Goal: Task Accomplishment & Management: Complete application form

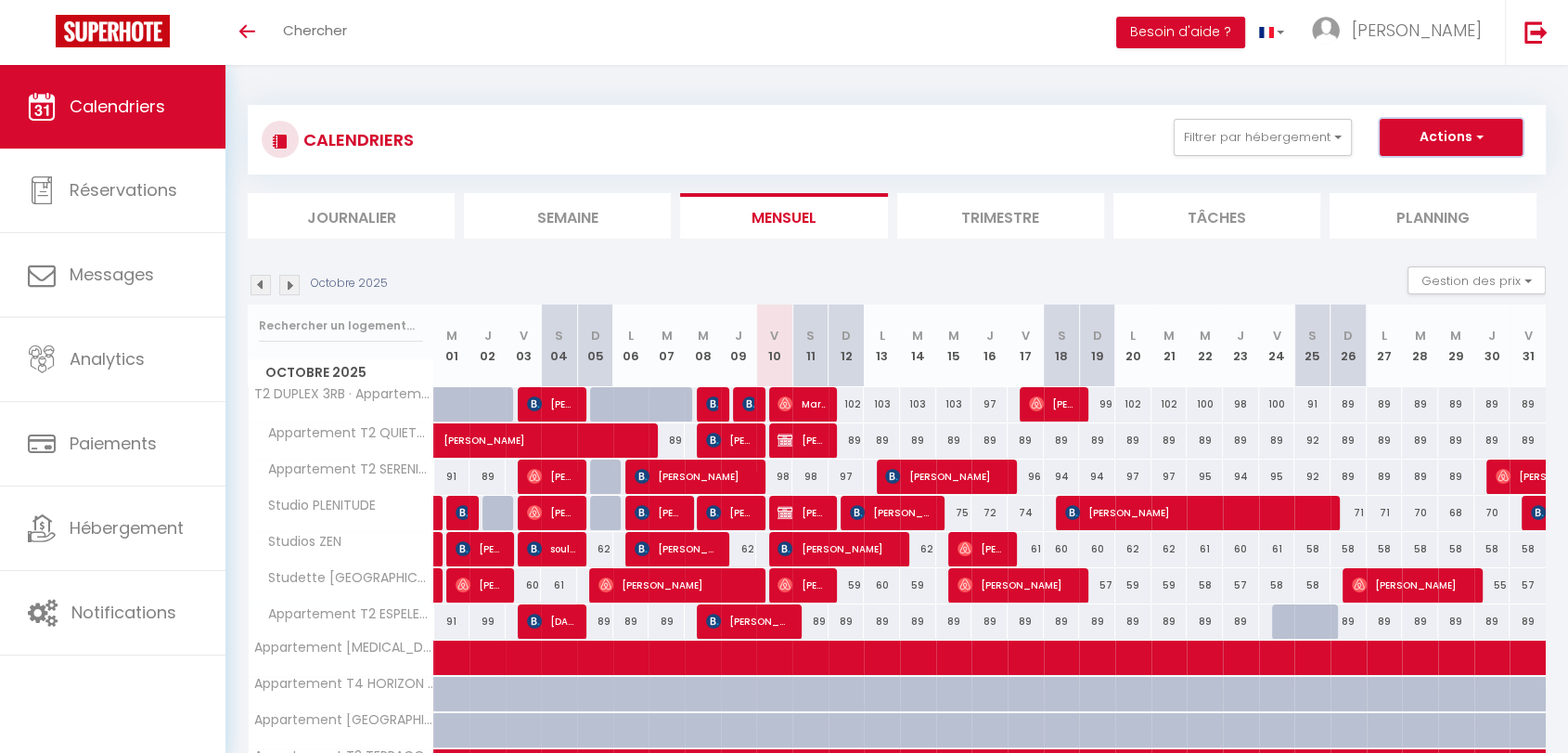
click at [1393, 145] on button "Actions" at bounding box center [1451, 138] width 143 height 37
click at [1461, 276] on button "Gestion des prix" at bounding box center [1476, 280] width 138 height 28
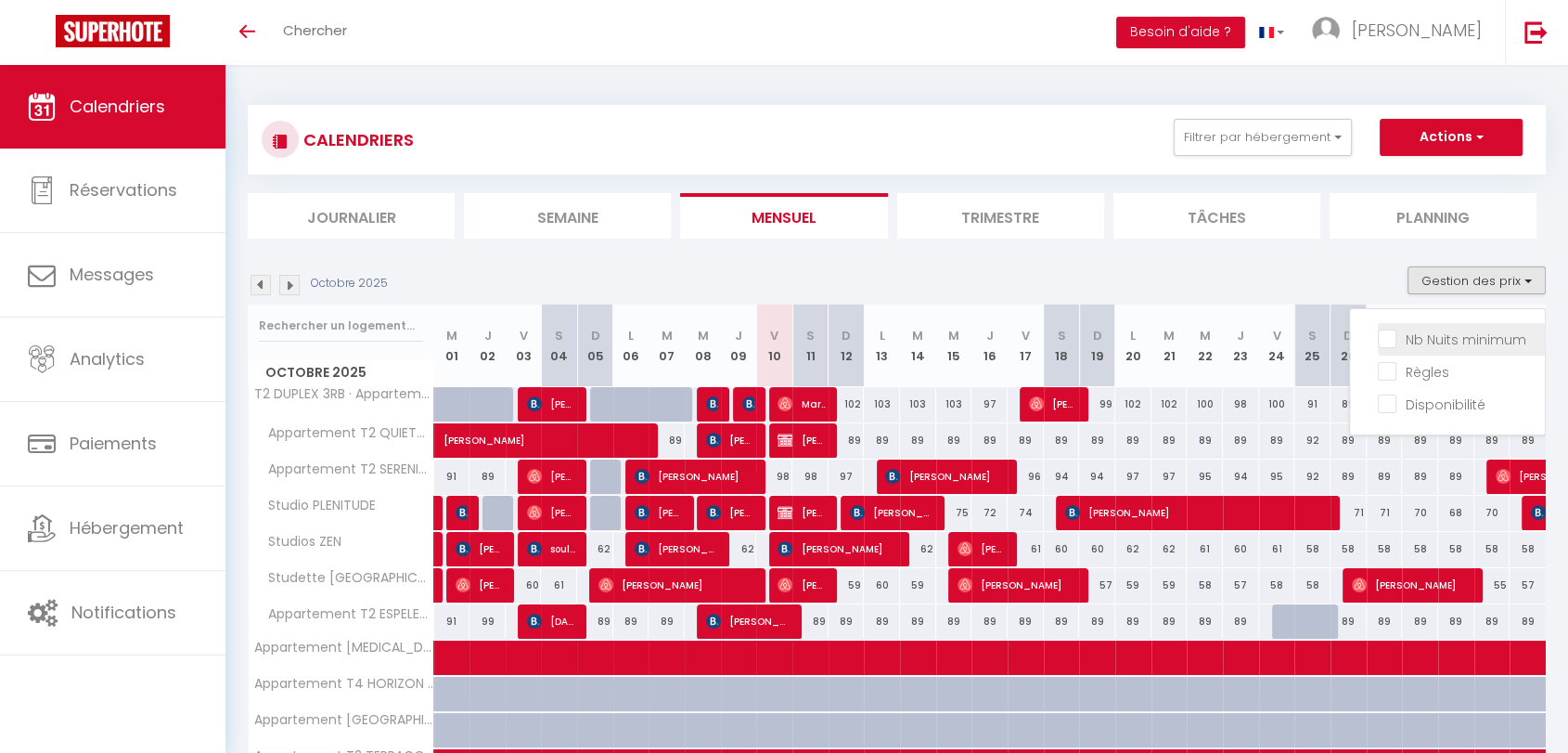
click at [1389, 337] on input "Nb Nuits minimum" at bounding box center [1461, 337] width 167 height 19
checkbox input "true"
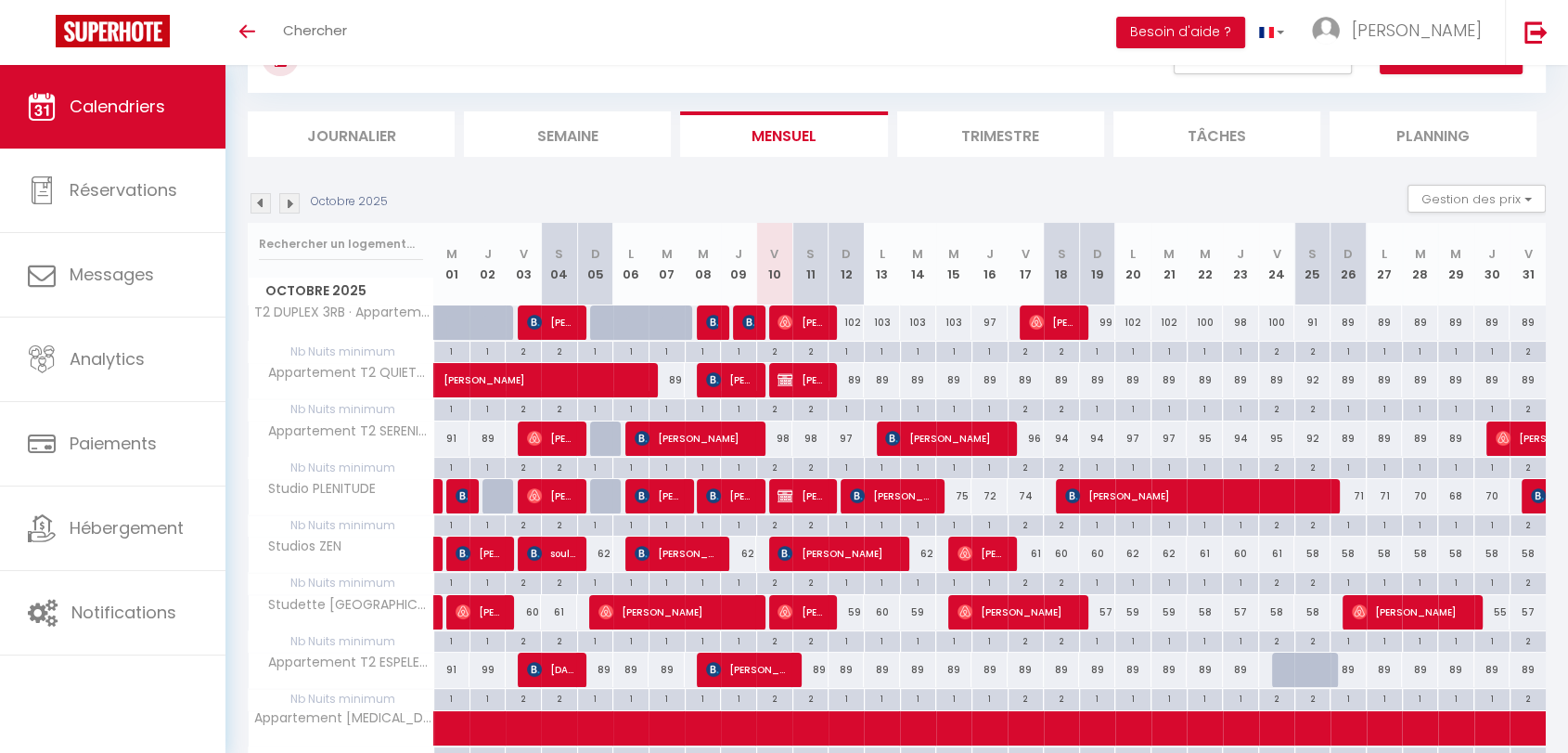
scroll to position [48, 0]
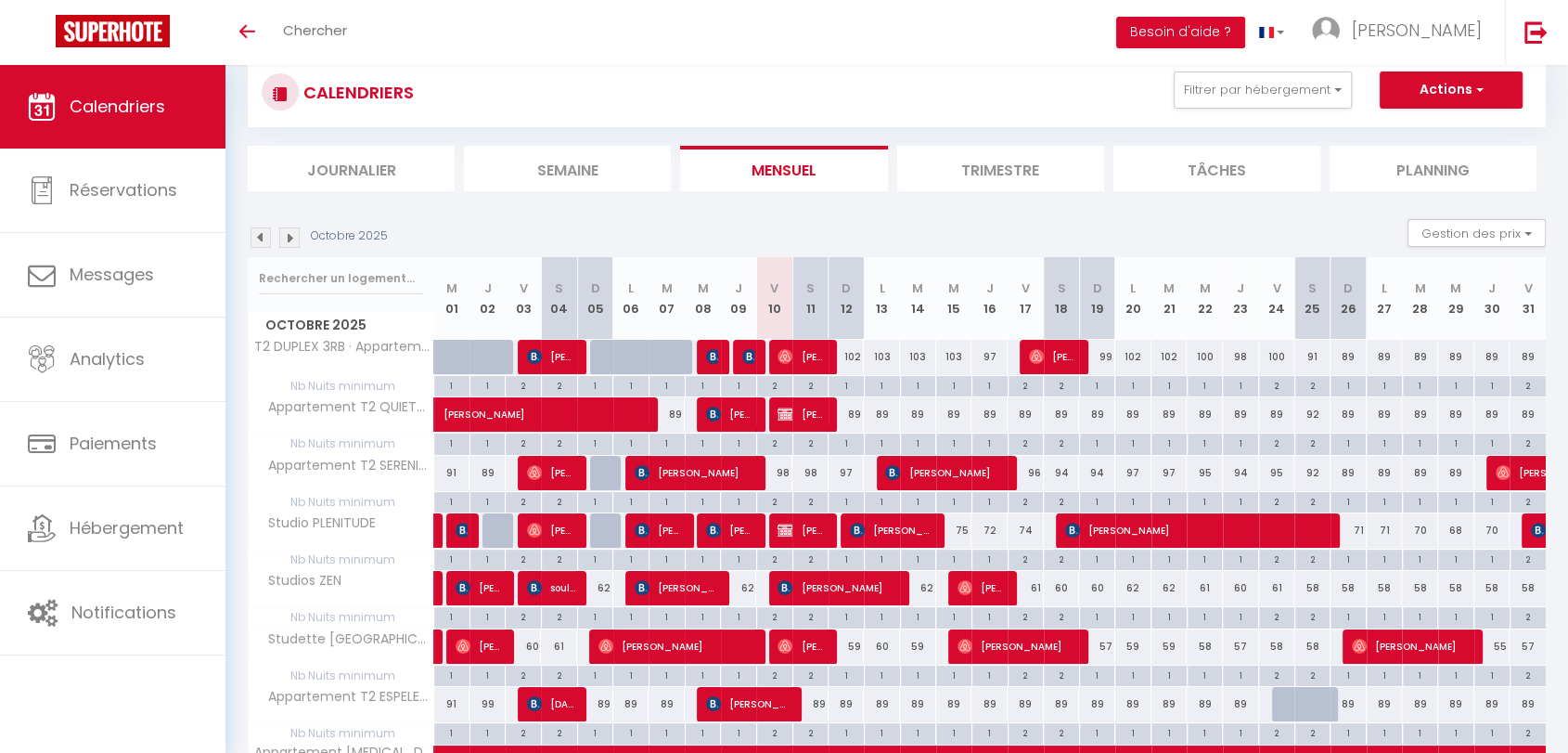
click at [293, 235] on img at bounding box center [289, 237] width 20 height 20
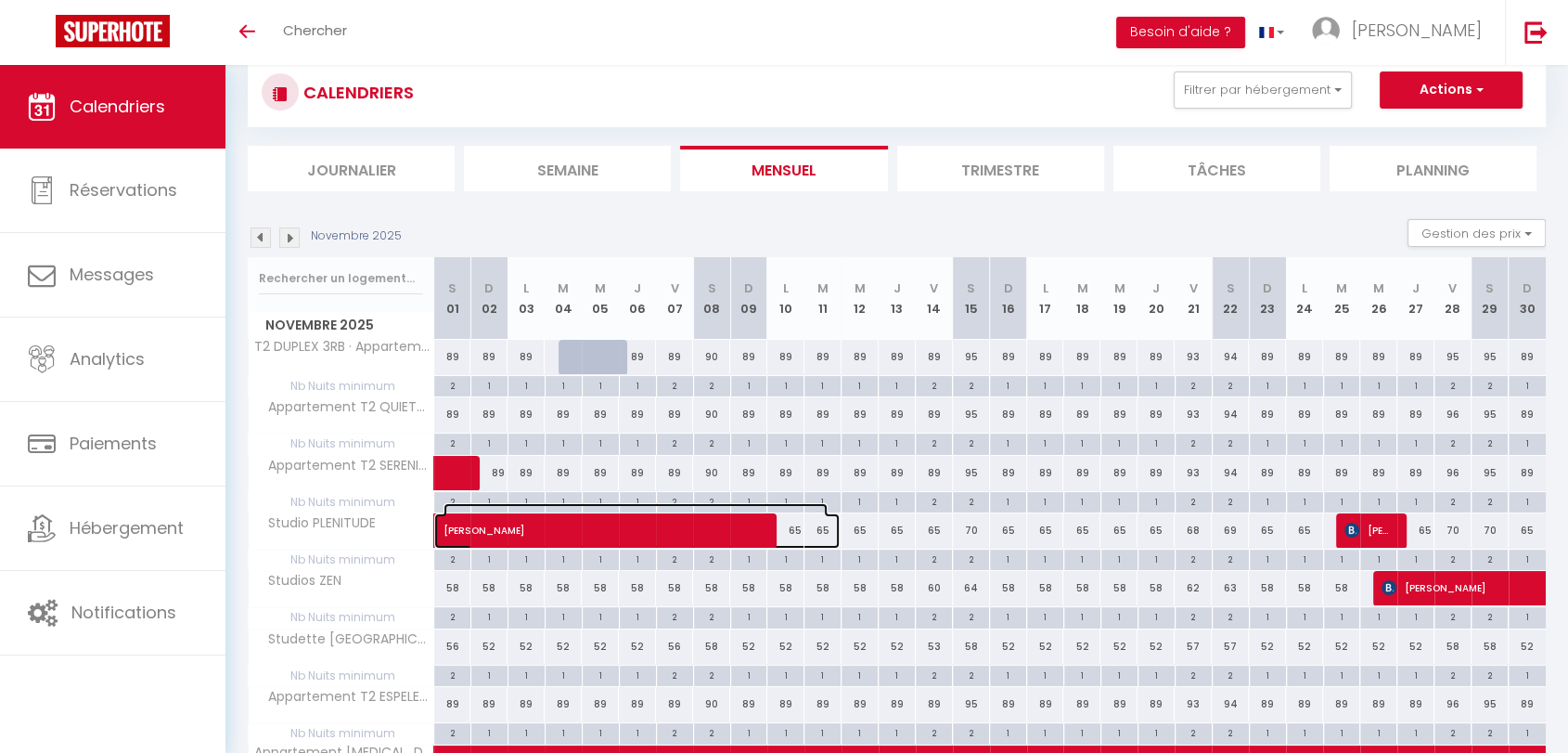
click at [451, 529] on span "[PERSON_NAME]" at bounding box center [636, 521] width 384 height 35
select select "OK"
select select "KO"
select select "0"
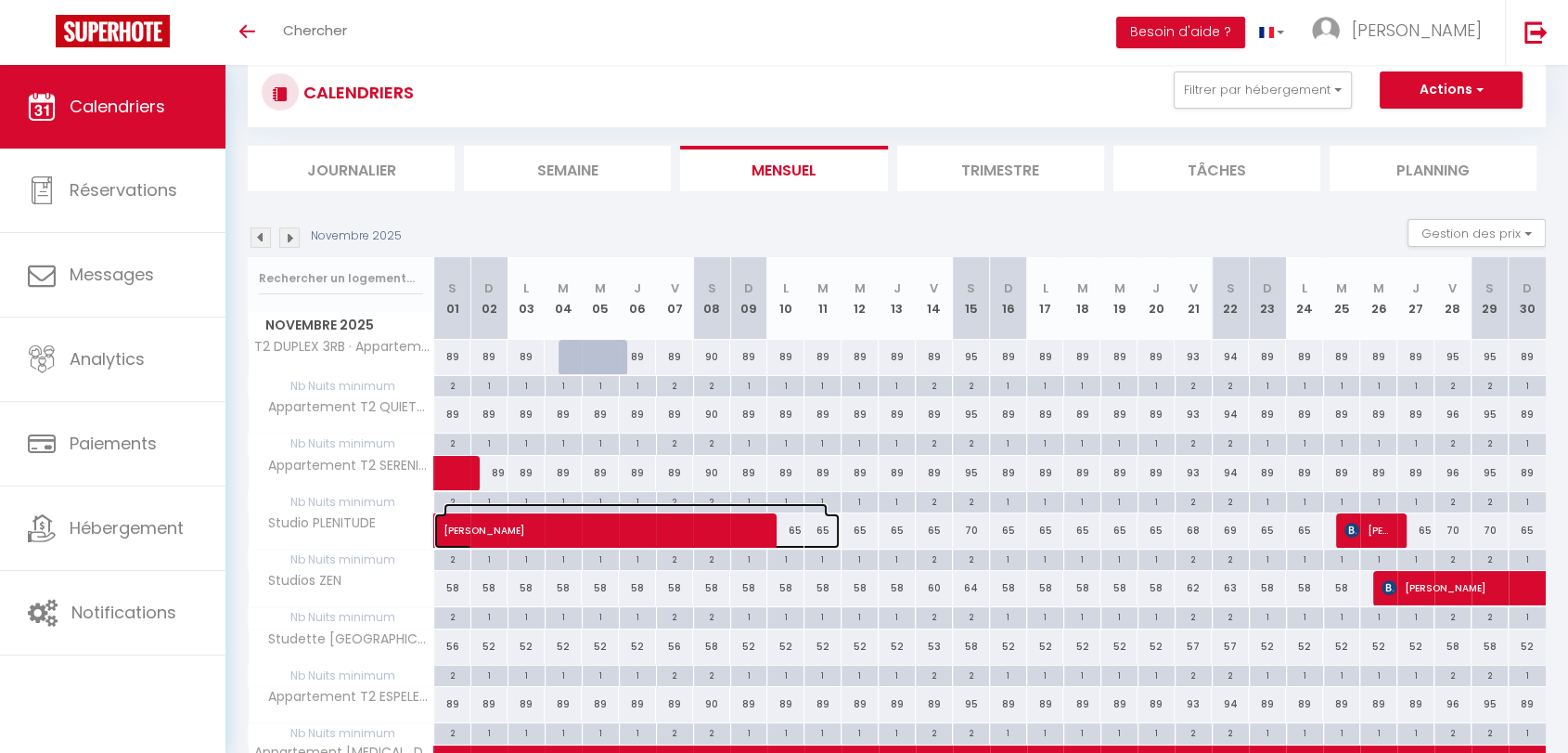
select select "1"
select select
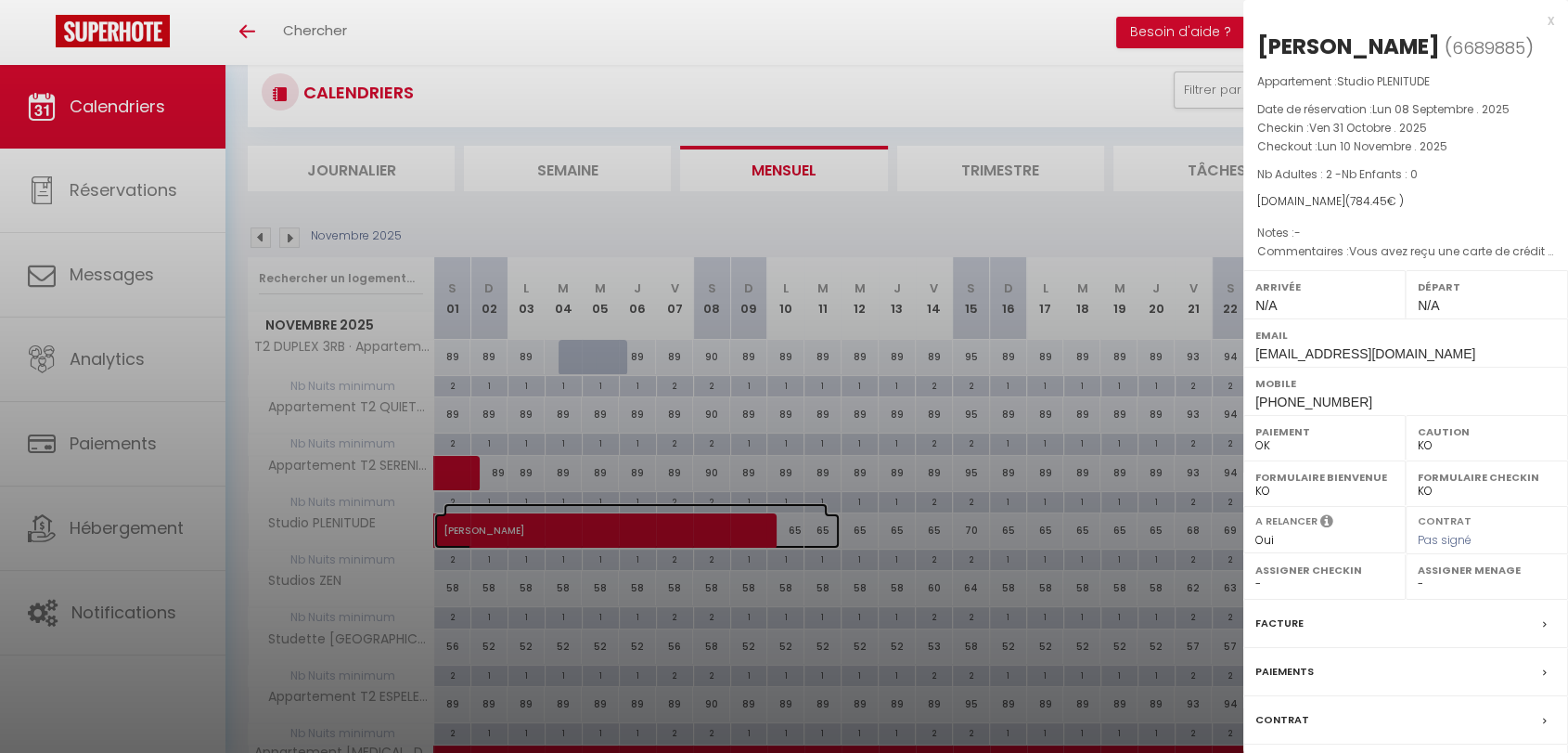
scroll to position [150, 0]
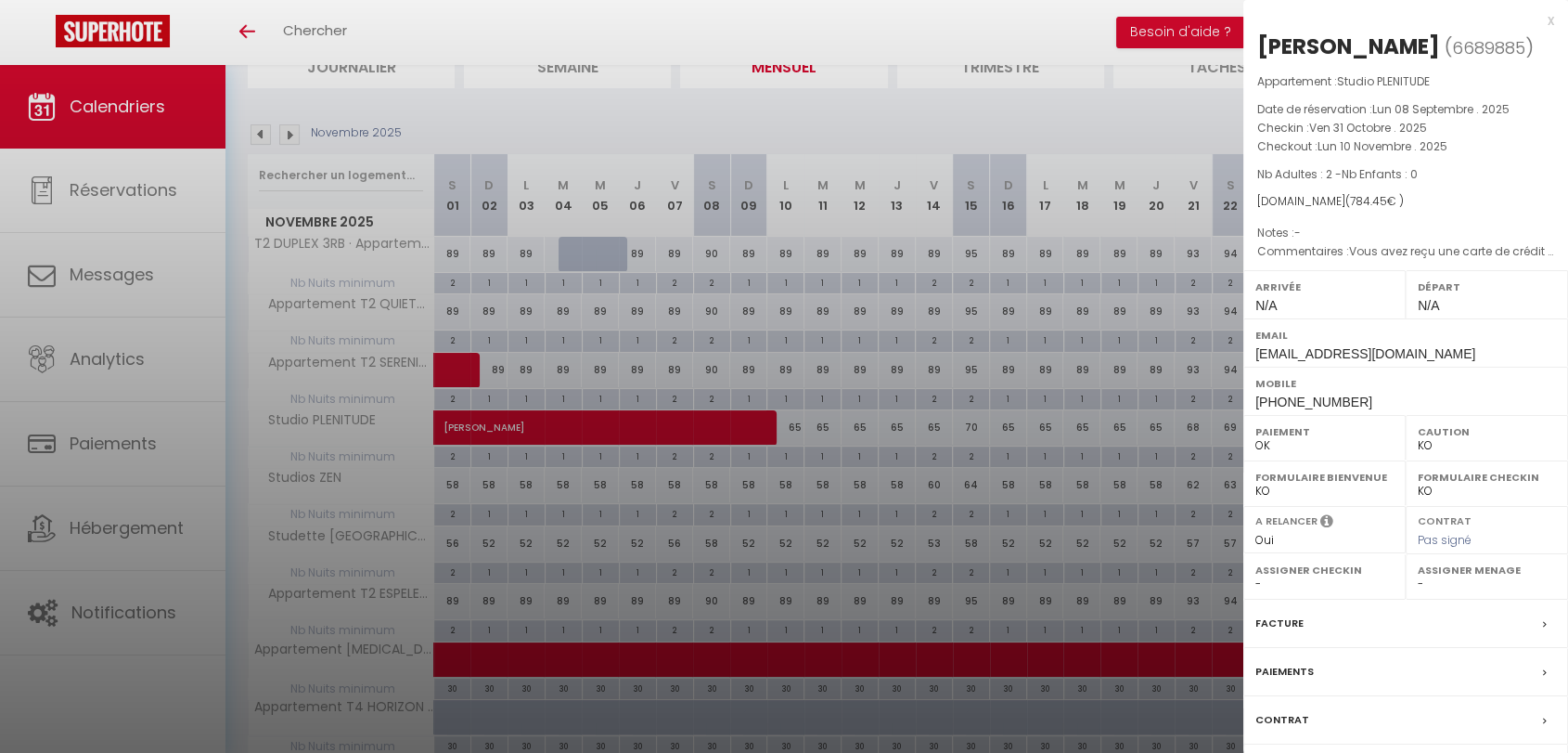
click at [1372, 620] on div "Facture" at bounding box center [1405, 623] width 325 height 48
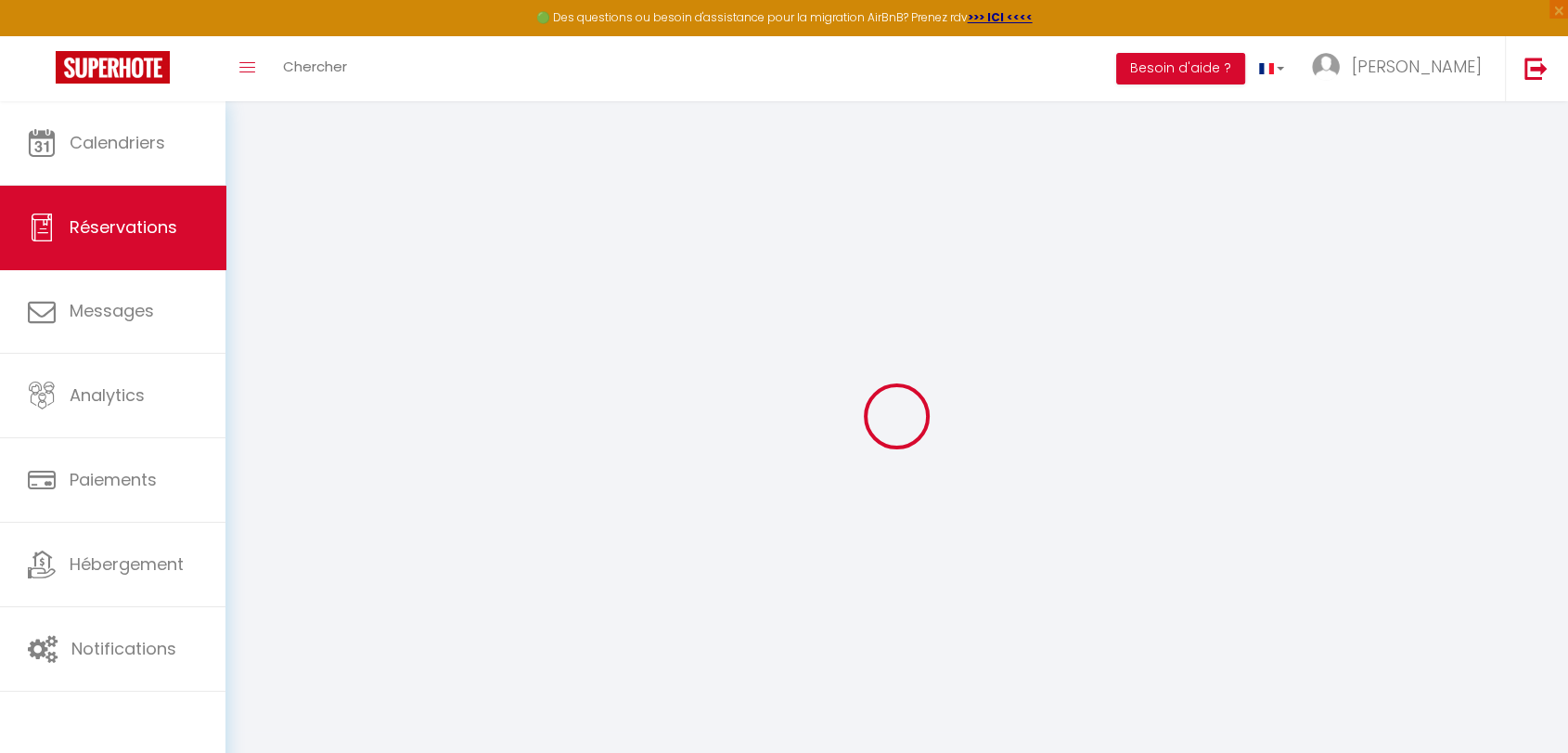
select select "cleaning"
select select "taxes"
select select
checkbox input "false"
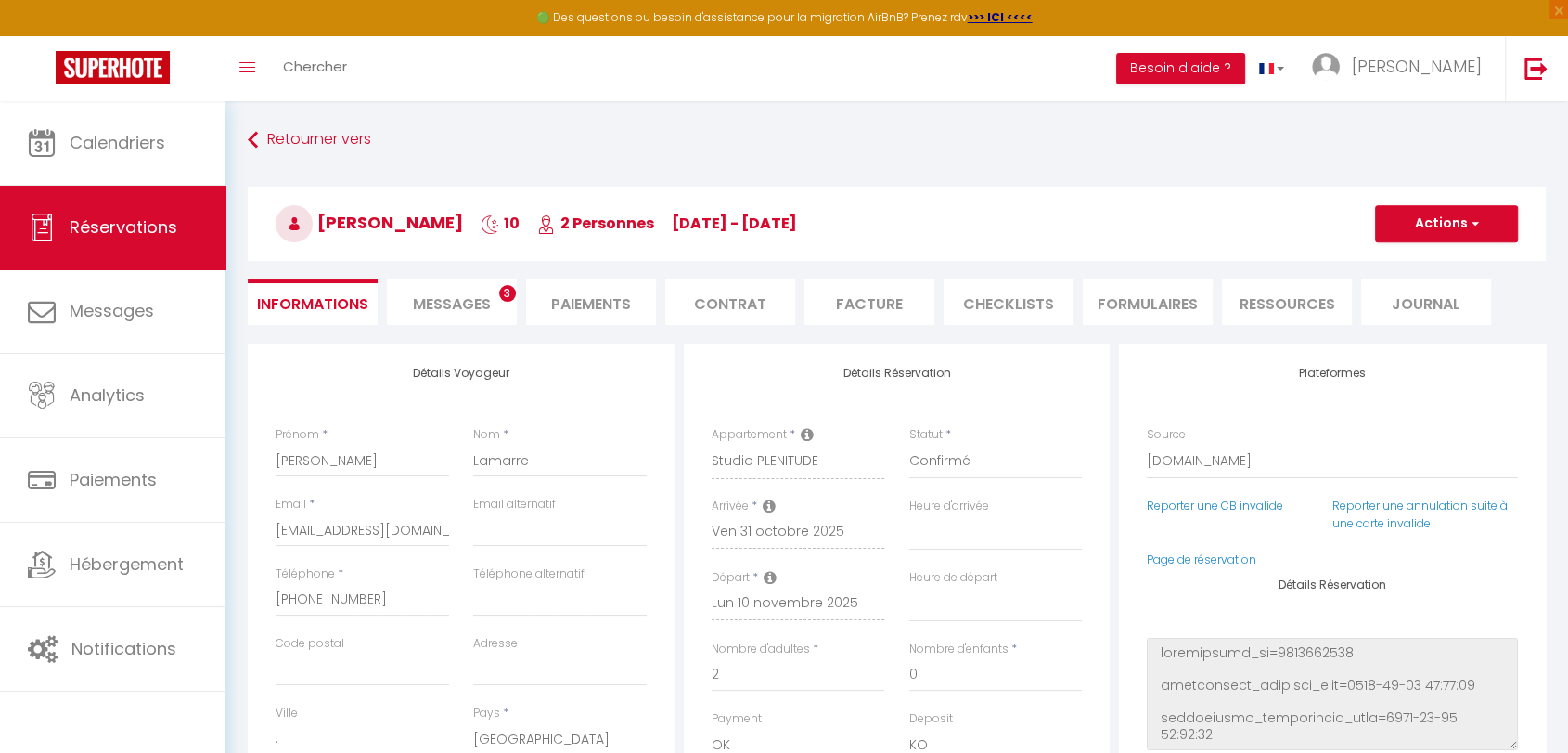
select select
checkbox input "false"
type textarea "Vous avez reçu une carte de crédit virtuelle pour cette réservation.Vous pourre…"
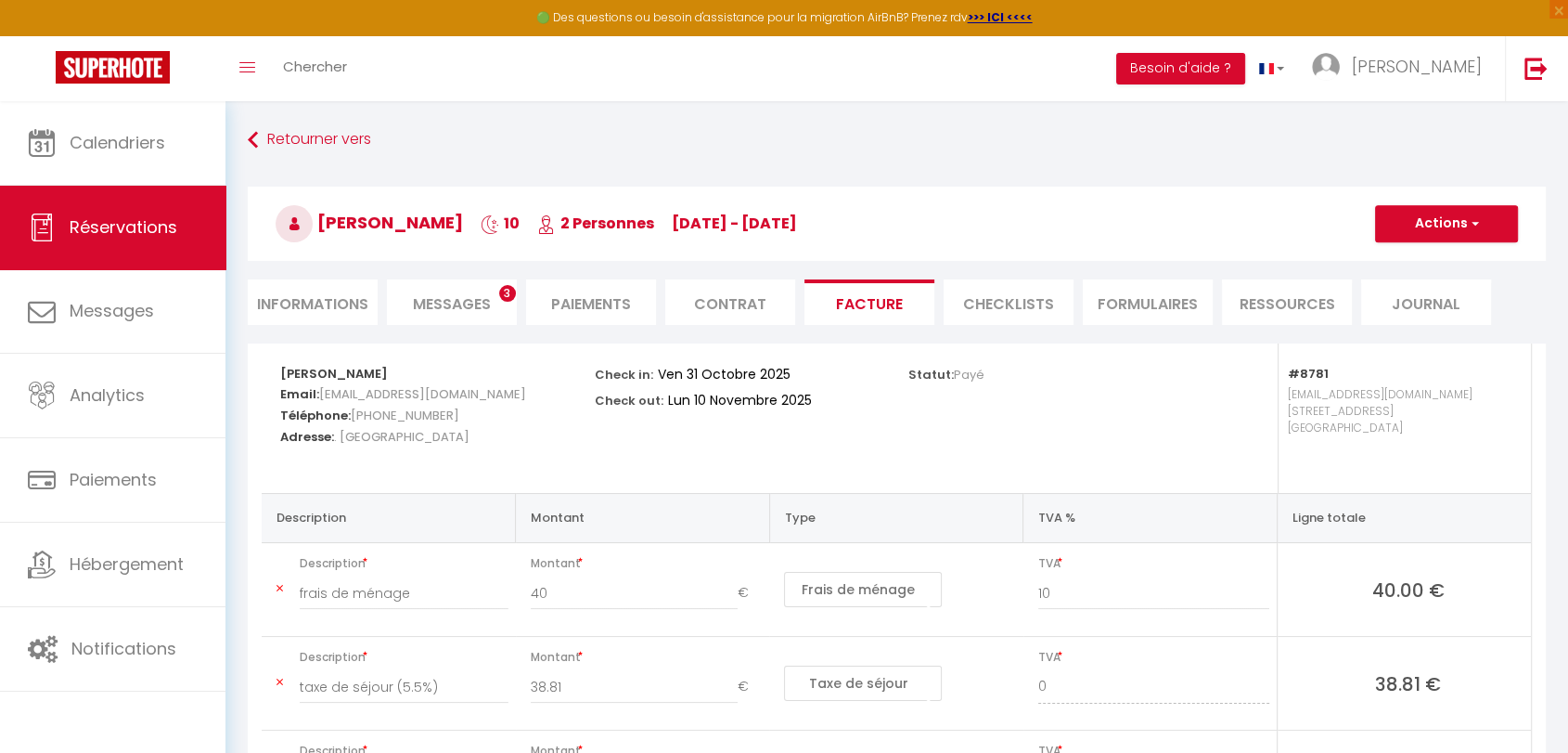
click at [321, 309] on li "Informations" at bounding box center [312, 301] width 130 height 46
select select
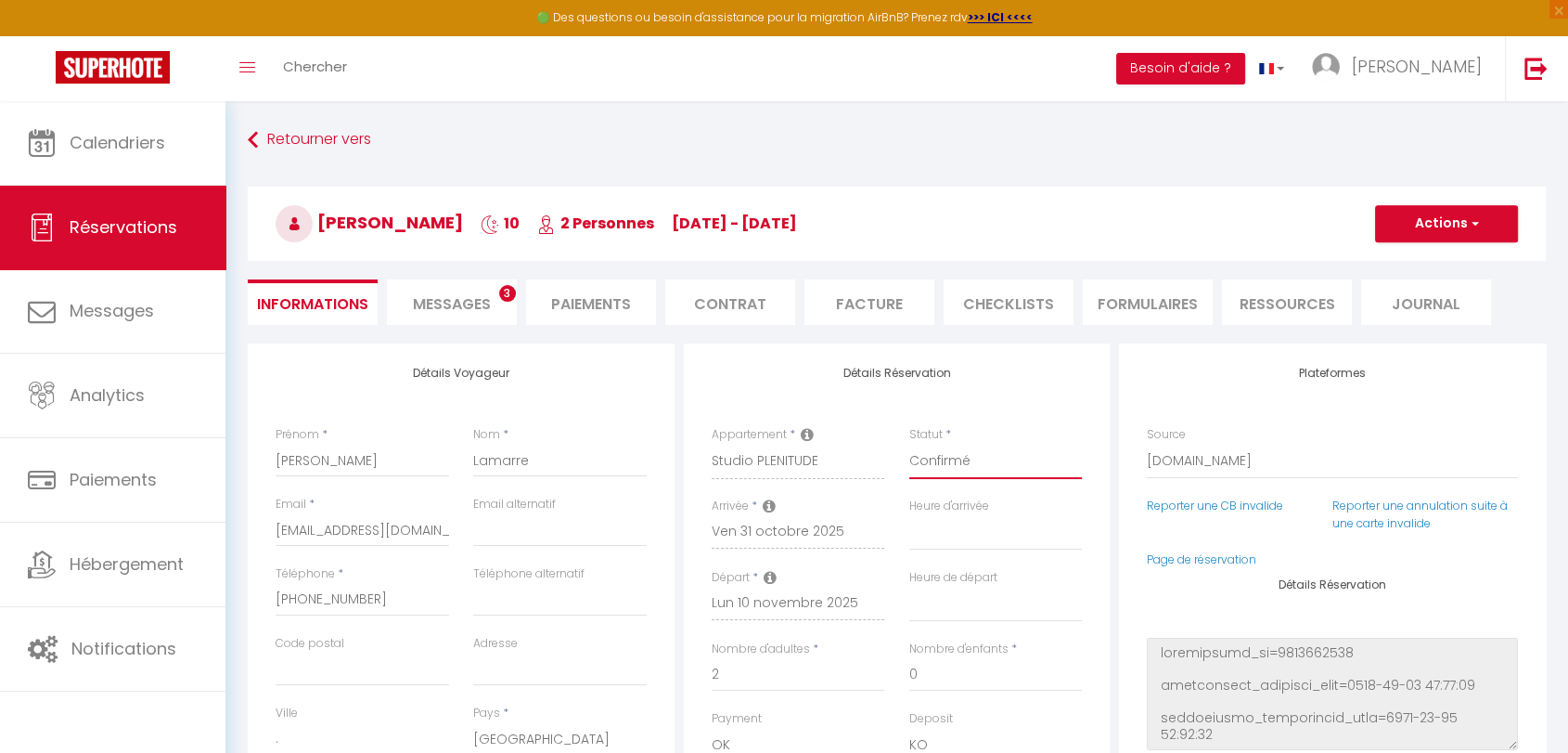
click at [949, 469] on select "Confirmé Non Confirmé Annulé Annulé par le voyageur No Show Request" at bounding box center [997, 461] width 174 height 35
select select "3"
click at [910, 444] on select "Confirmé Non Confirmé Annulé Annulé par le voyageur No Show Request" at bounding box center [997, 461] width 174 height 35
select select
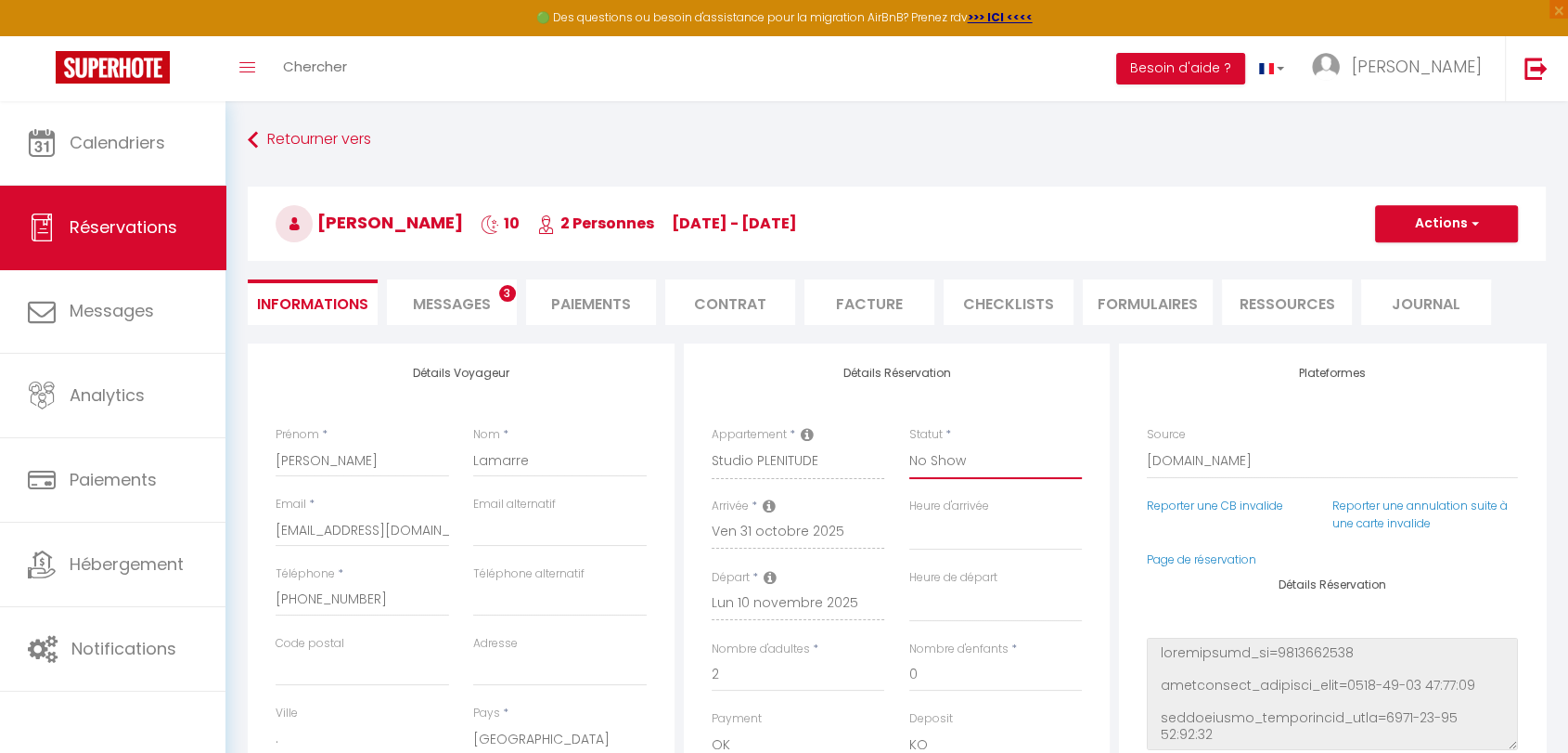
checkbox input "false"
click at [1401, 214] on button "Actions" at bounding box center [1446, 223] width 143 height 37
click at [1416, 263] on link "Enregistrer" at bounding box center [1428, 264] width 146 height 24
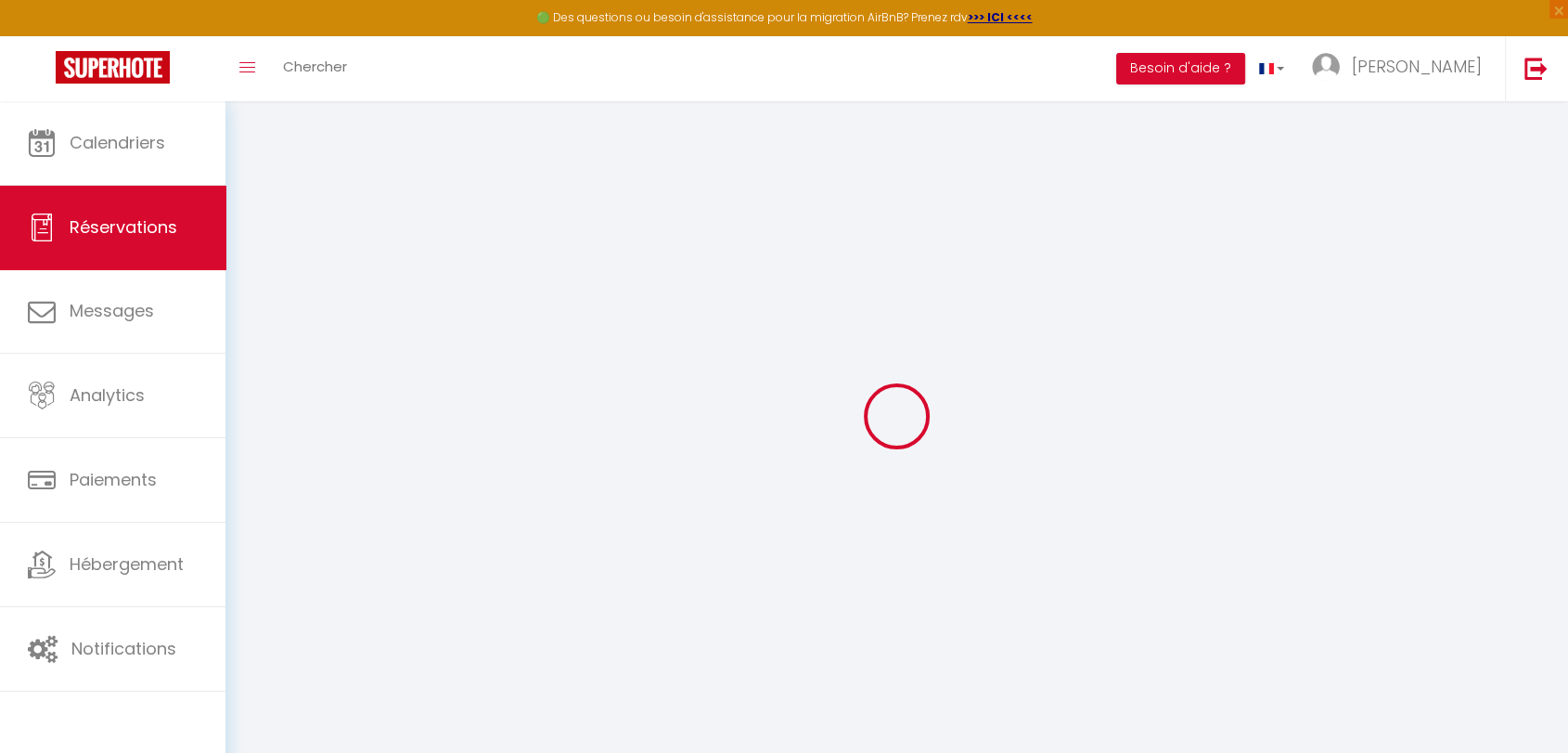
select select "not_cancelled"
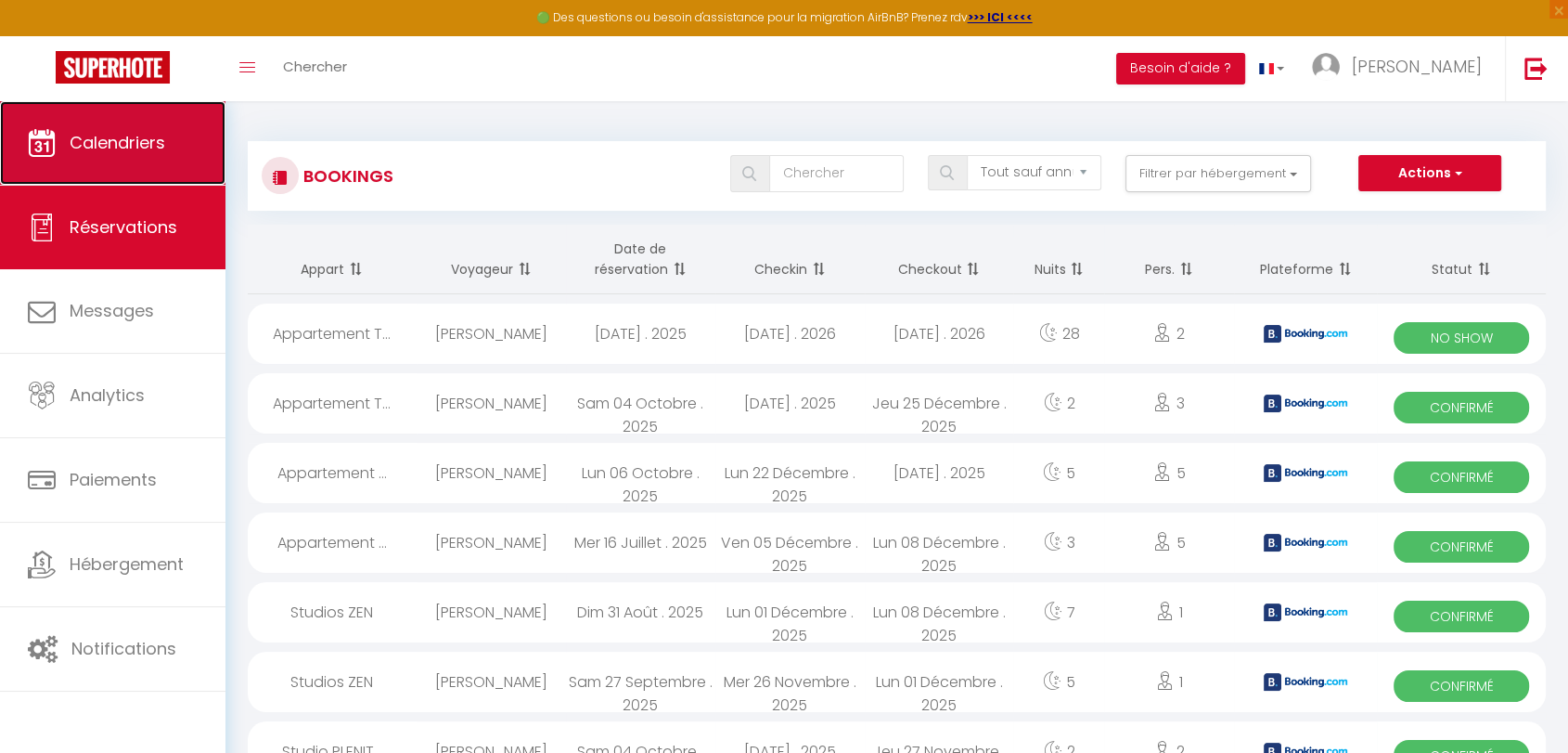
click at [147, 148] on span "Calendriers" at bounding box center [117, 142] width 96 height 23
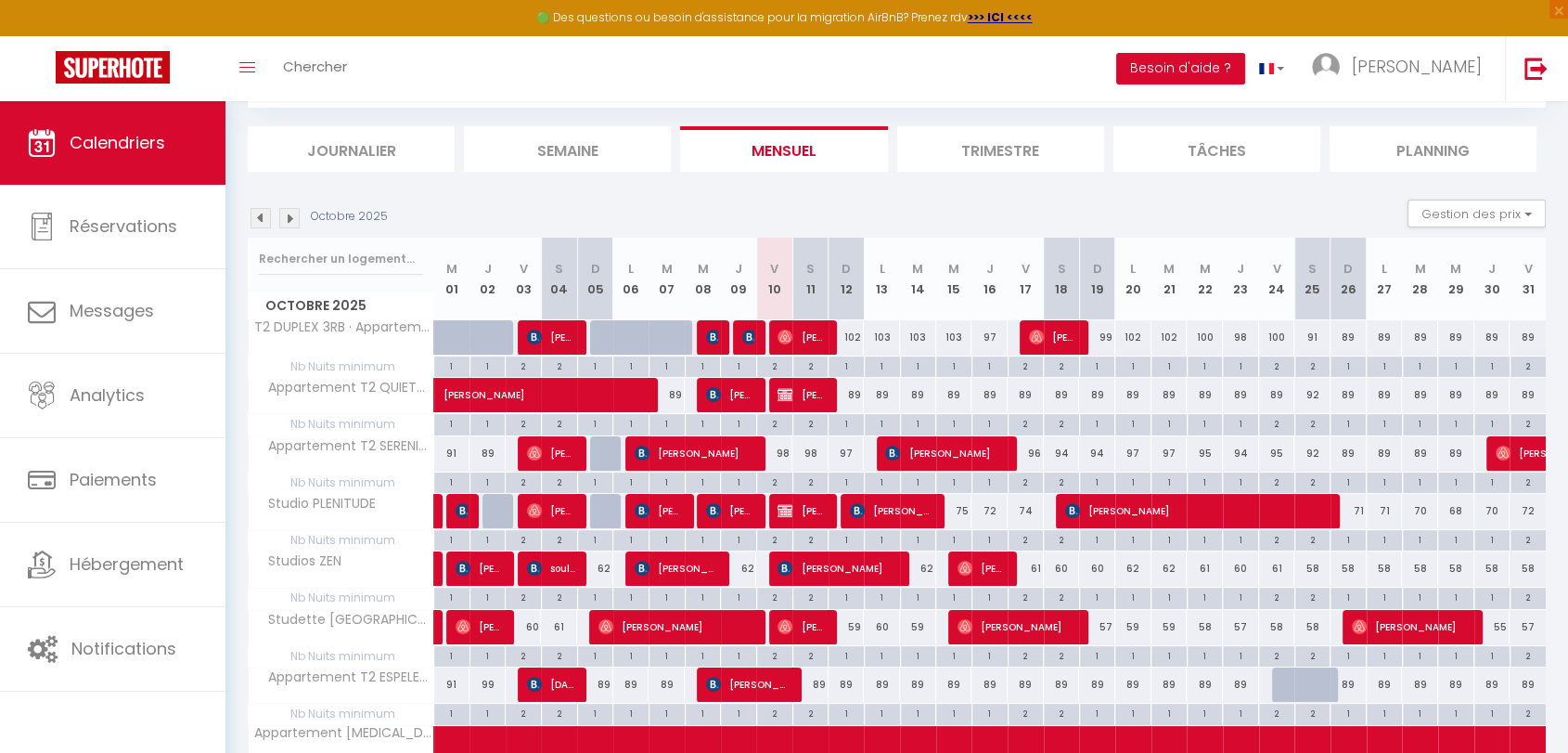
click at [284, 222] on img at bounding box center [289, 218] width 20 height 20
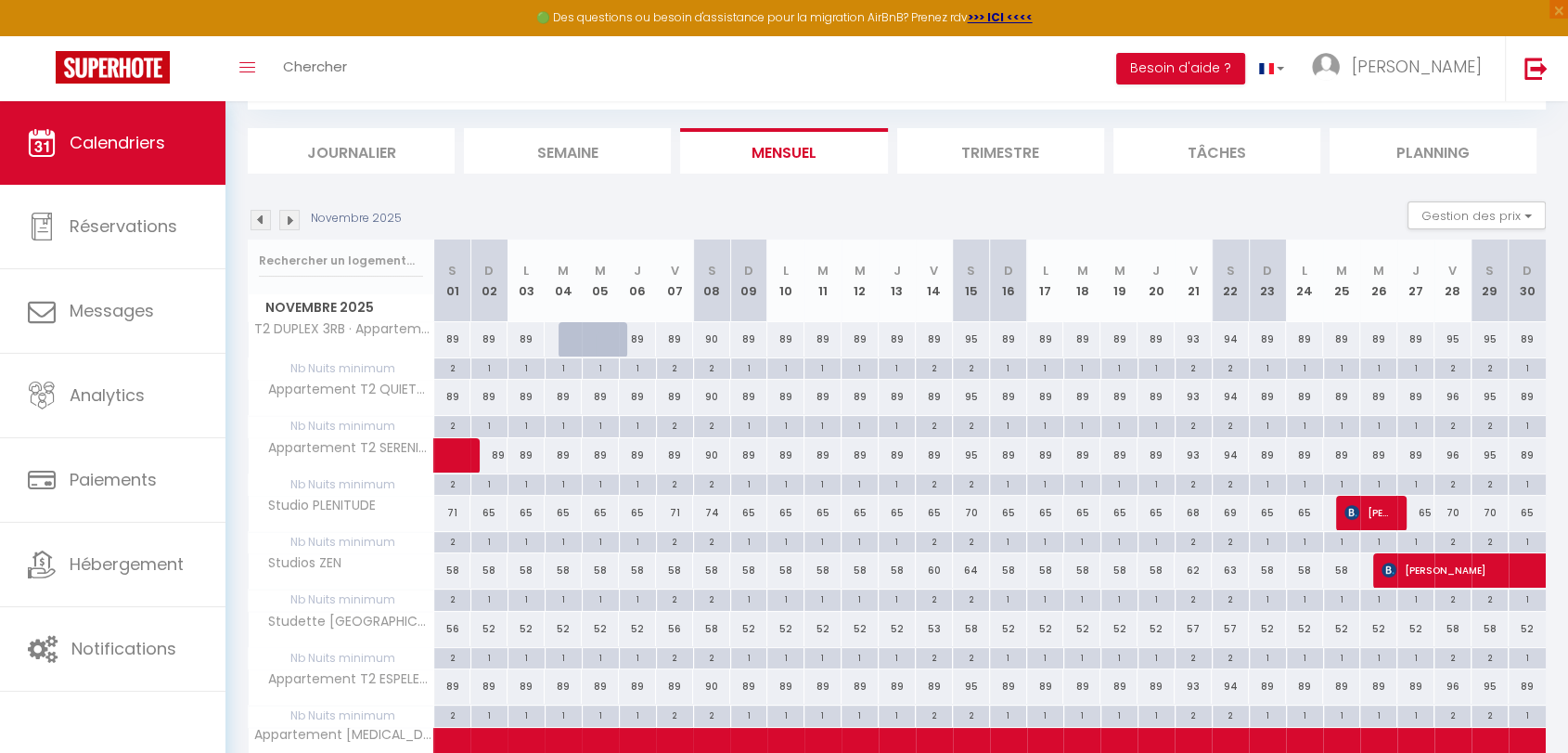
scroll to position [103, 0]
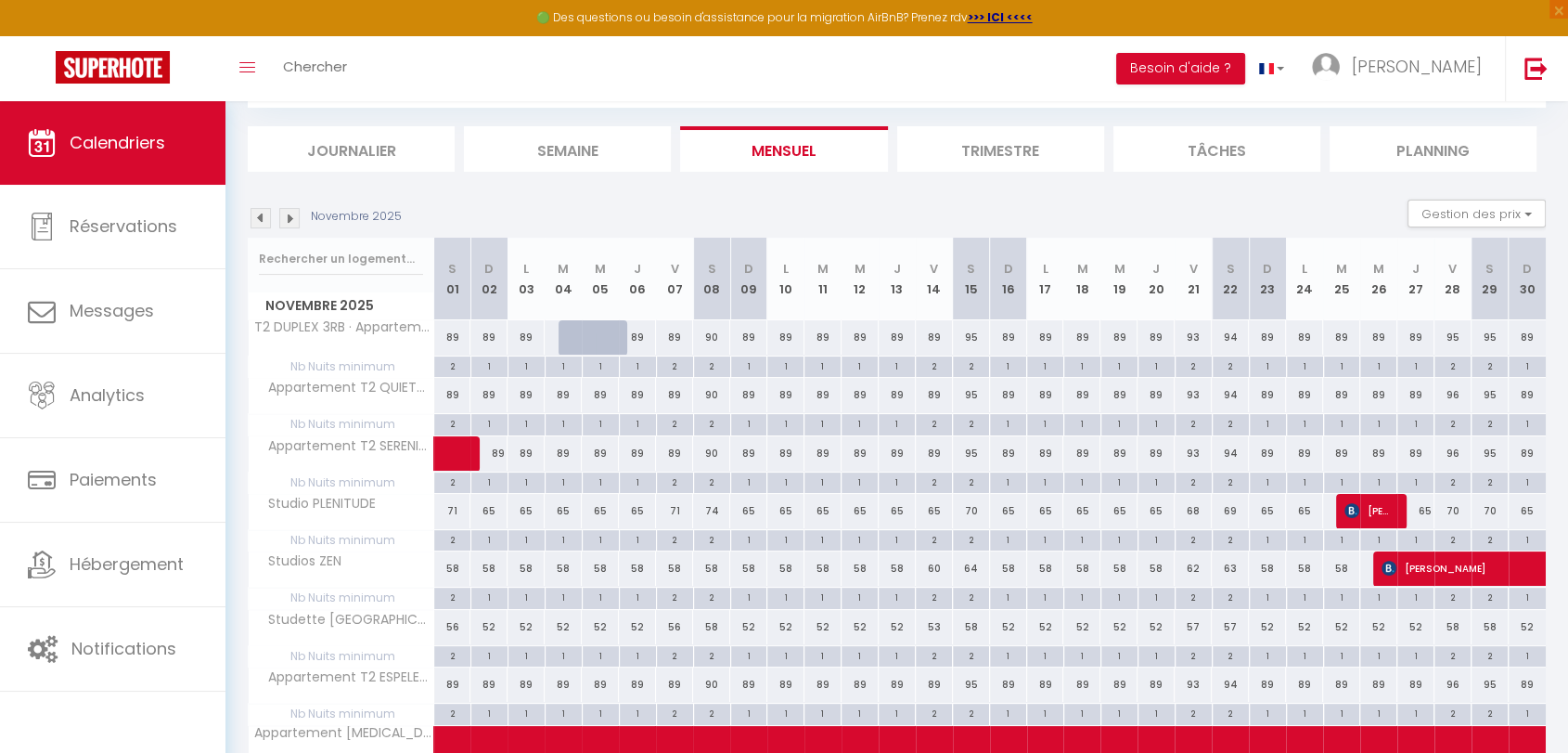
click at [269, 217] on img at bounding box center [260, 218] width 20 height 20
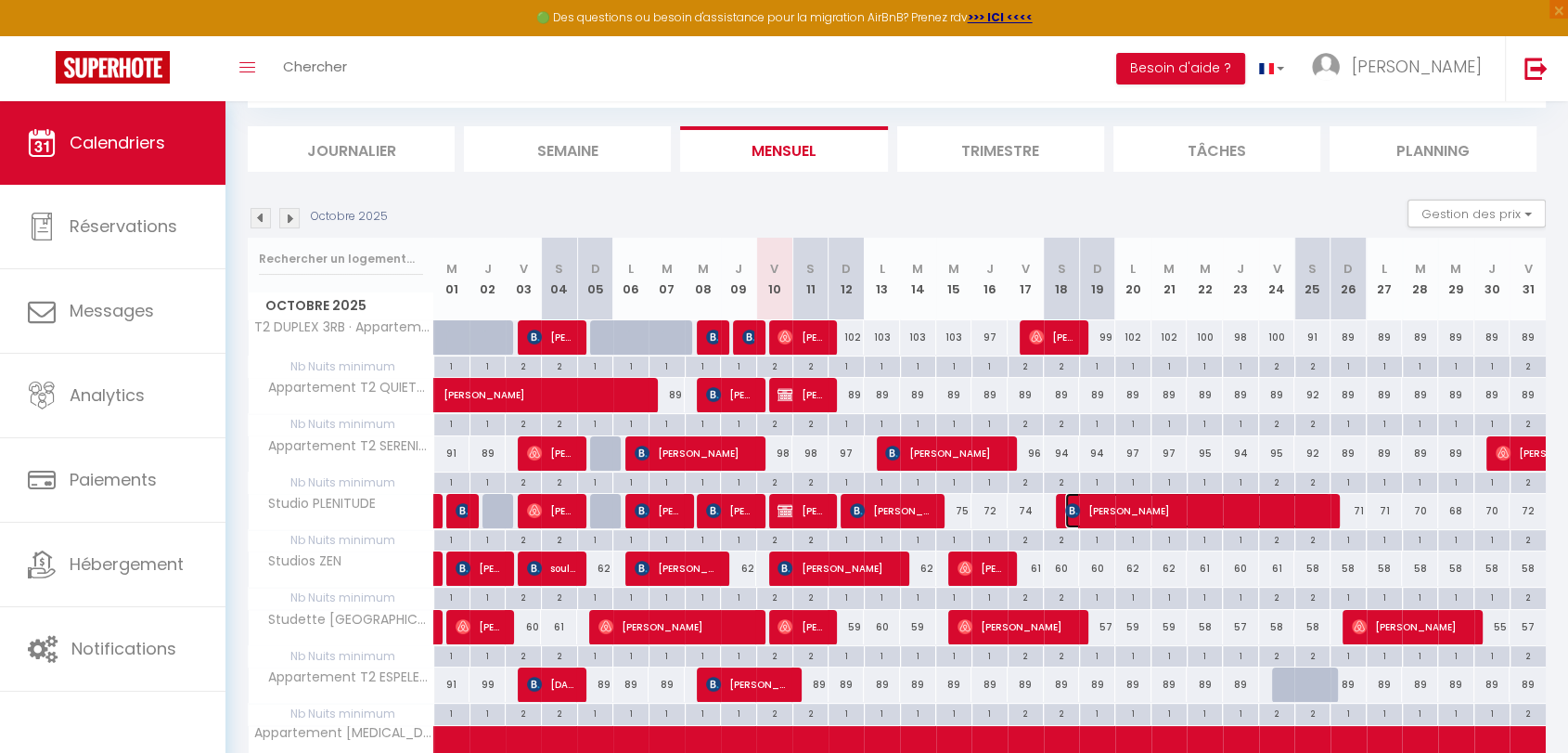
click at [1075, 516] on span "[PERSON_NAME]" at bounding box center [1197, 510] width 265 height 35
select select "OK"
select select "KO"
select select "0"
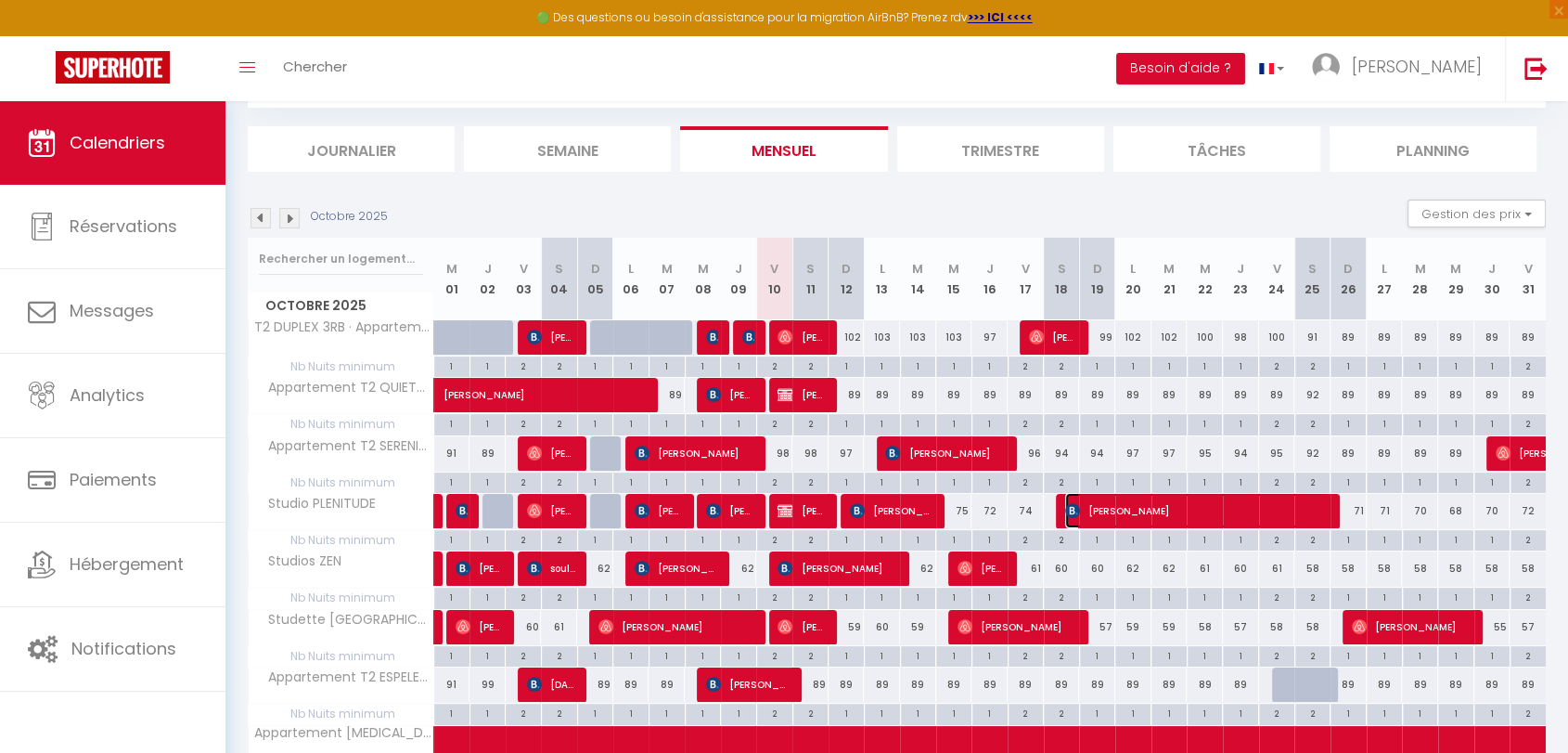
select select "1"
select select
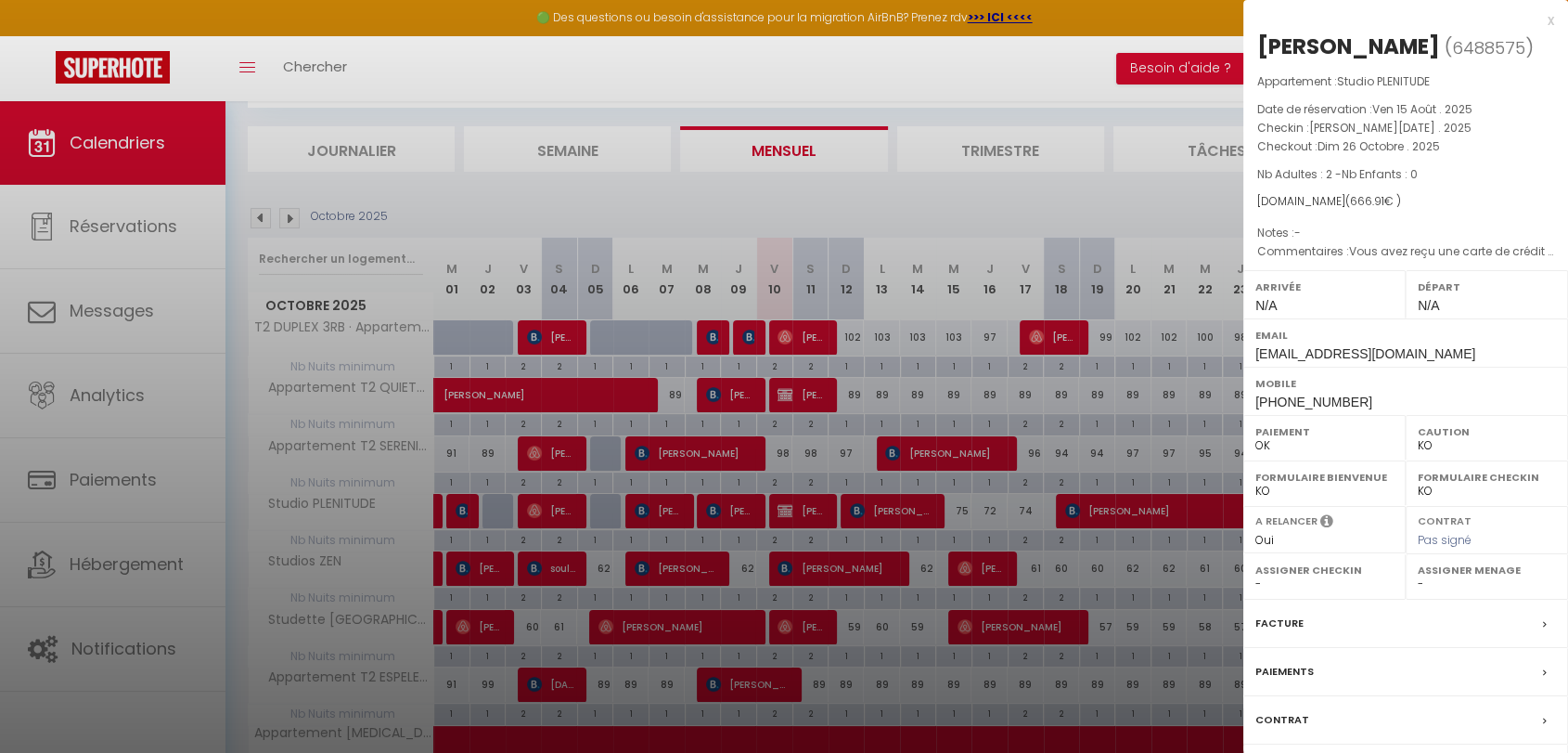
click at [1421, 415] on div "Mobile +491621555990" at bounding box center [1405, 390] width 325 height 48
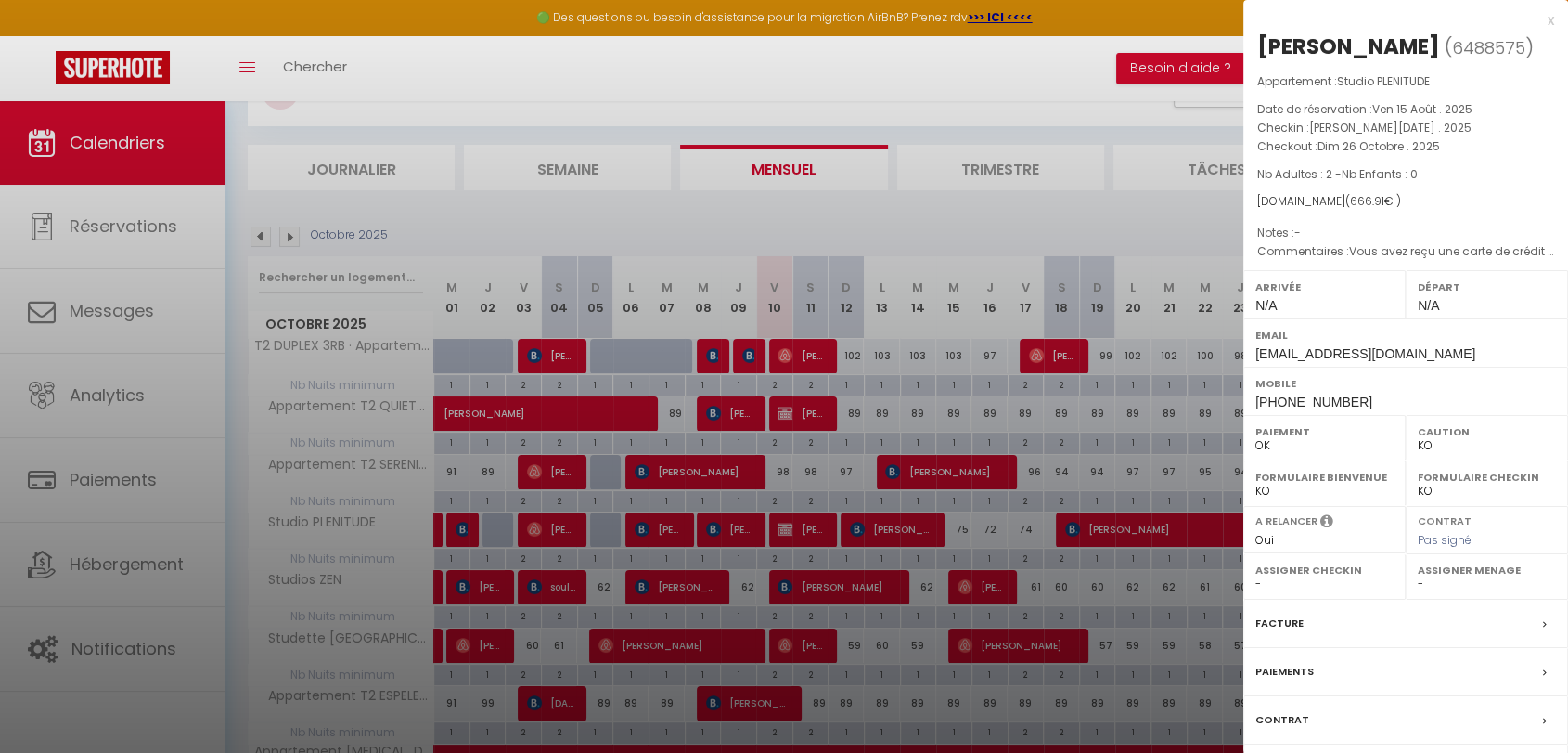
scroll to position [84, 0]
click at [1389, 648] on div "Facture" at bounding box center [1405, 623] width 325 height 48
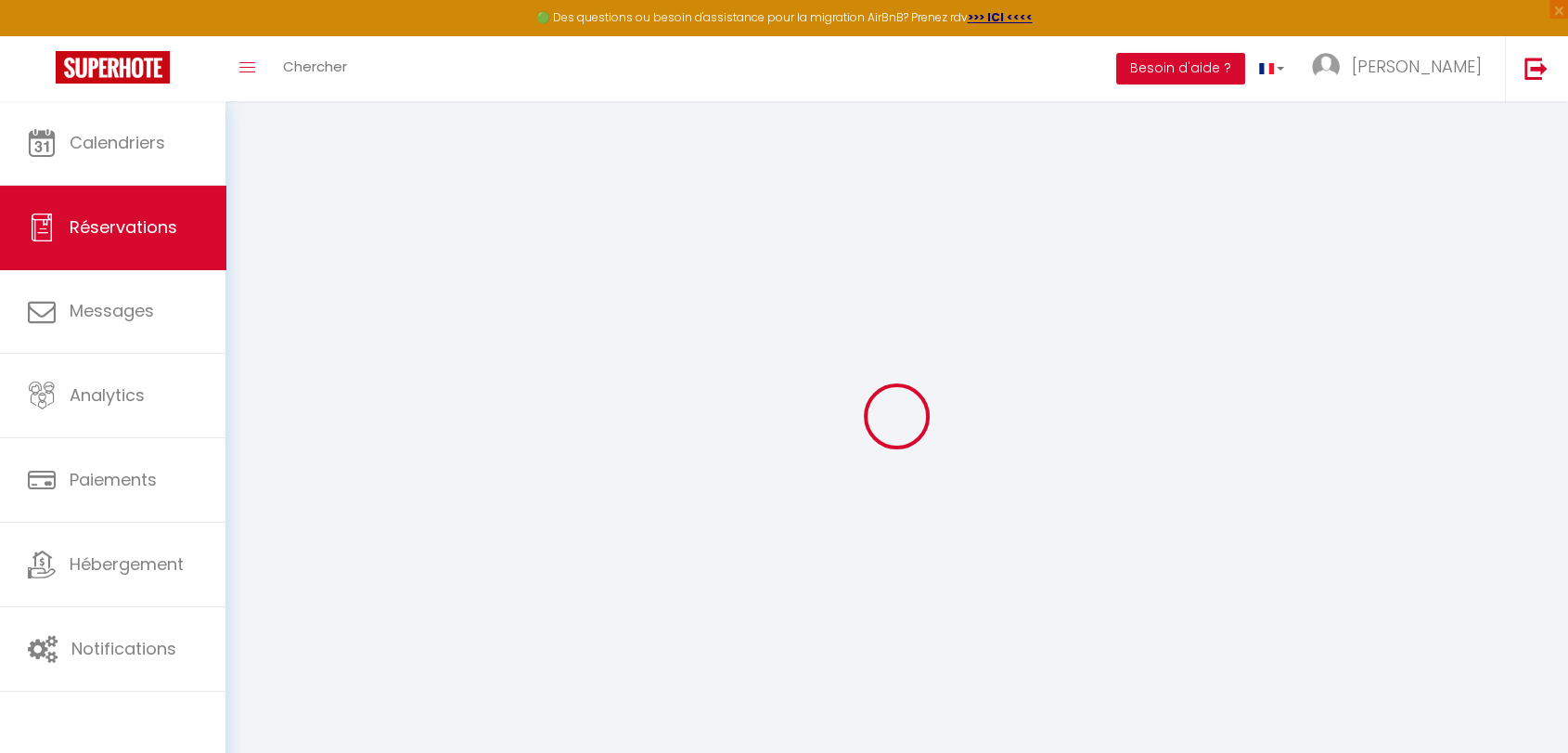
select select "cleaning"
select select "taxes"
select select
checkbox input "false"
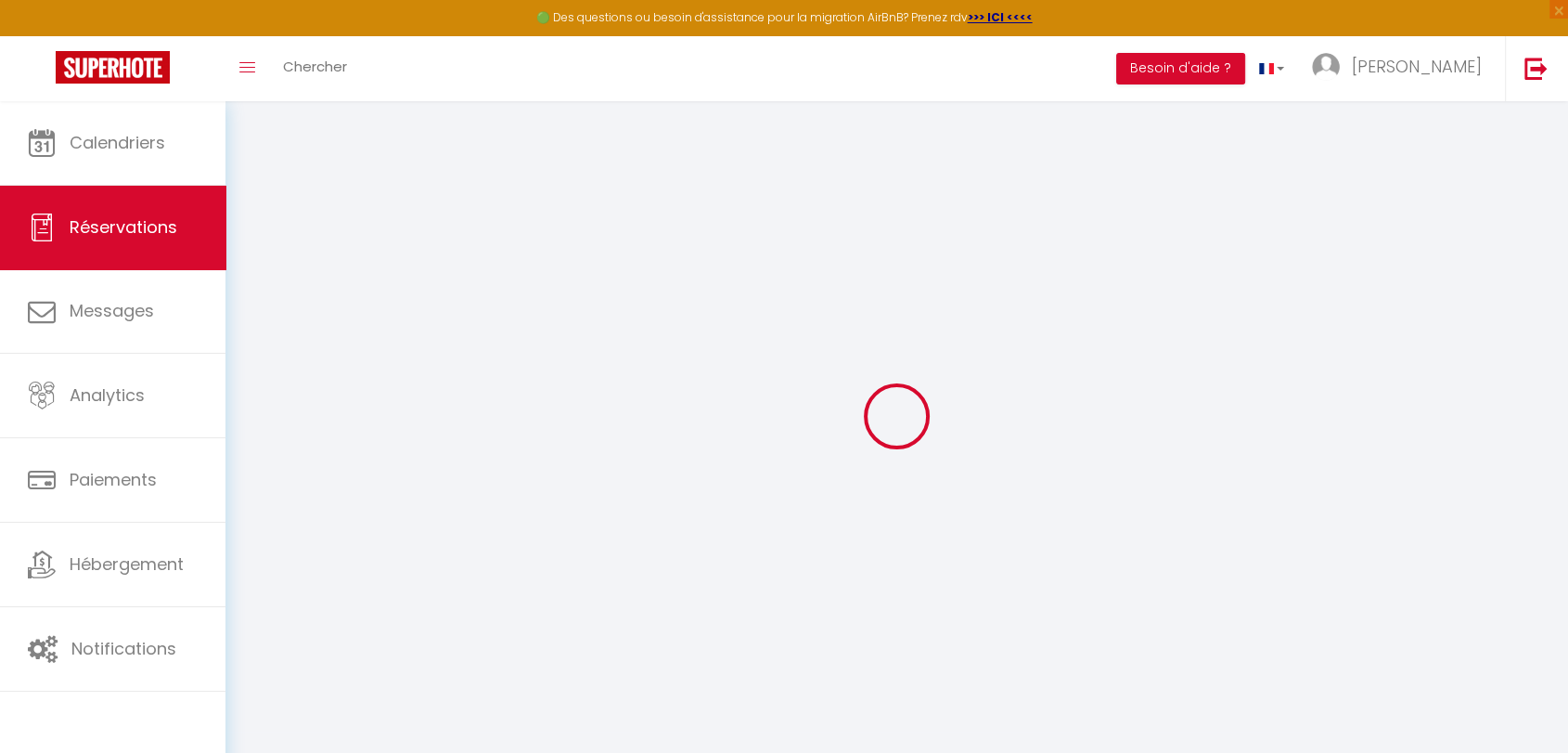
select select
checkbox input "false"
type textarea "Vous avez reçu une carte de crédit virtuelle pour cette réservation.Vous pourre…"
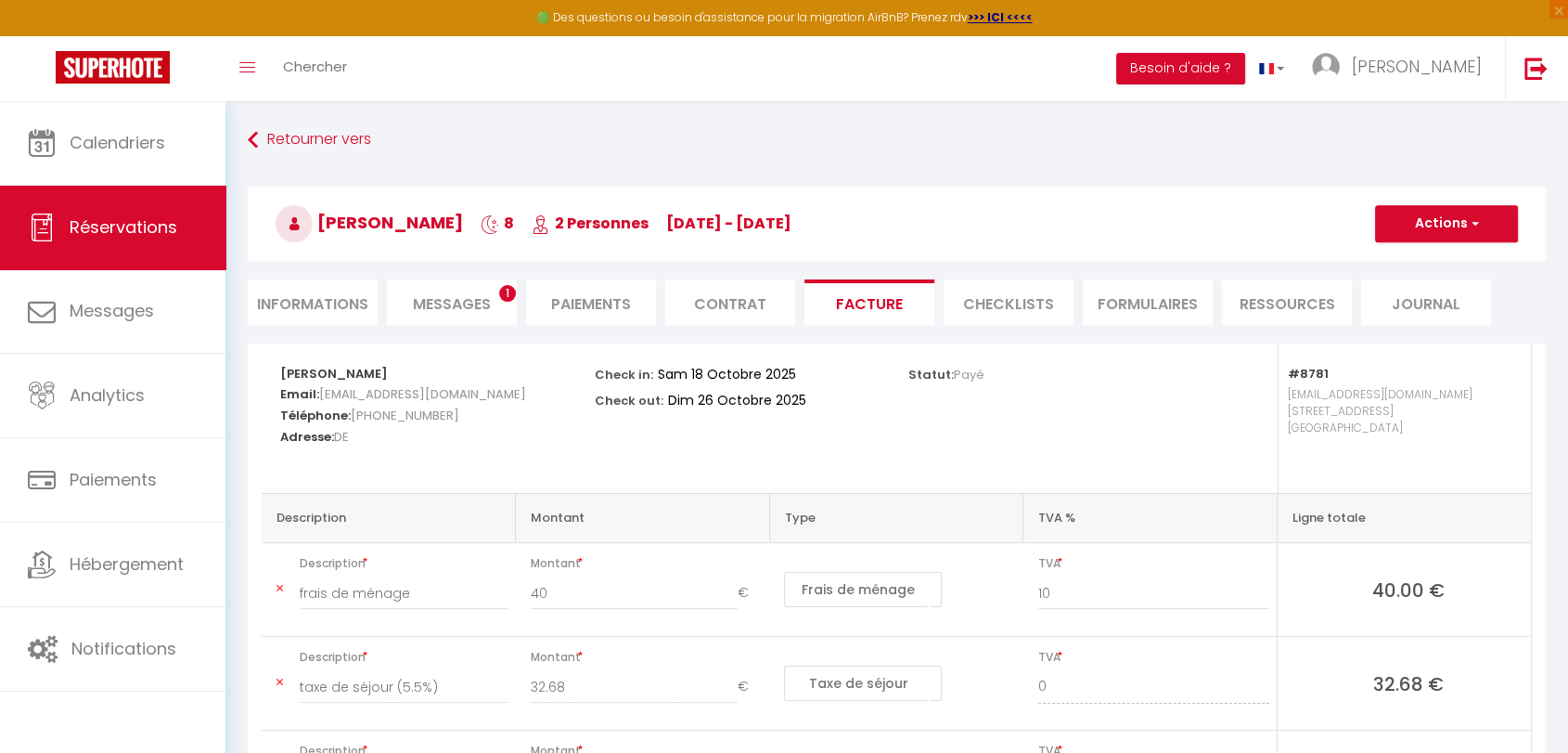
click at [294, 300] on li "Informations" at bounding box center [312, 301] width 130 height 46
select select
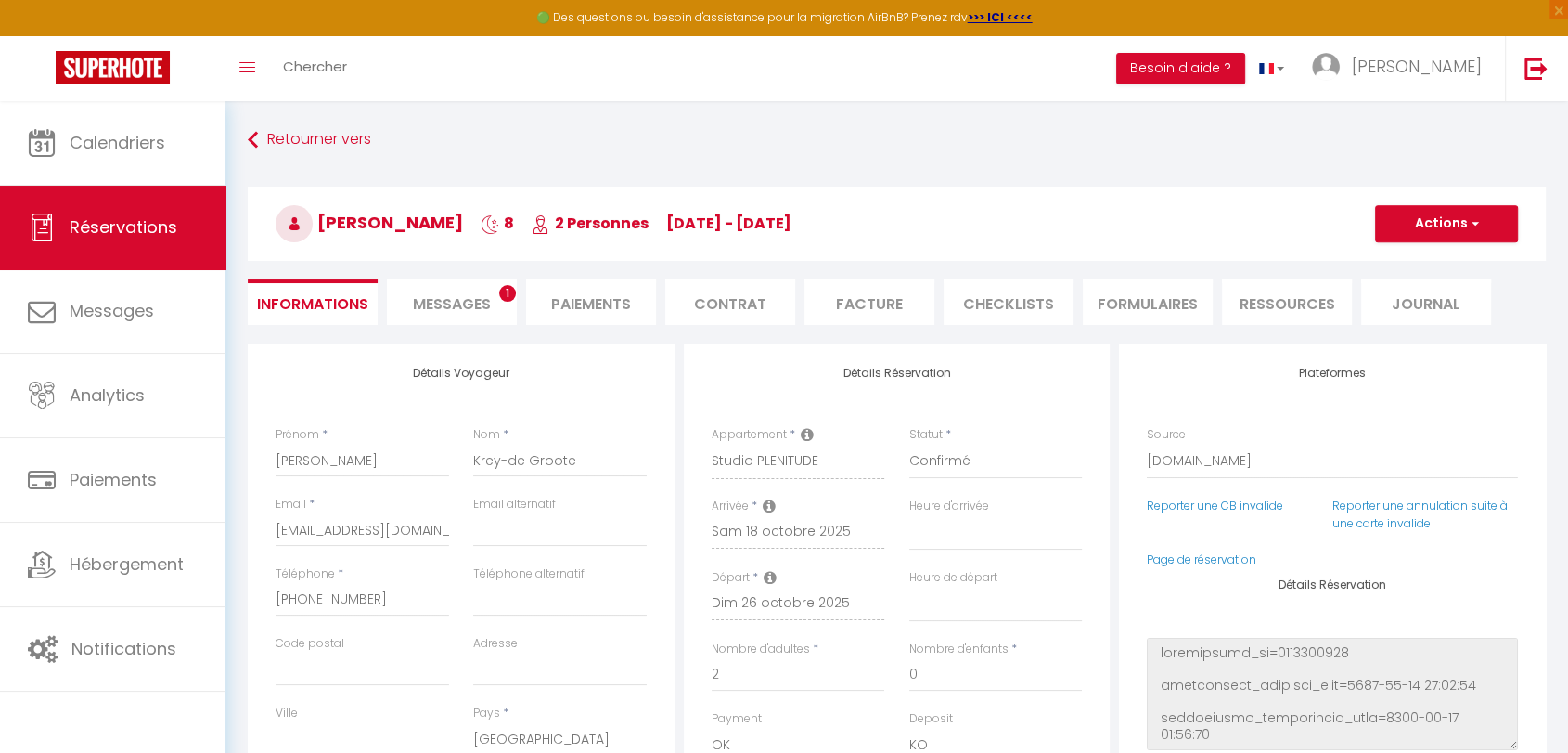
click at [482, 305] on span "Messages" at bounding box center [451, 304] width 78 height 21
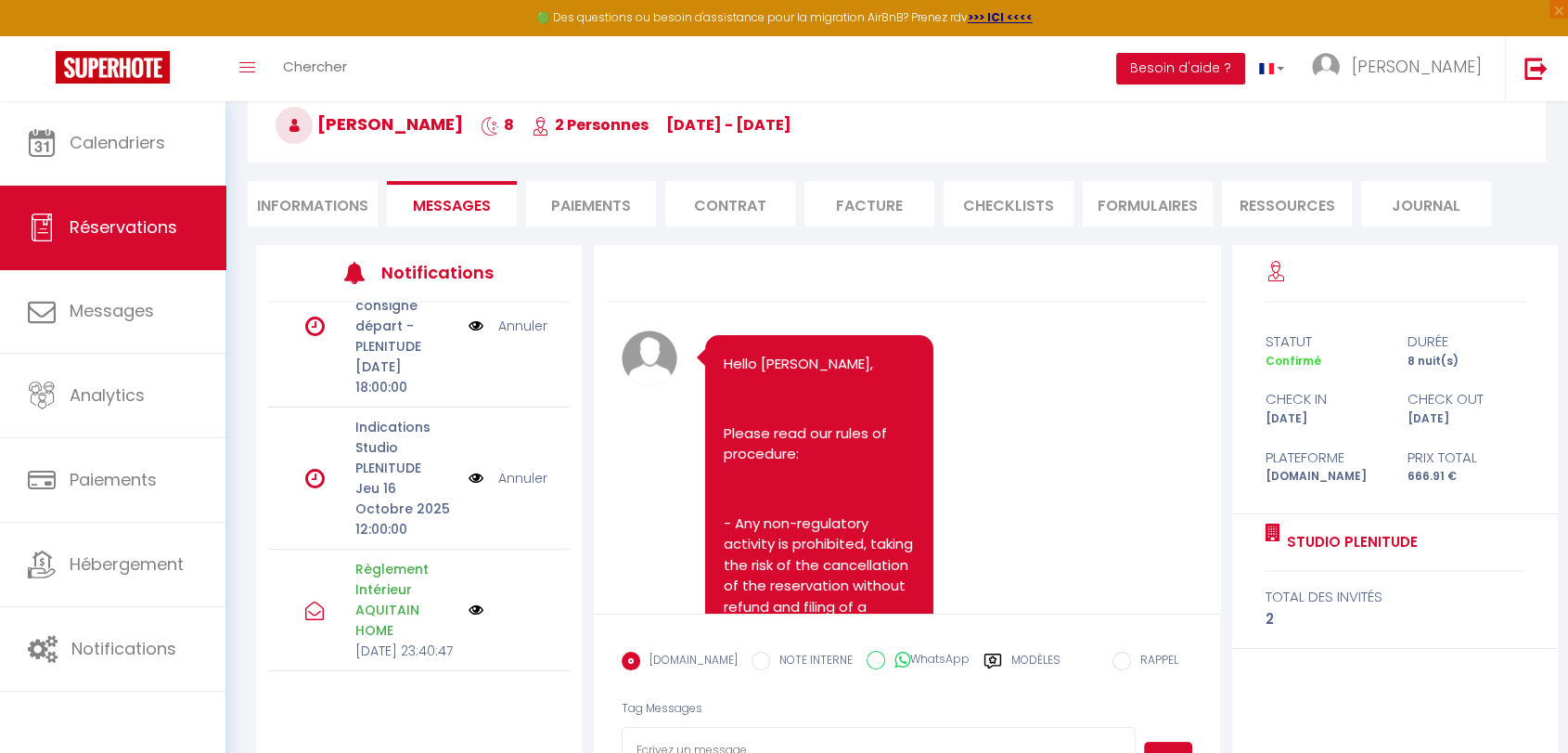
scroll to position [173, 0]
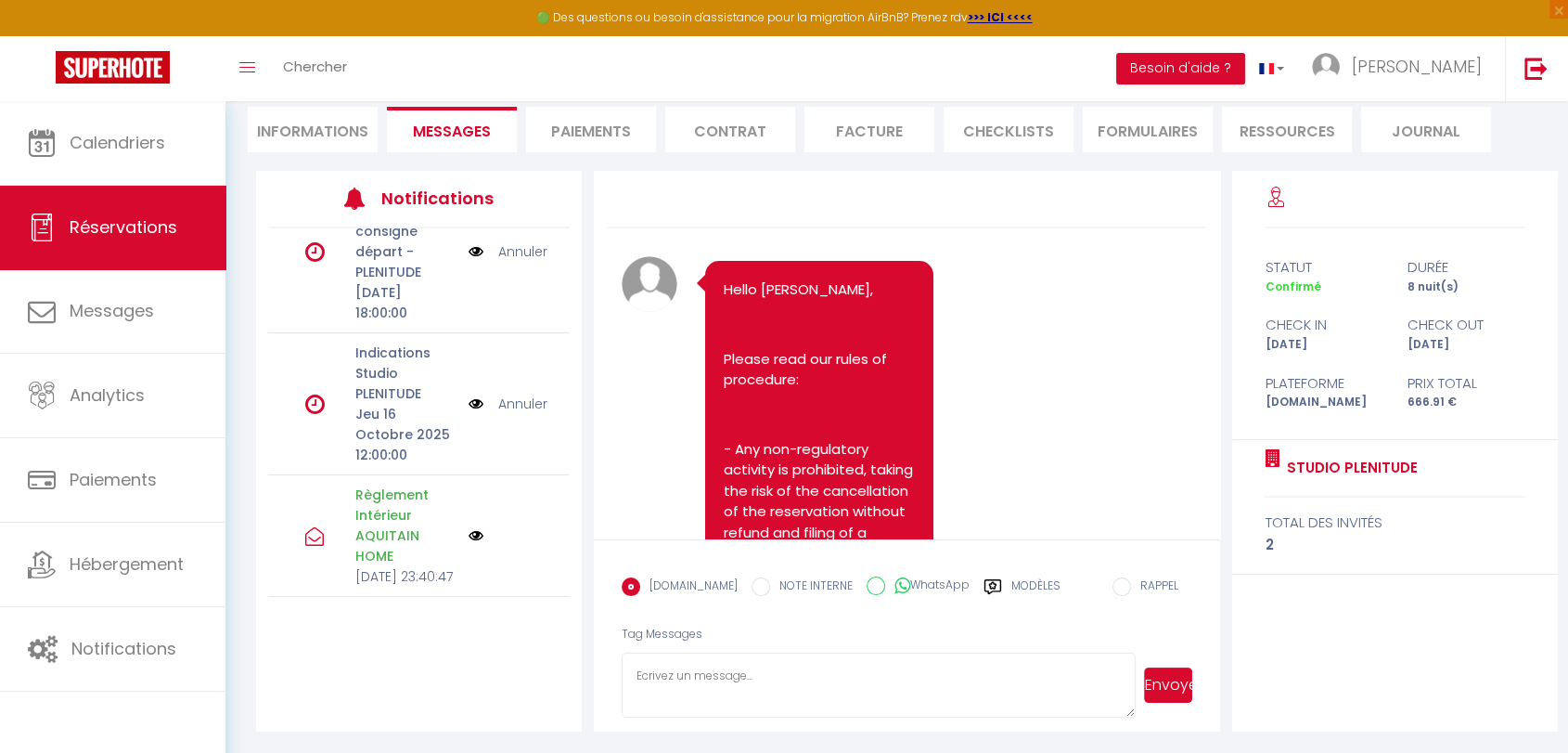
click at [500, 393] on link "Annuler" at bounding box center [522, 403] width 49 height 20
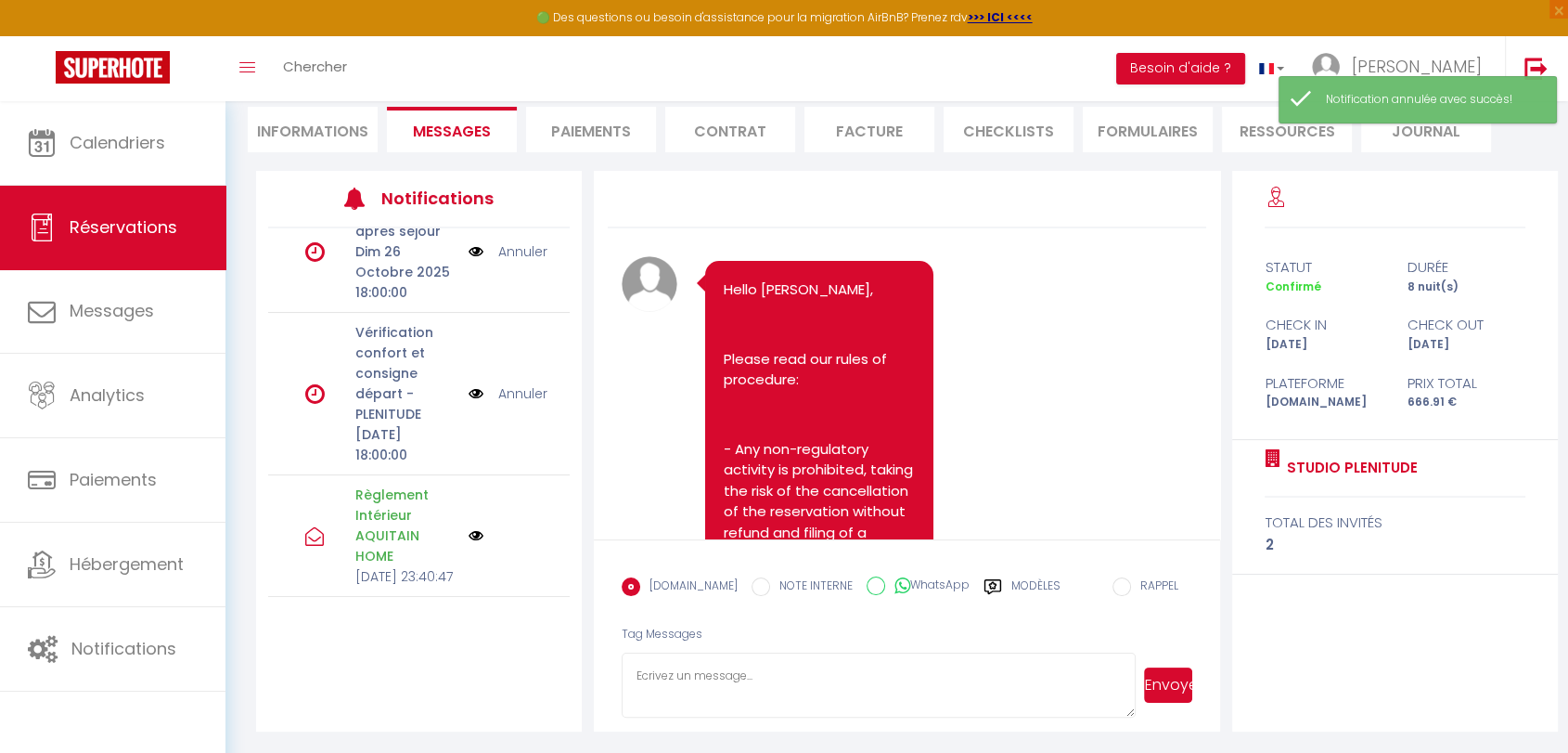
scroll to position [0, 0]
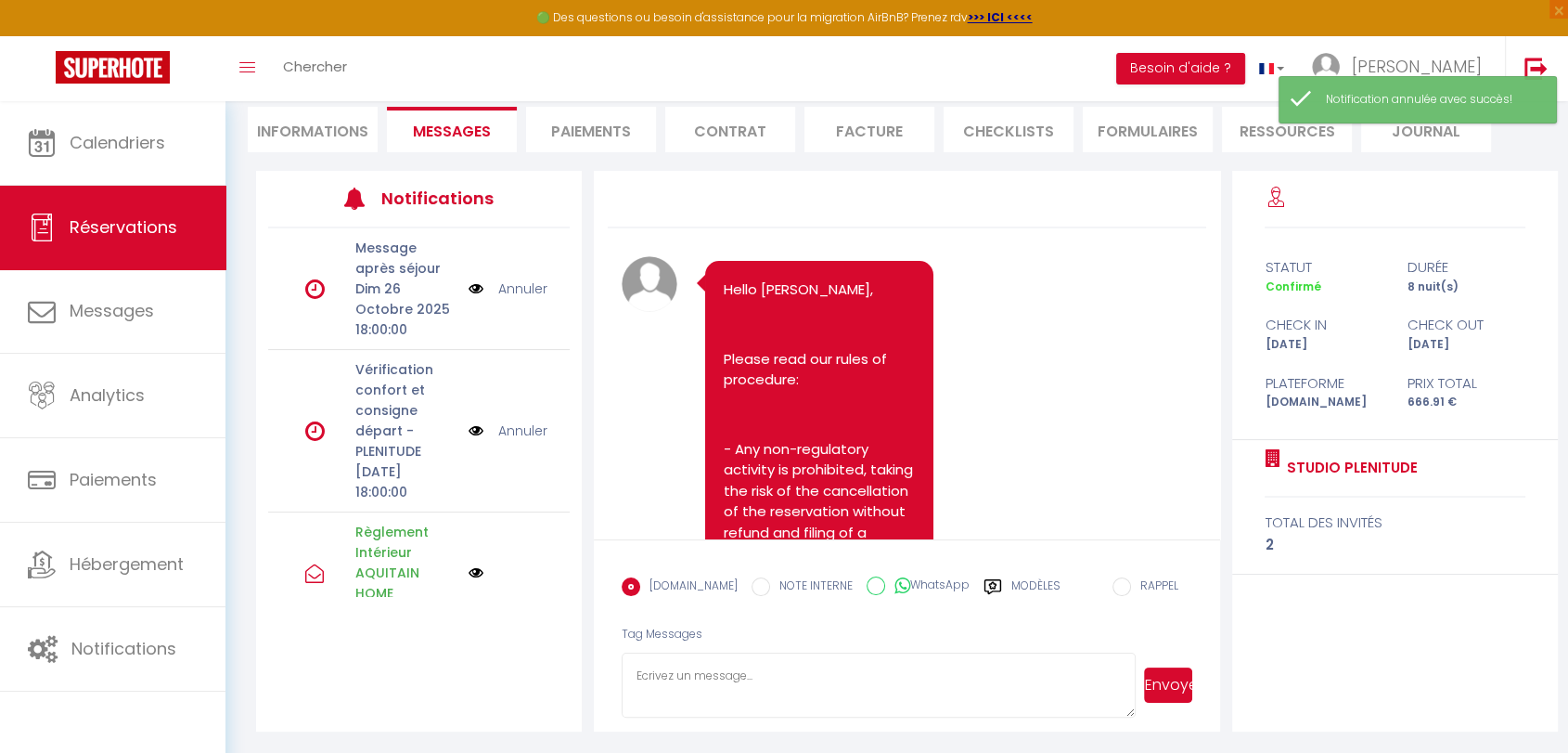
click at [508, 440] on link "Annuler" at bounding box center [522, 430] width 49 height 20
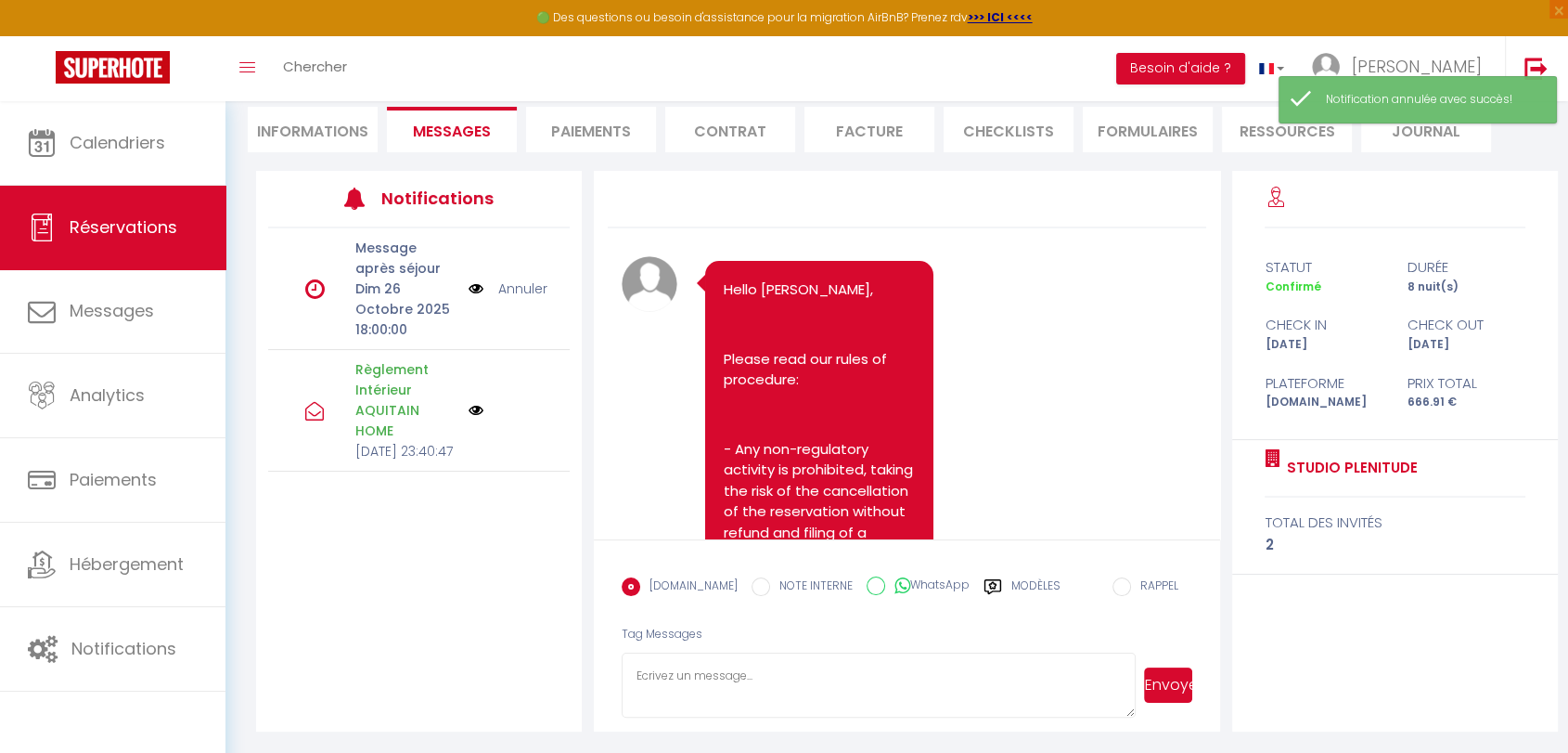
click at [516, 289] on link "Annuler" at bounding box center [522, 288] width 49 height 20
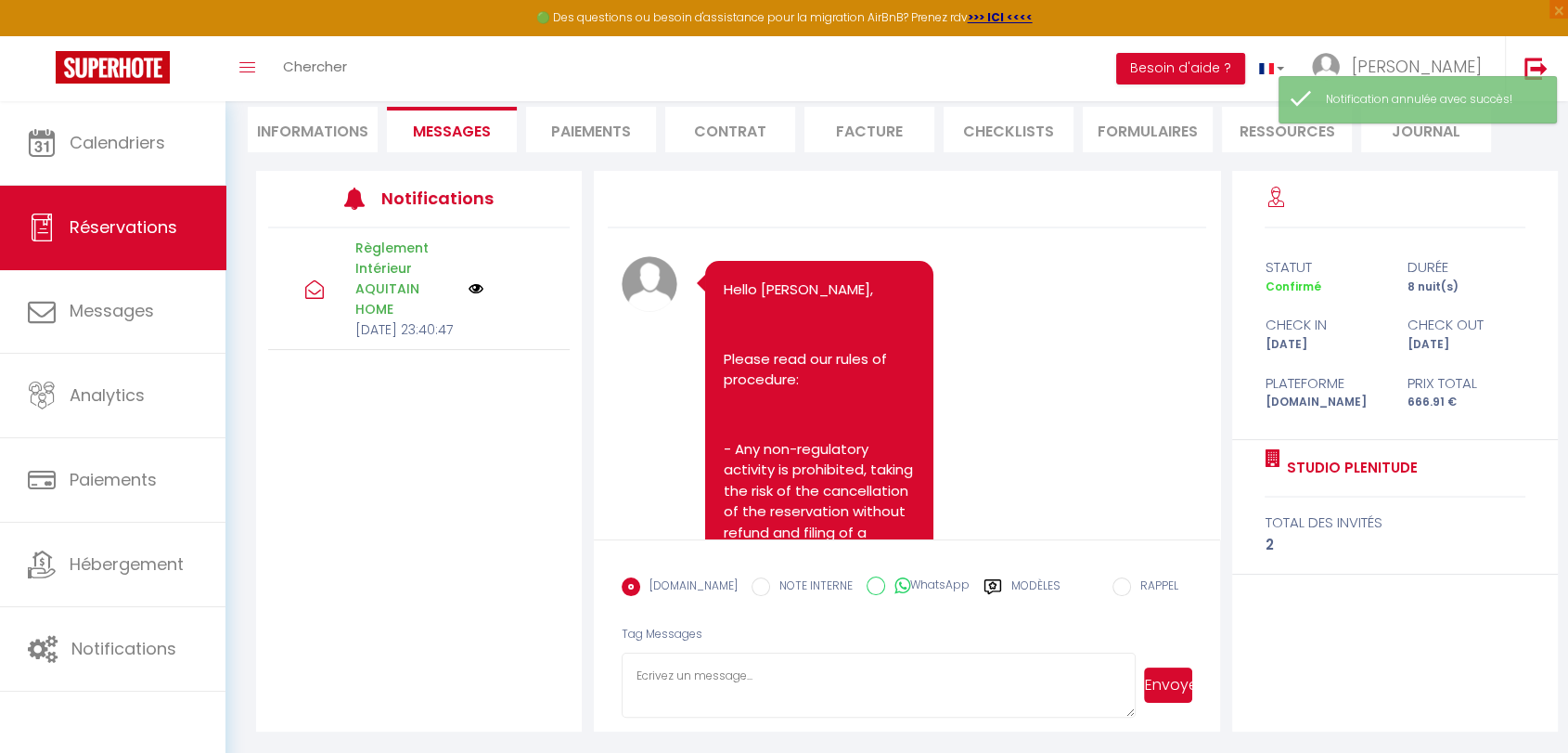
click at [331, 119] on li "Informations" at bounding box center [312, 129] width 130 height 46
select select
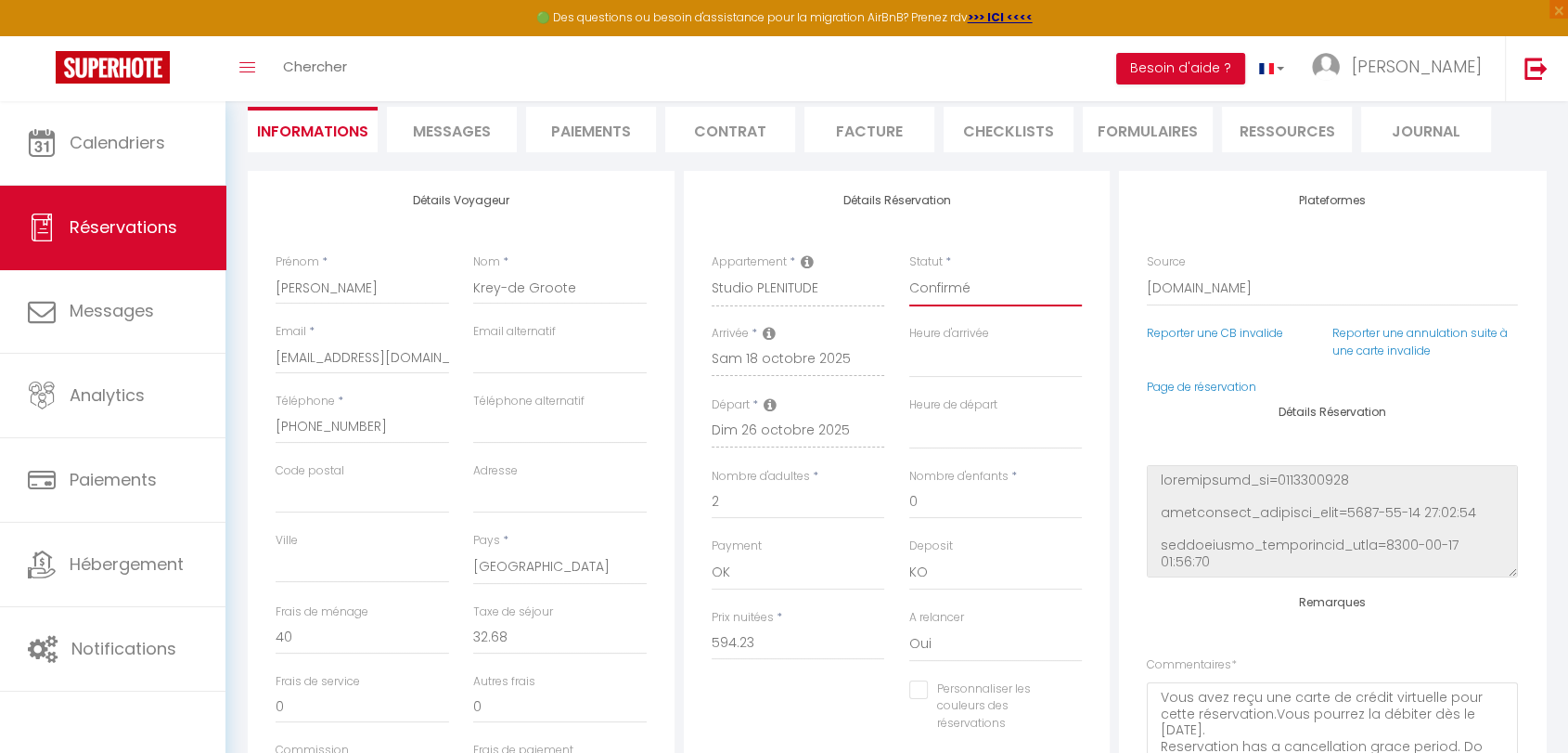
click at [940, 291] on select "Confirmé Non Confirmé Annulé Annulé par le voyageur No Show Request" at bounding box center [997, 289] width 174 height 35
select select "3"
click at [910, 271] on select "Confirmé Non Confirmé Annulé Annulé par le voyageur No Show Request" at bounding box center [997, 289] width 174 height 35
select select
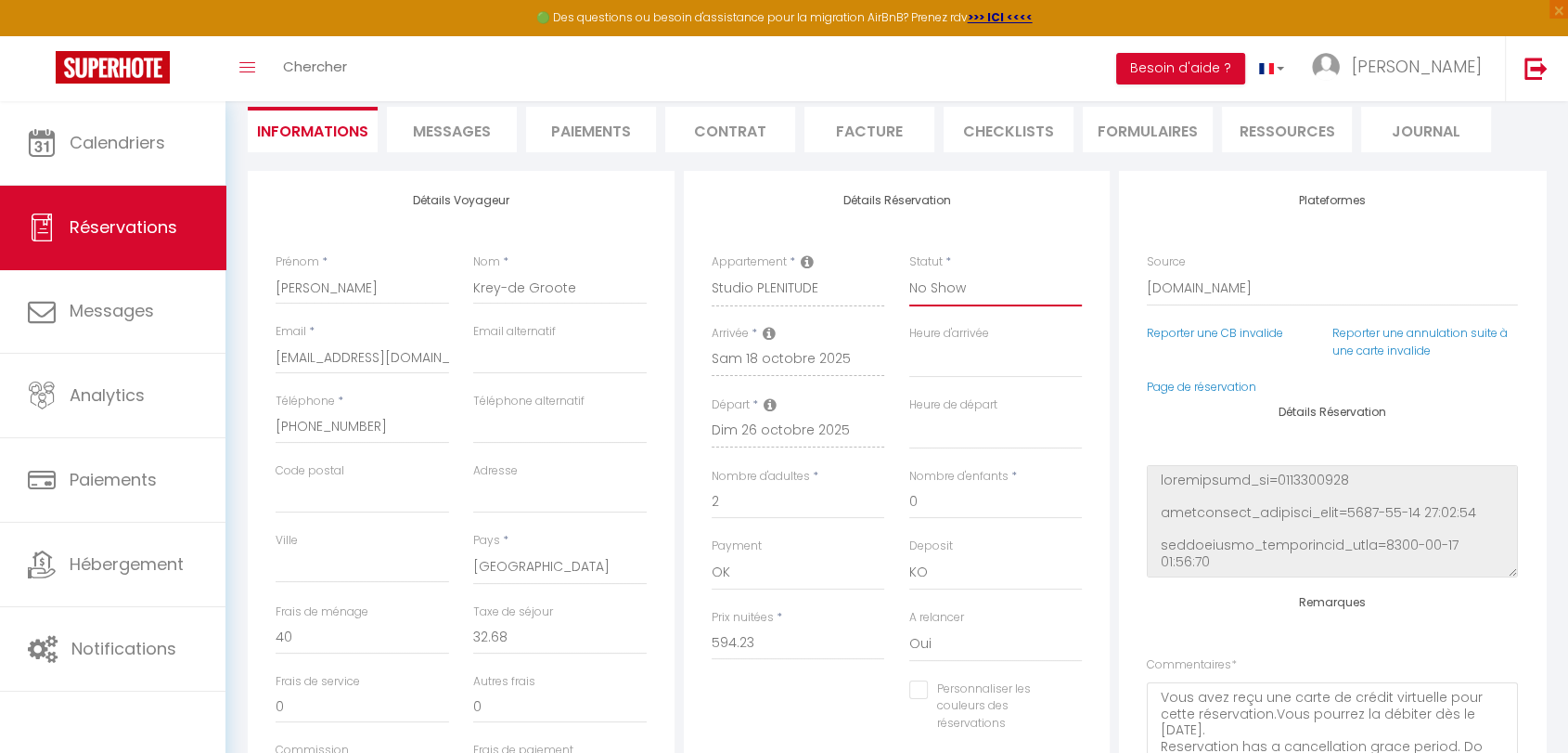
checkbox input "false"
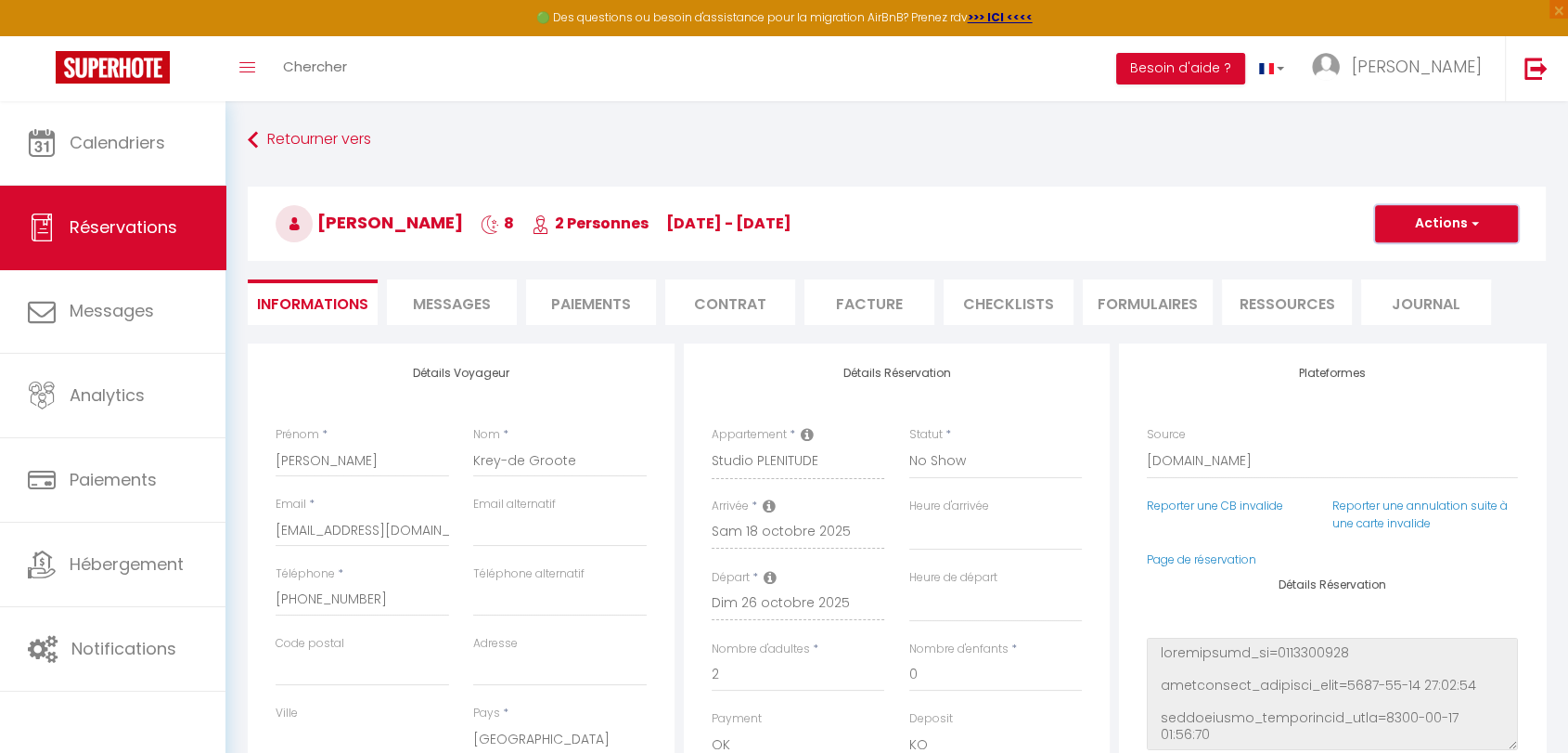
click at [1393, 217] on button "Actions" at bounding box center [1446, 223] width 143 height 37
click at [1402, 261] on link "Enregistrer" at bounding box center [1428, 264] width 146 height 24
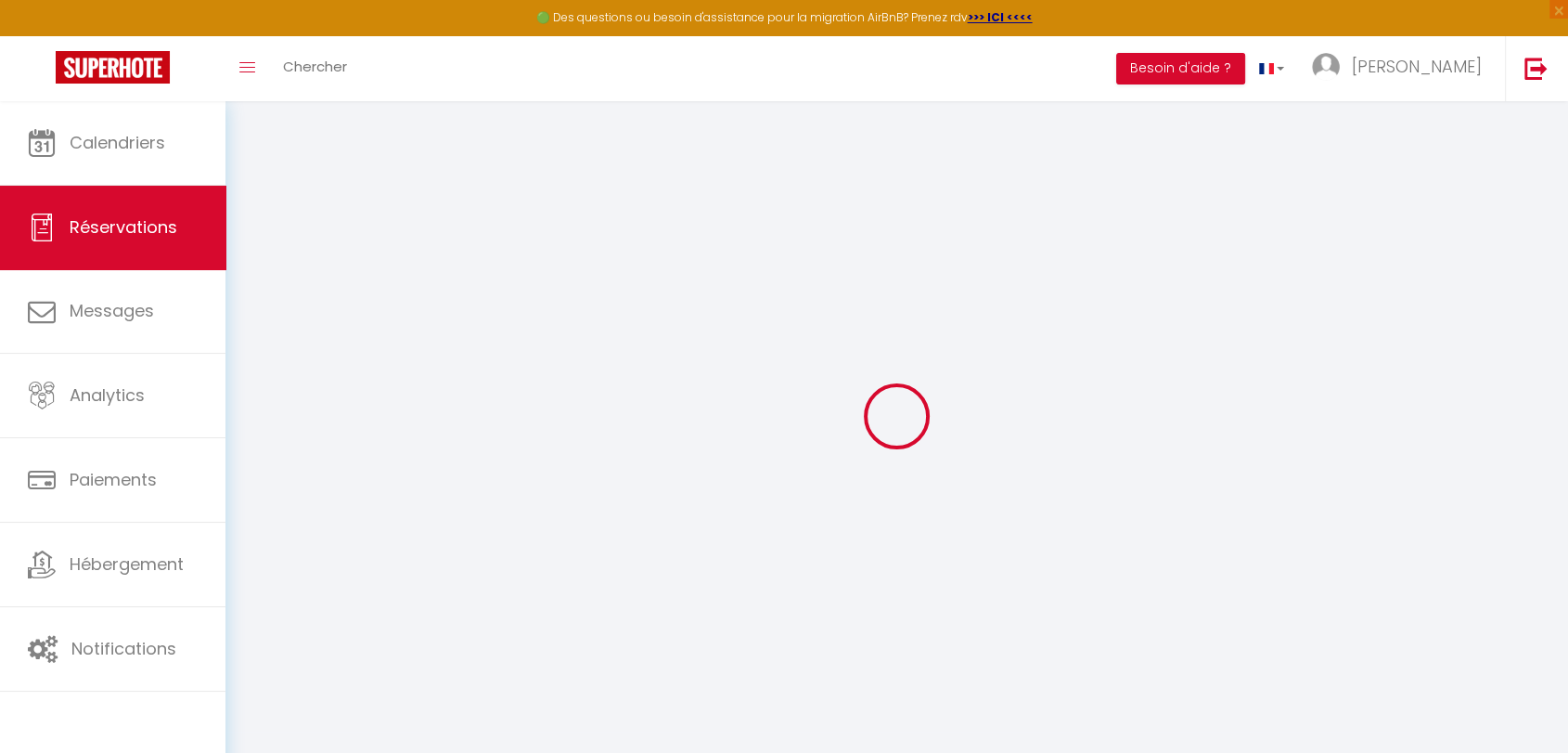
select select "not_cancelled"
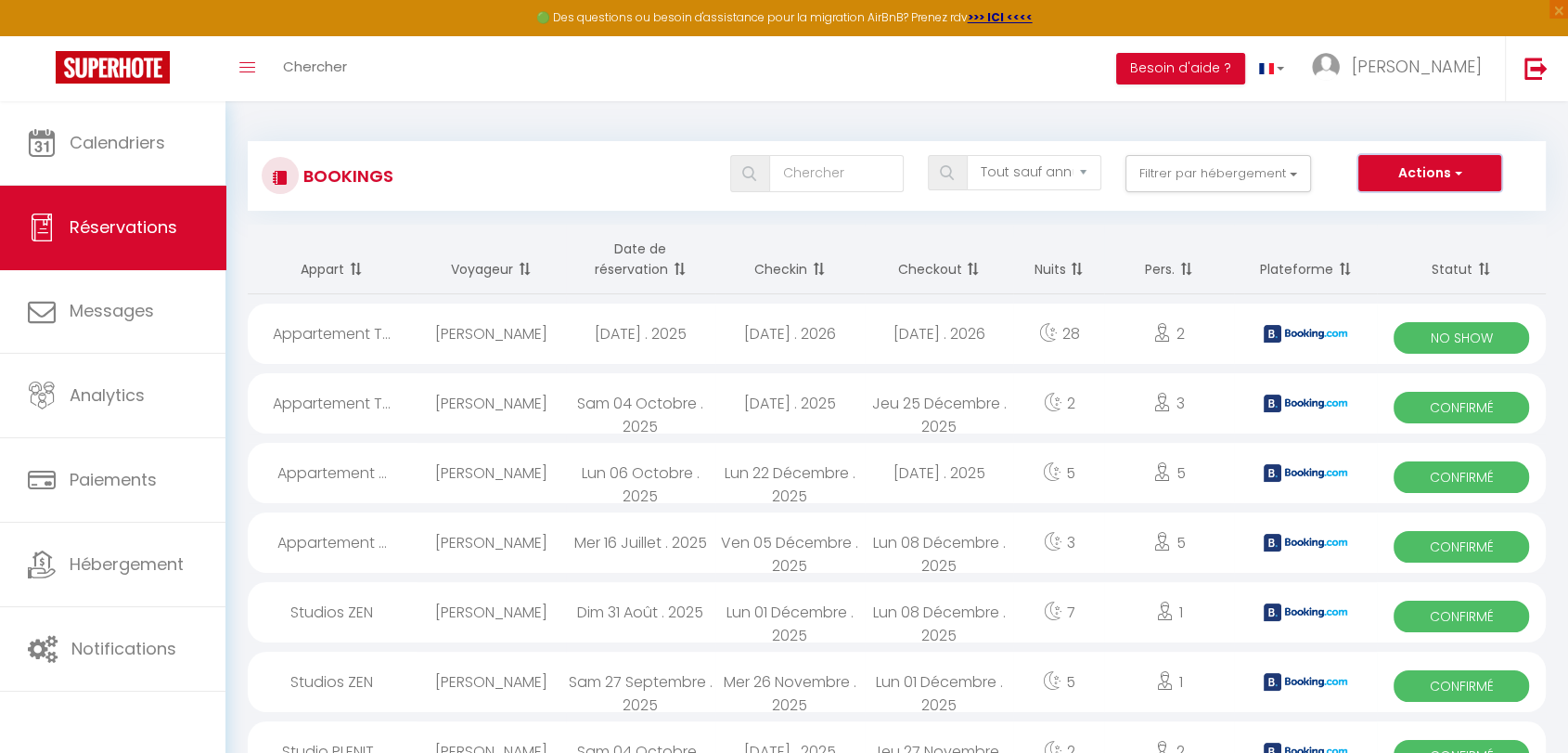
click at [1424, 182] on button "Actions" at bounding box center [1430, 174] width 143 height 37
click at [1382, 210] on link "Nouvelle Réservation" at bounding box center [1401, 213] width 199 height 24
select select
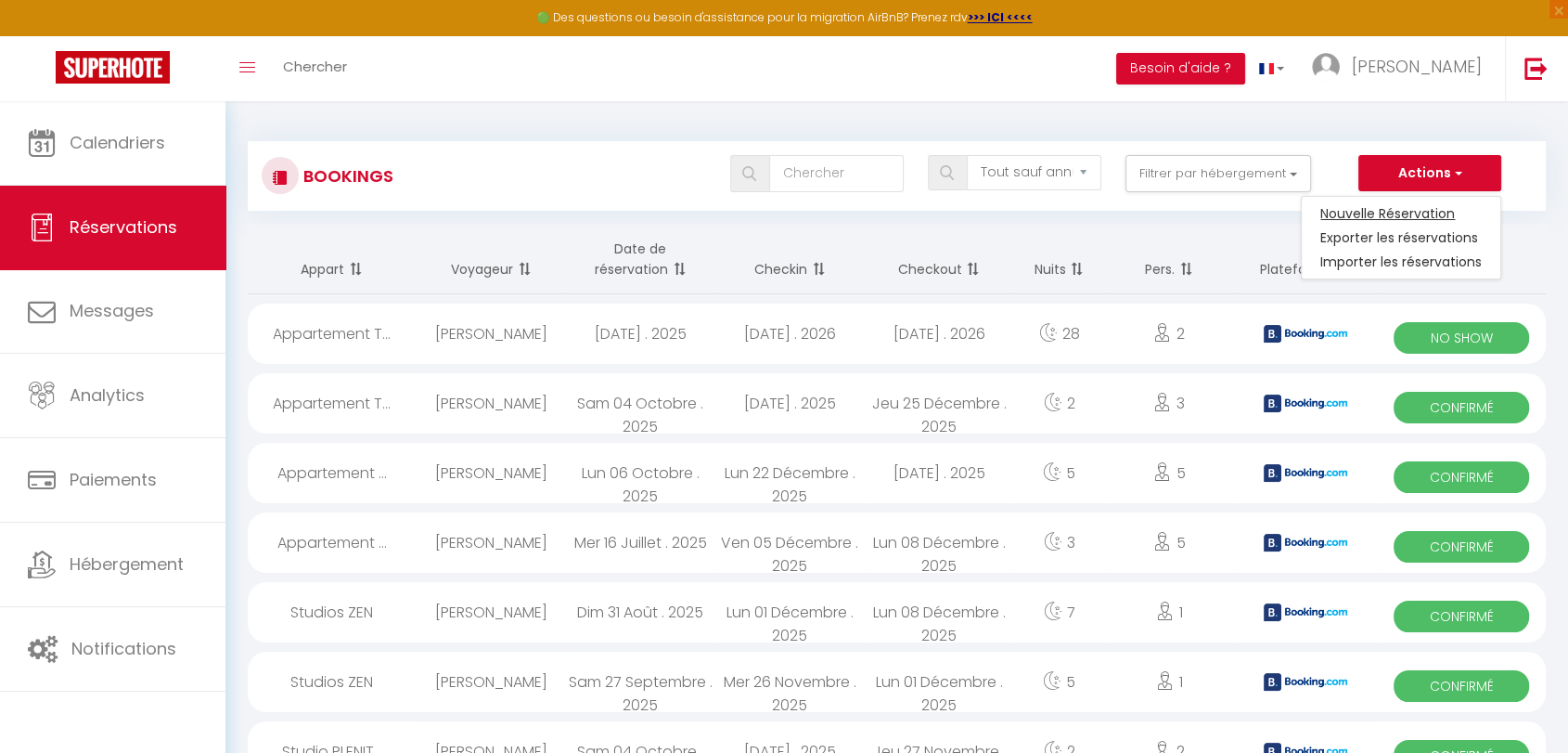
select select
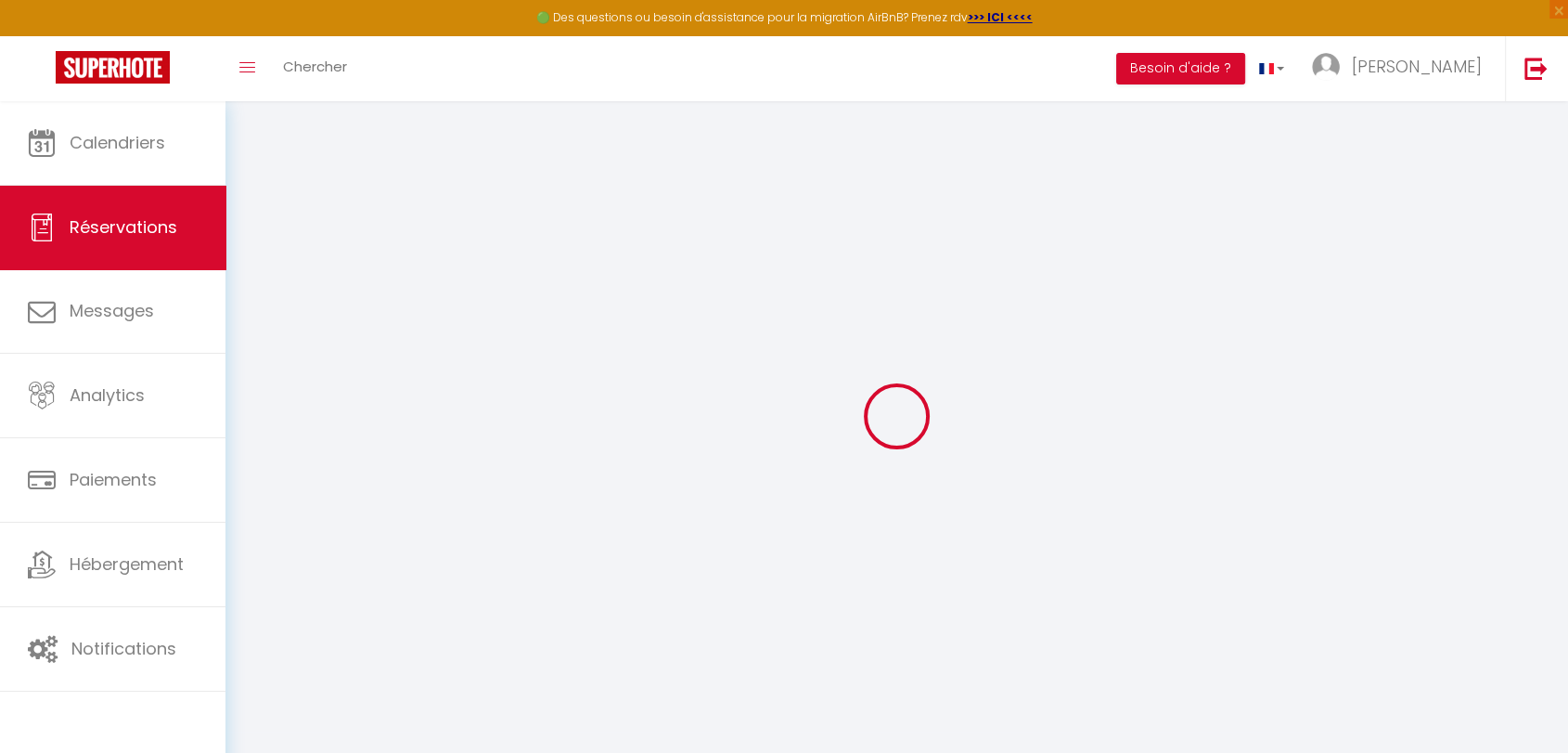
select select
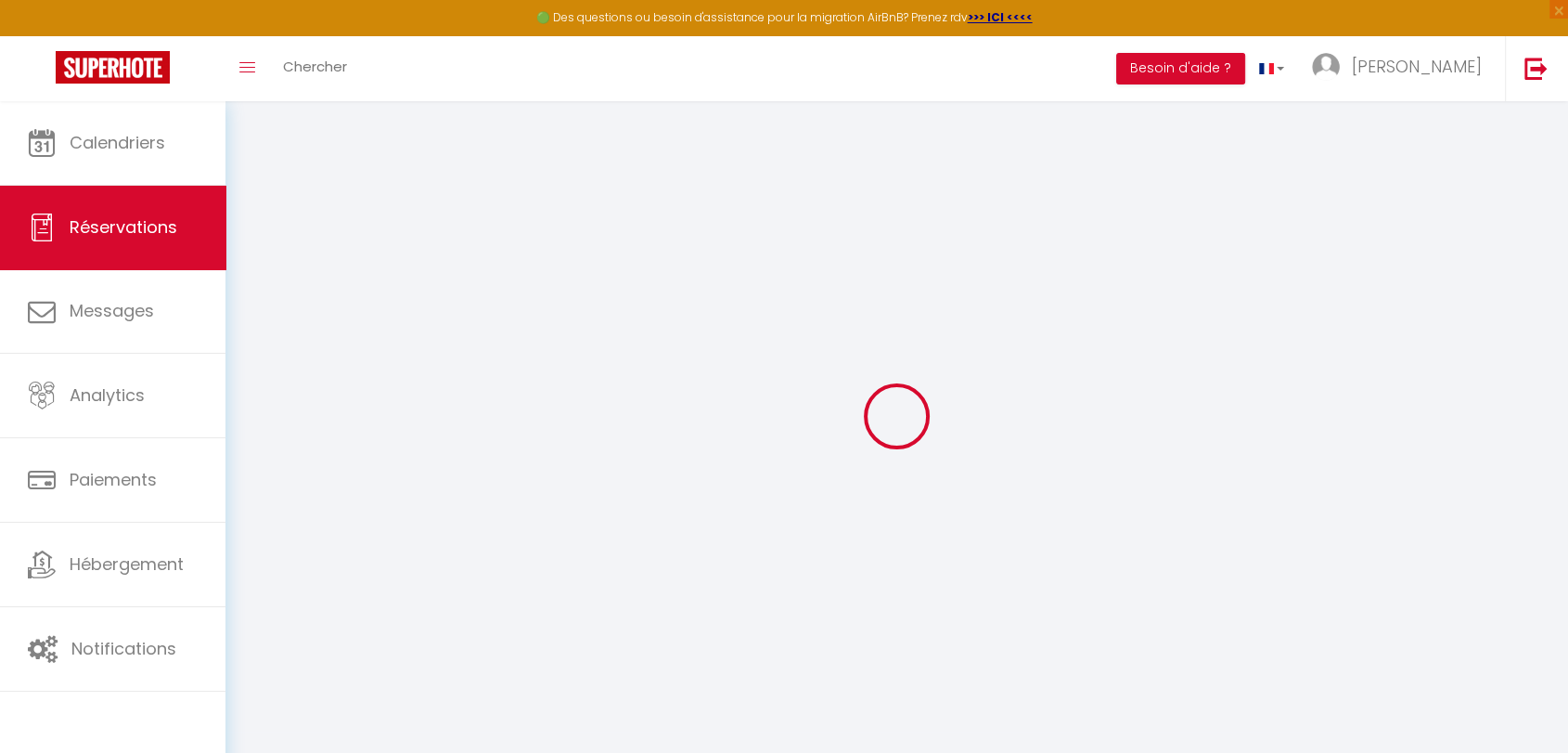
select select
checkbox input "false"
select select
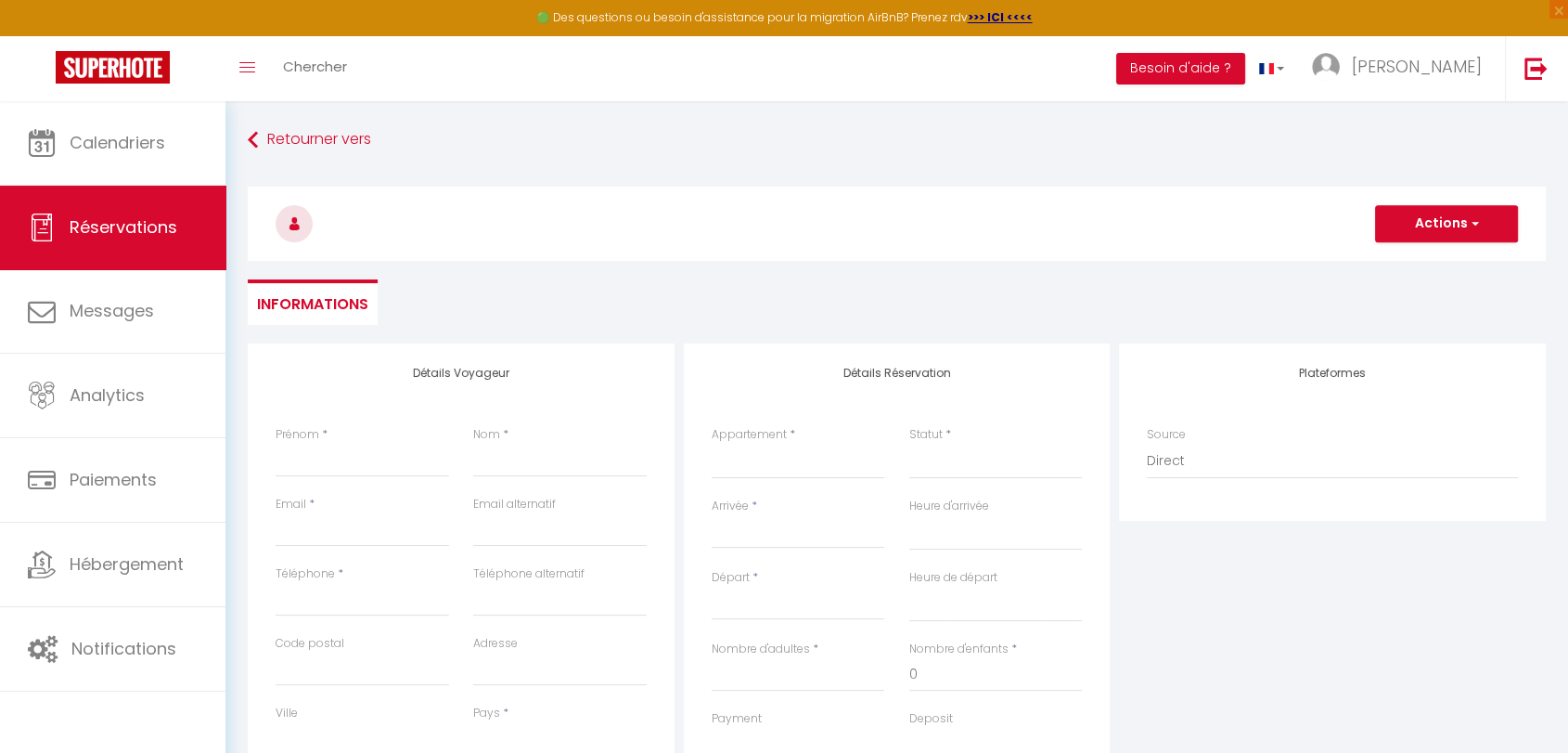
select select
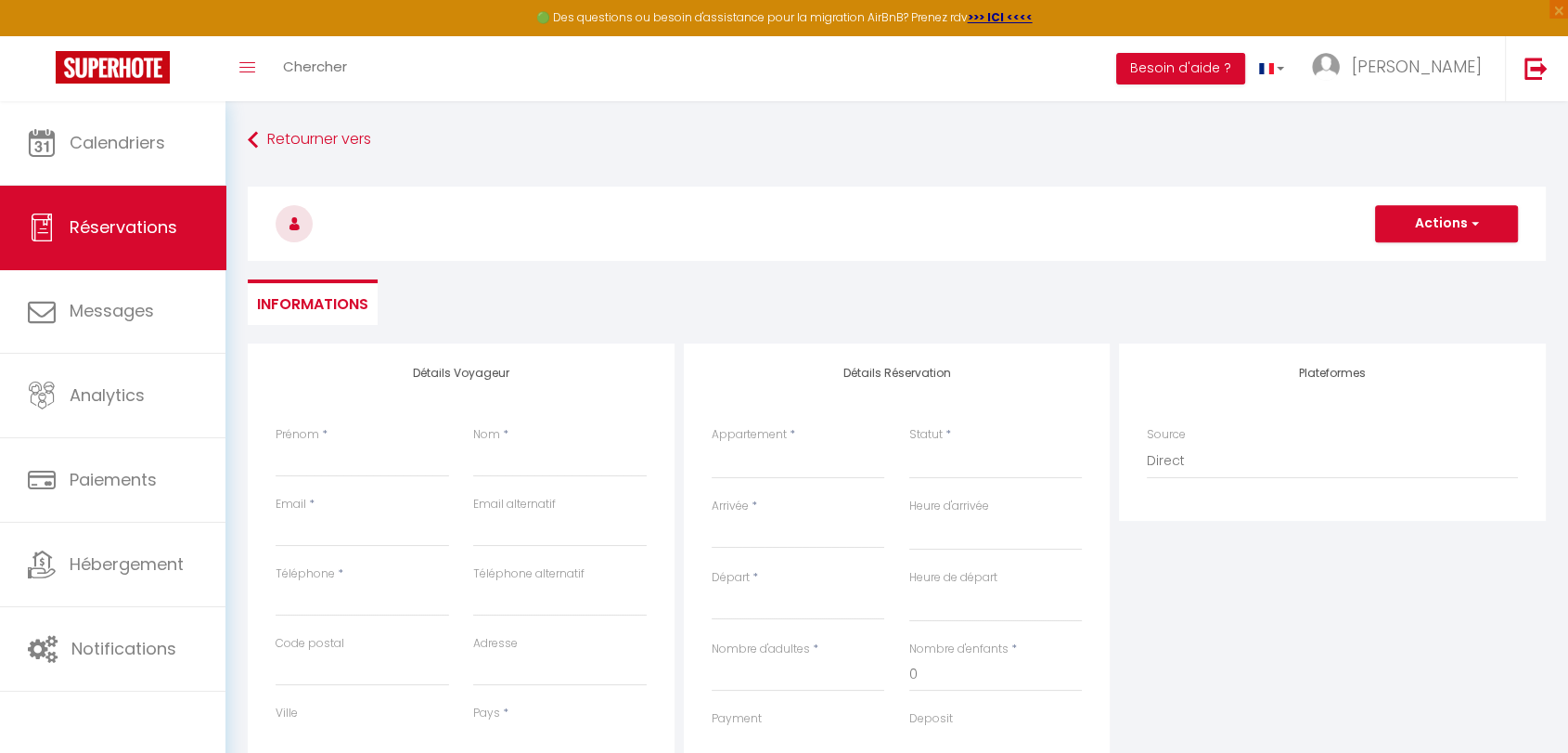
checkbox input "false"
select select
click at [307, 459] on input "Prénom" at bounding box center [363, 460] width 174 height 33
type input "S"
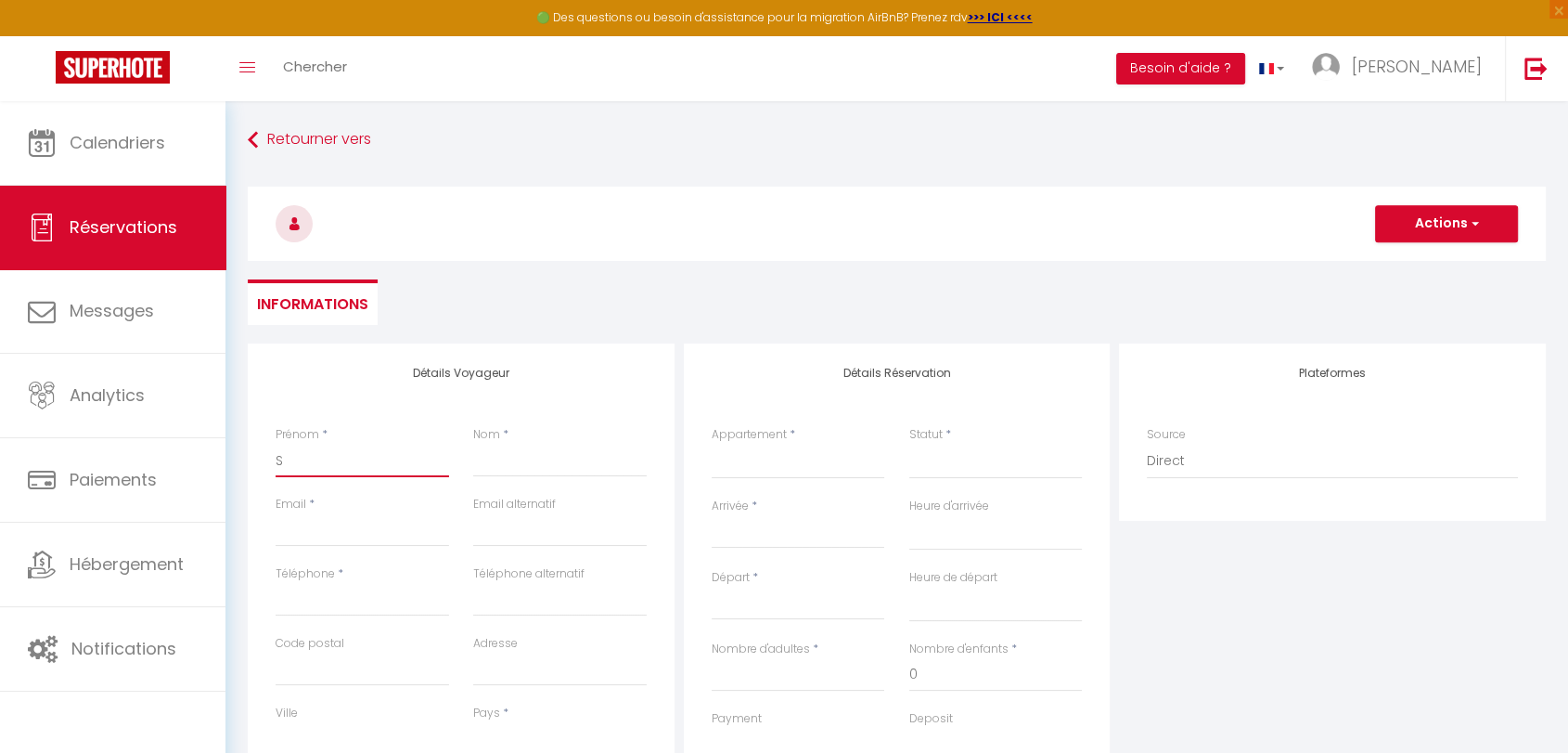
select select
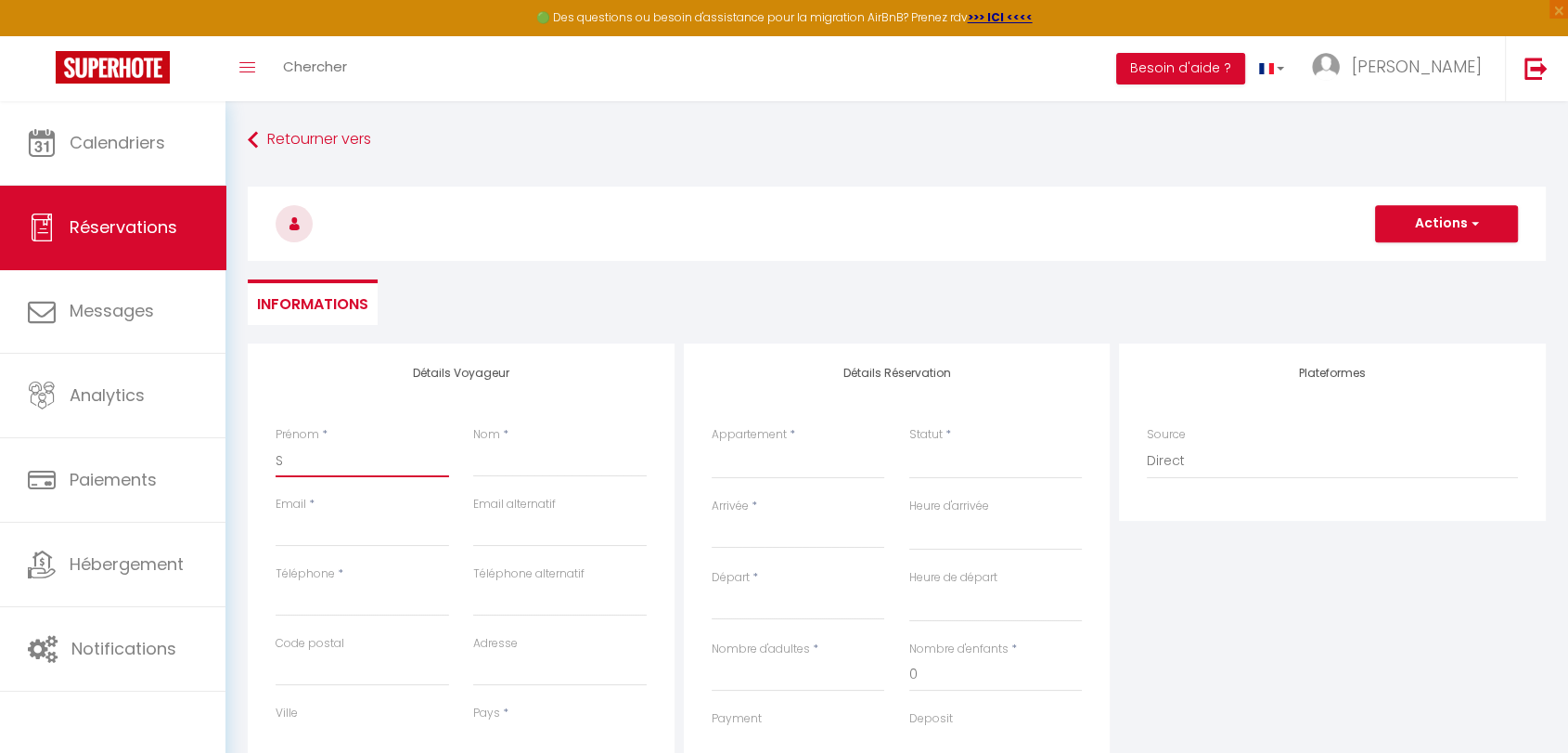
select select
checkbox input "false"
type input "Su"
select select
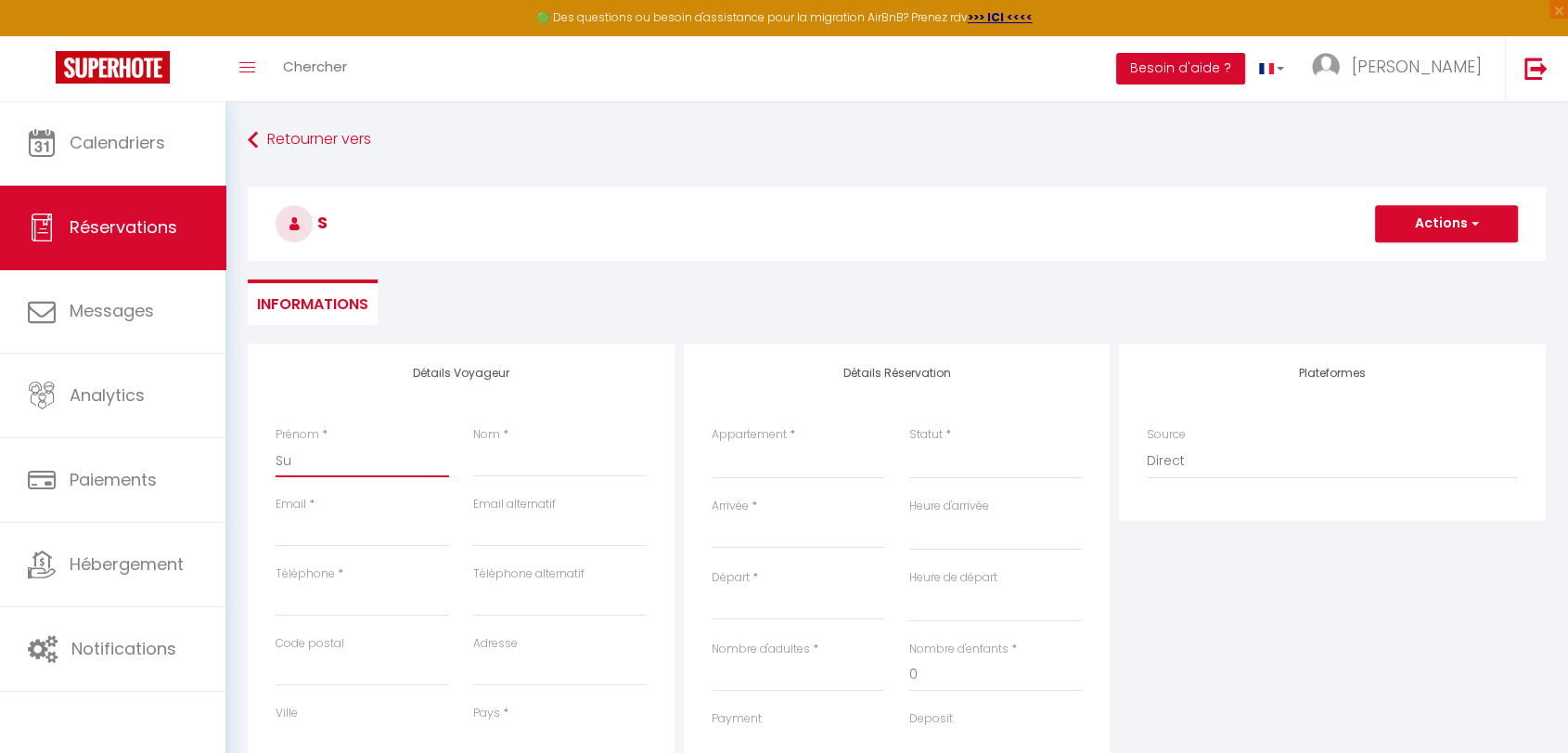
select select
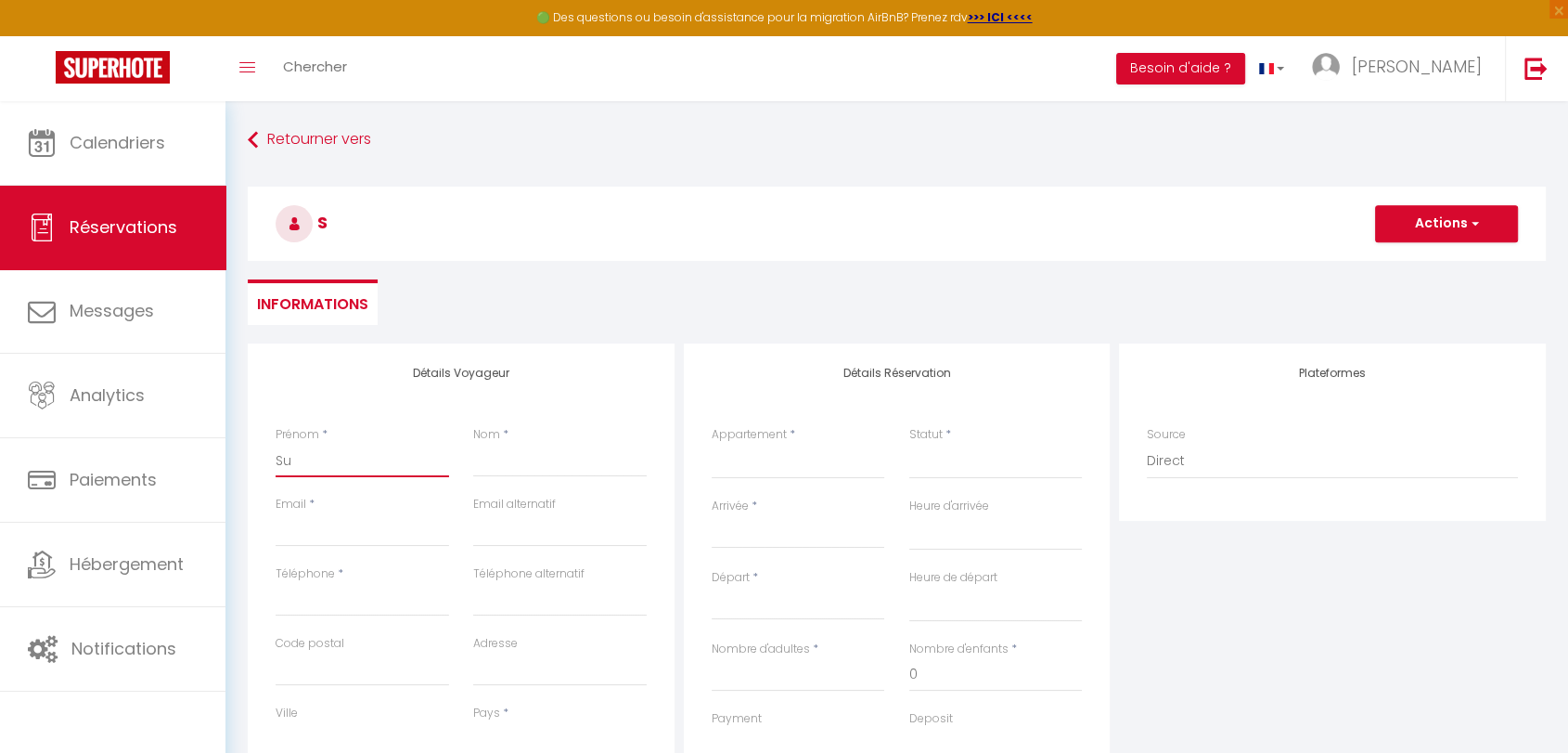
select select
checkbox input "false"
type input "Sus"
select select
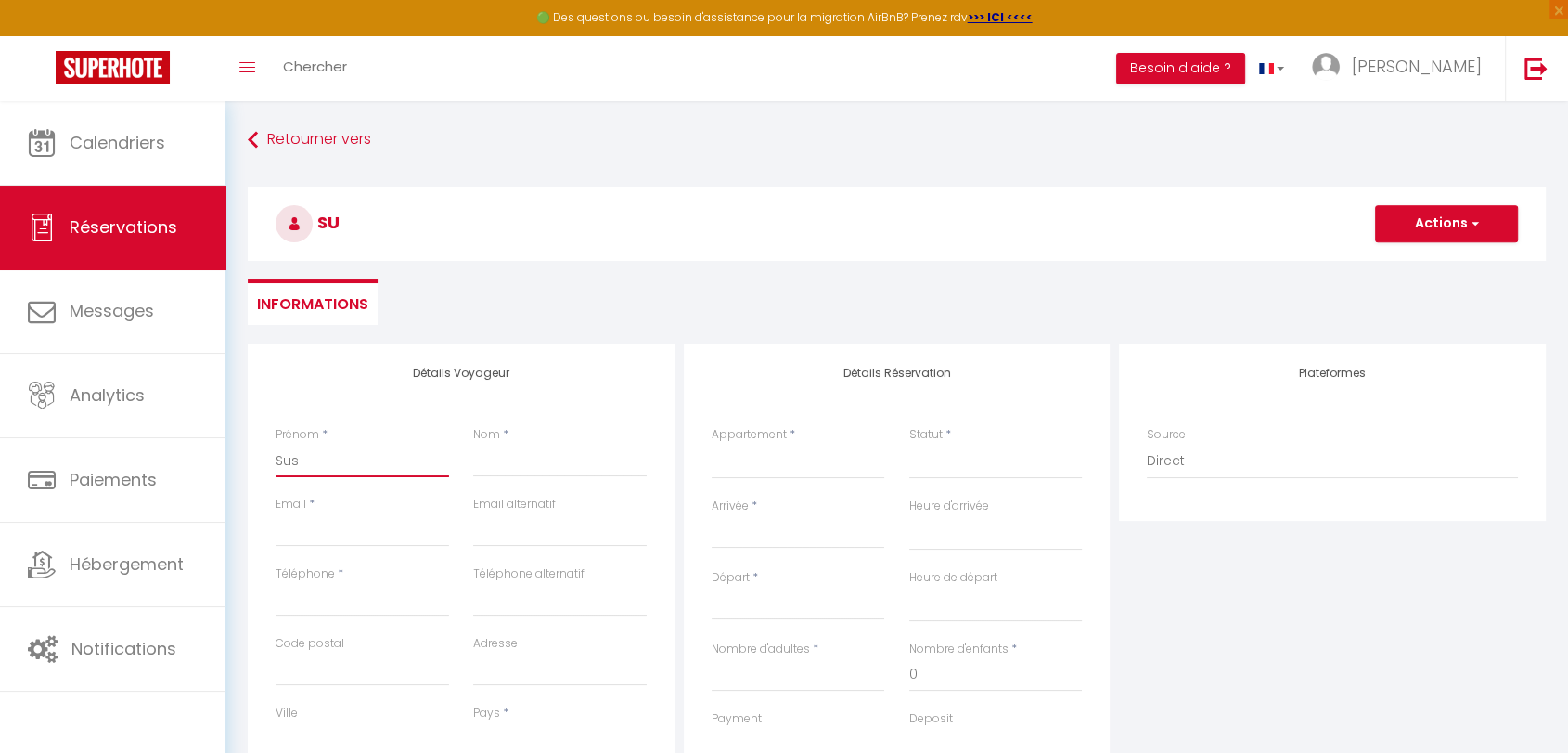
select select
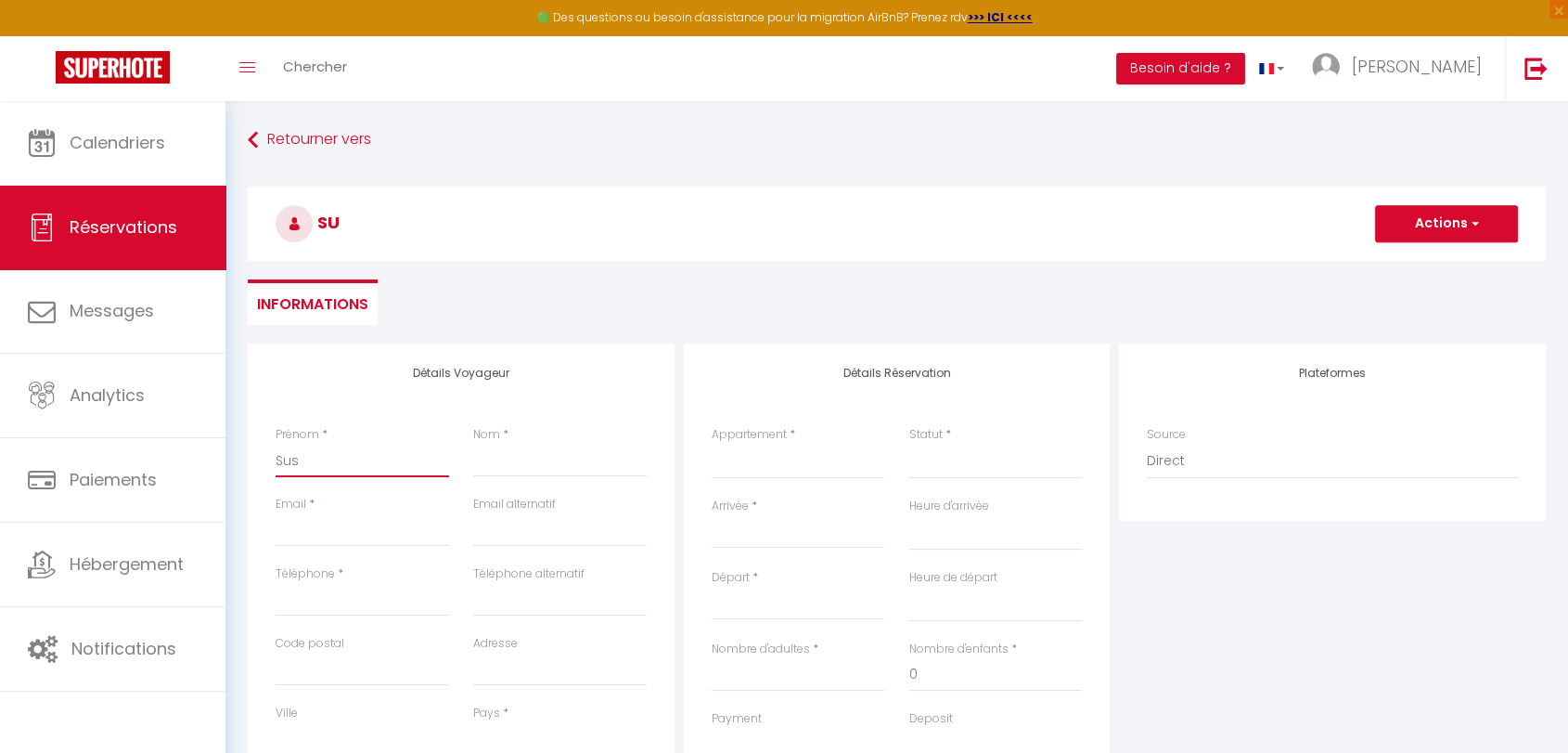
checkbox input "false"
type input "Susa"
select select
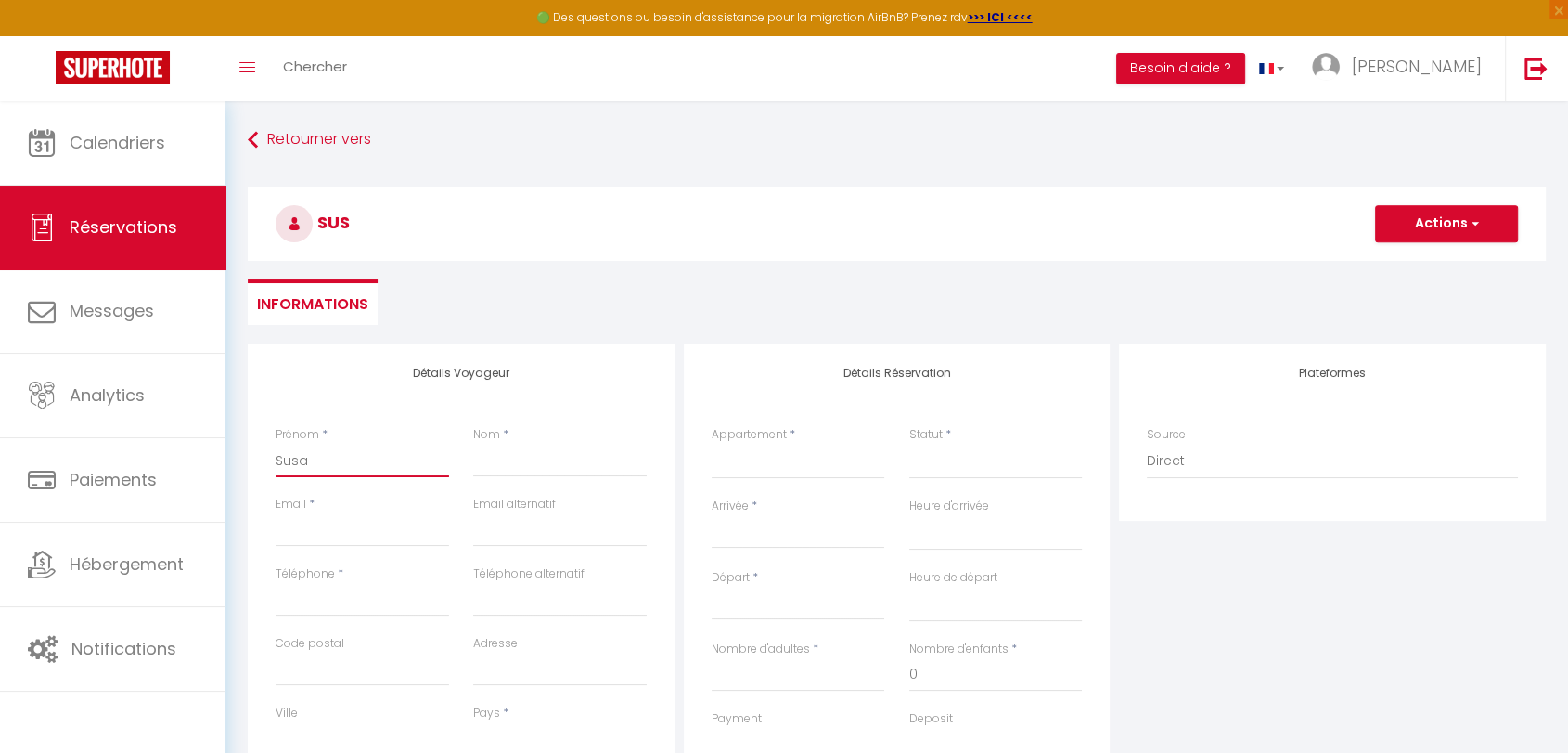
select select
checkbox input "false"
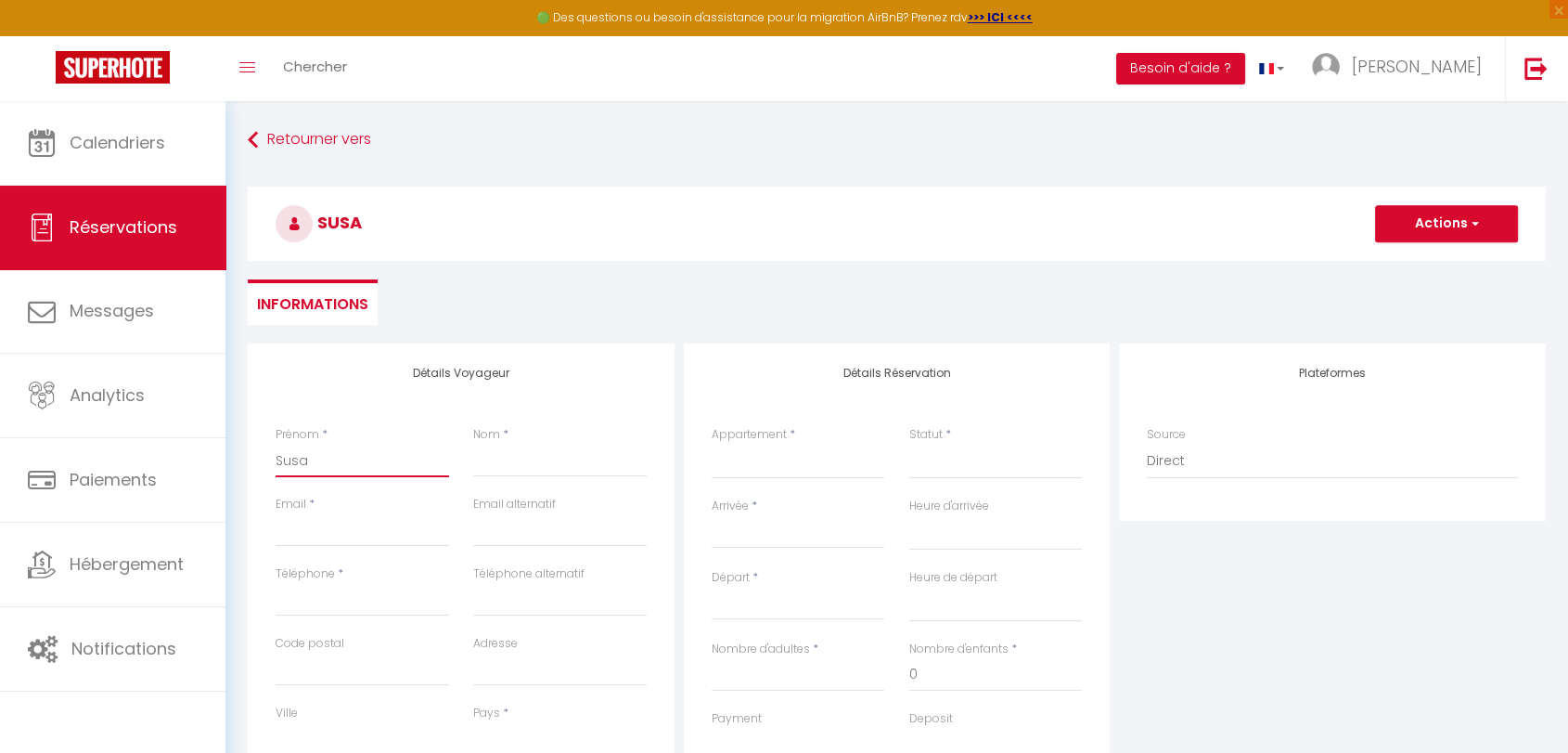
type input "Susan"
select select
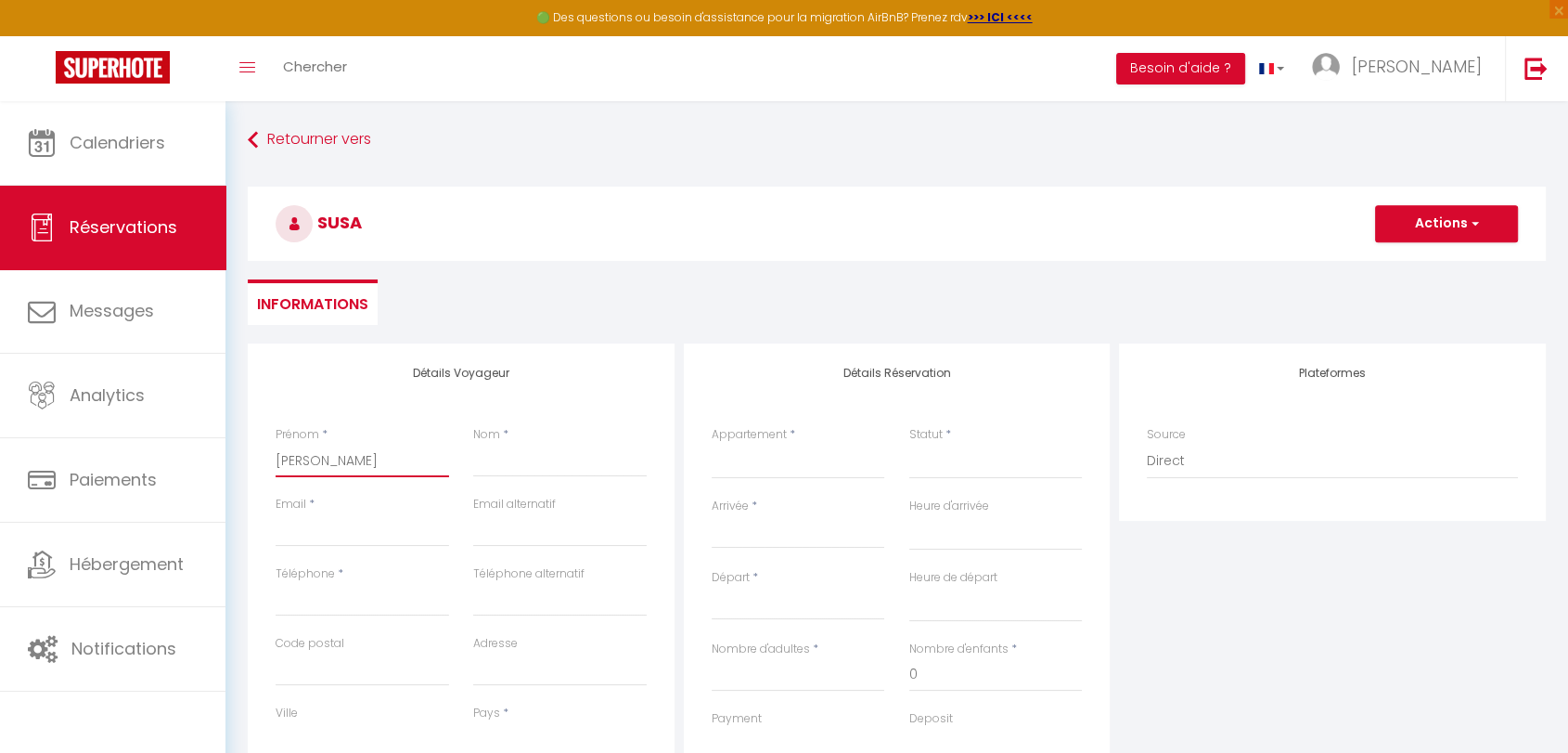
select select
checkbox input "false"
type input "Susann"
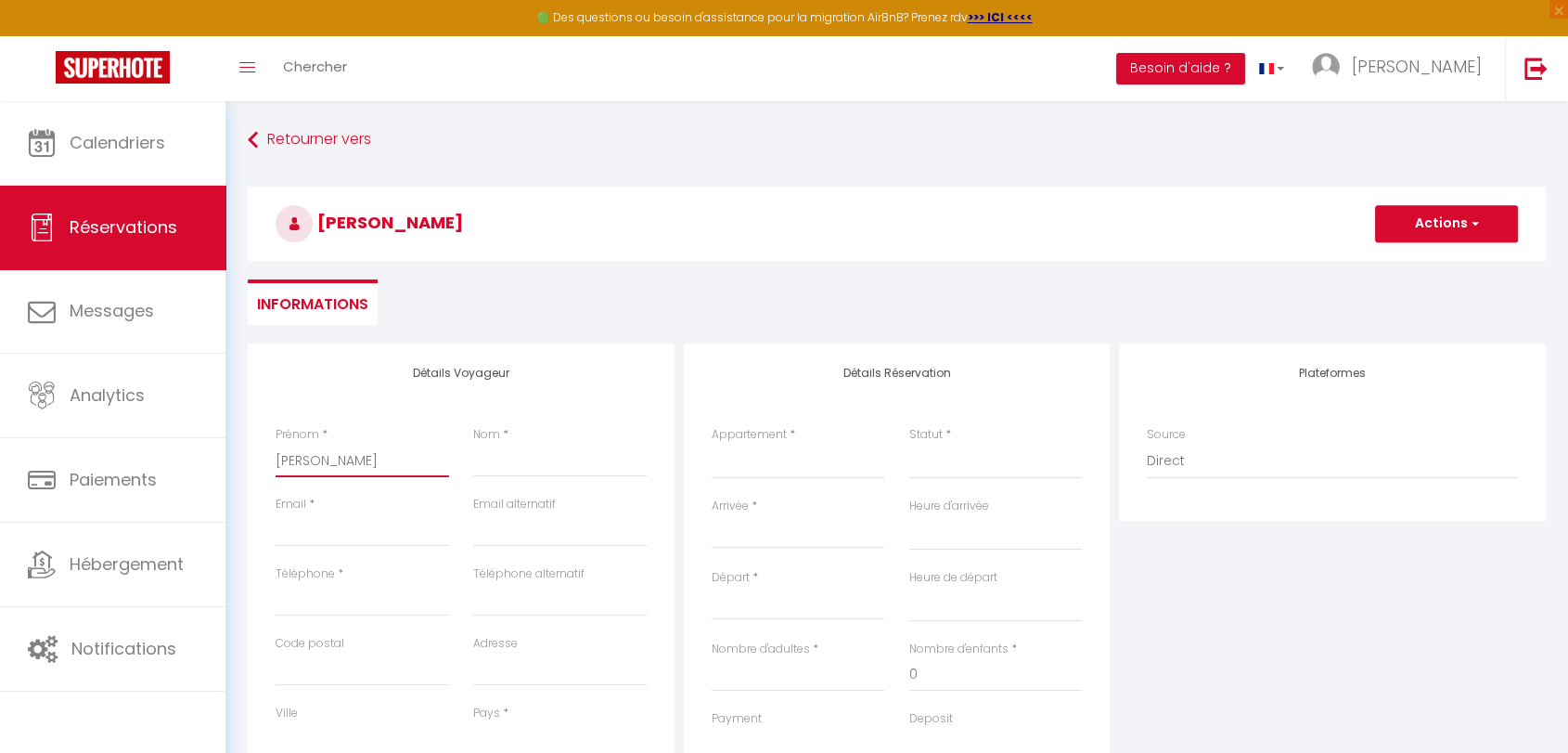
select select
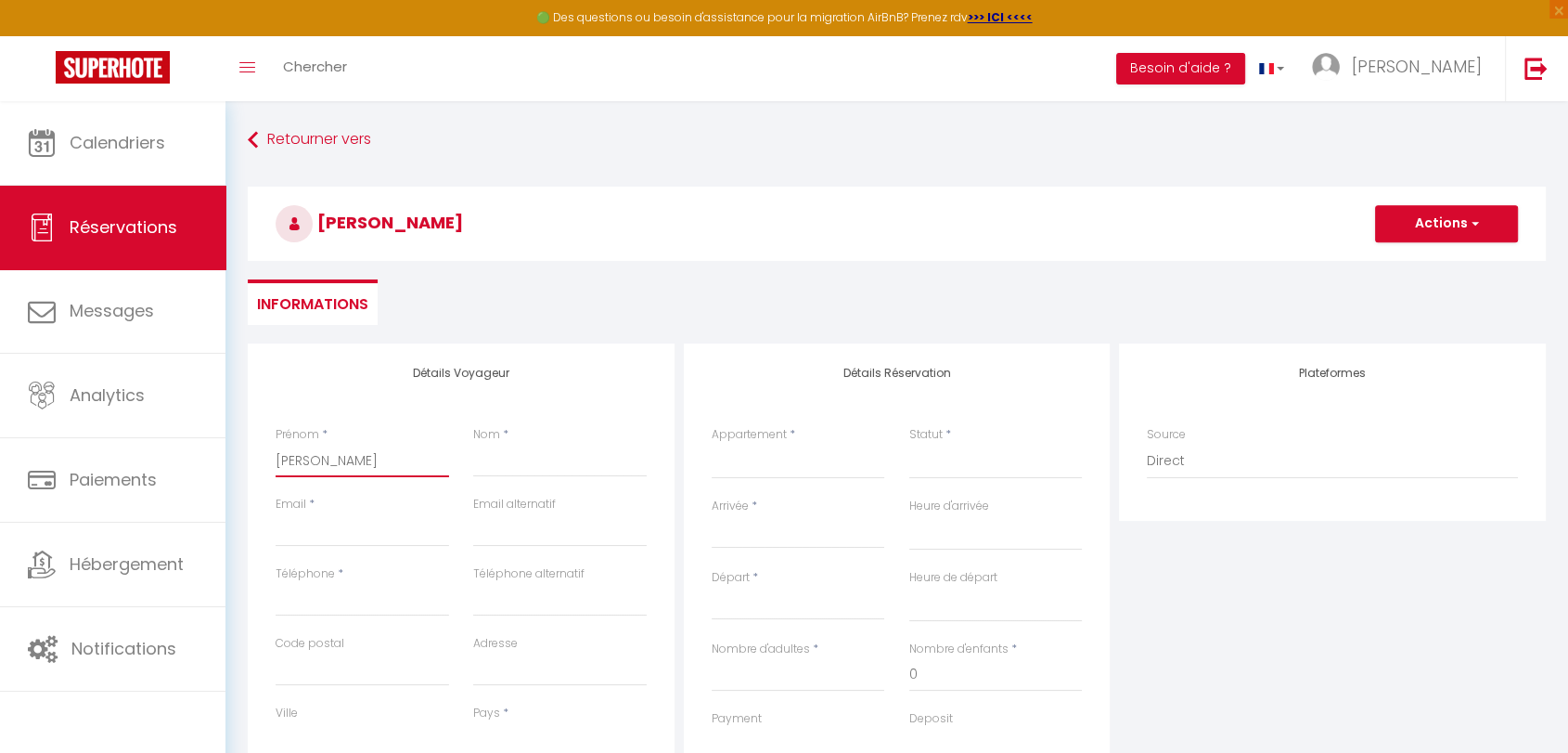
select select
checkbox input "false"
type input "Susanne"
select select
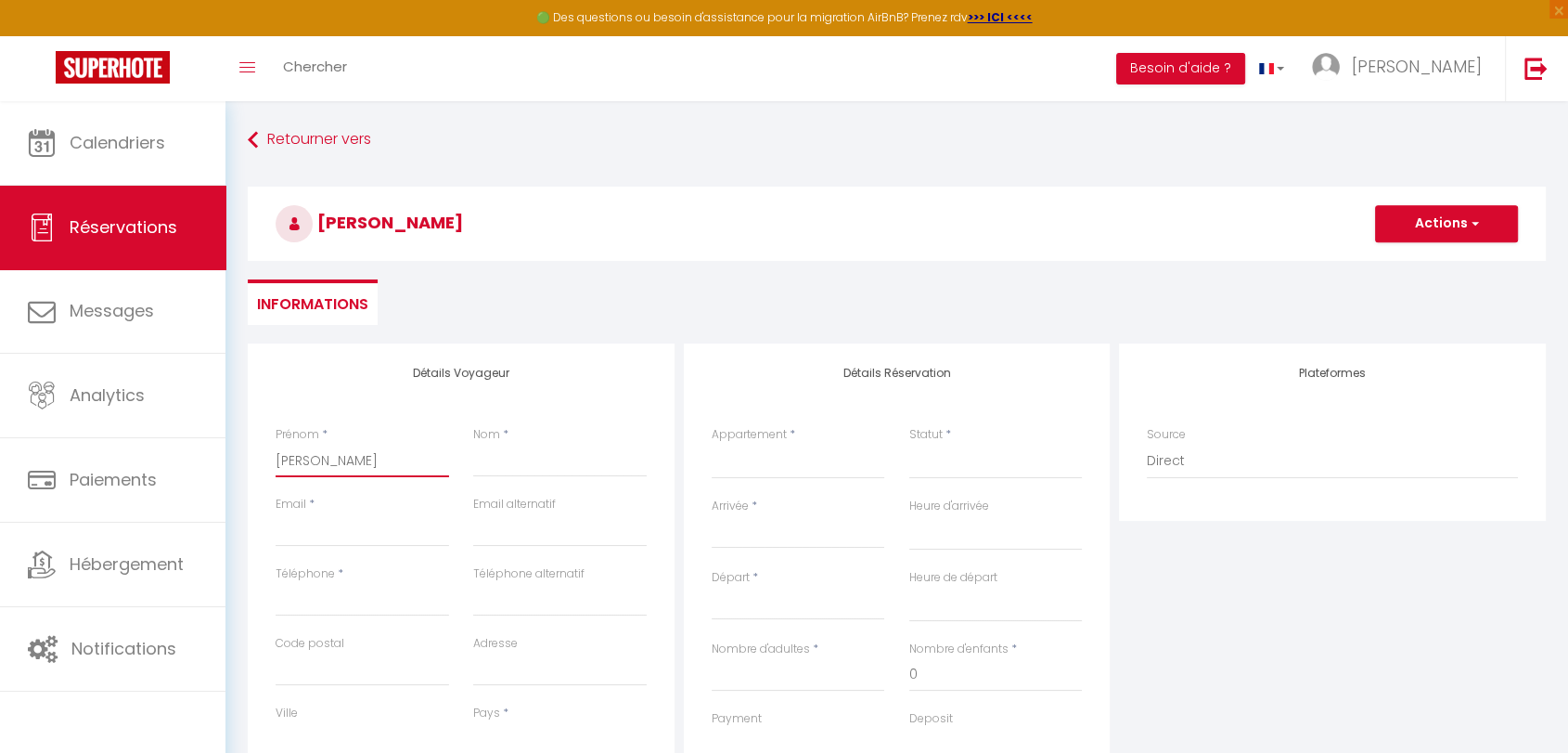
select select
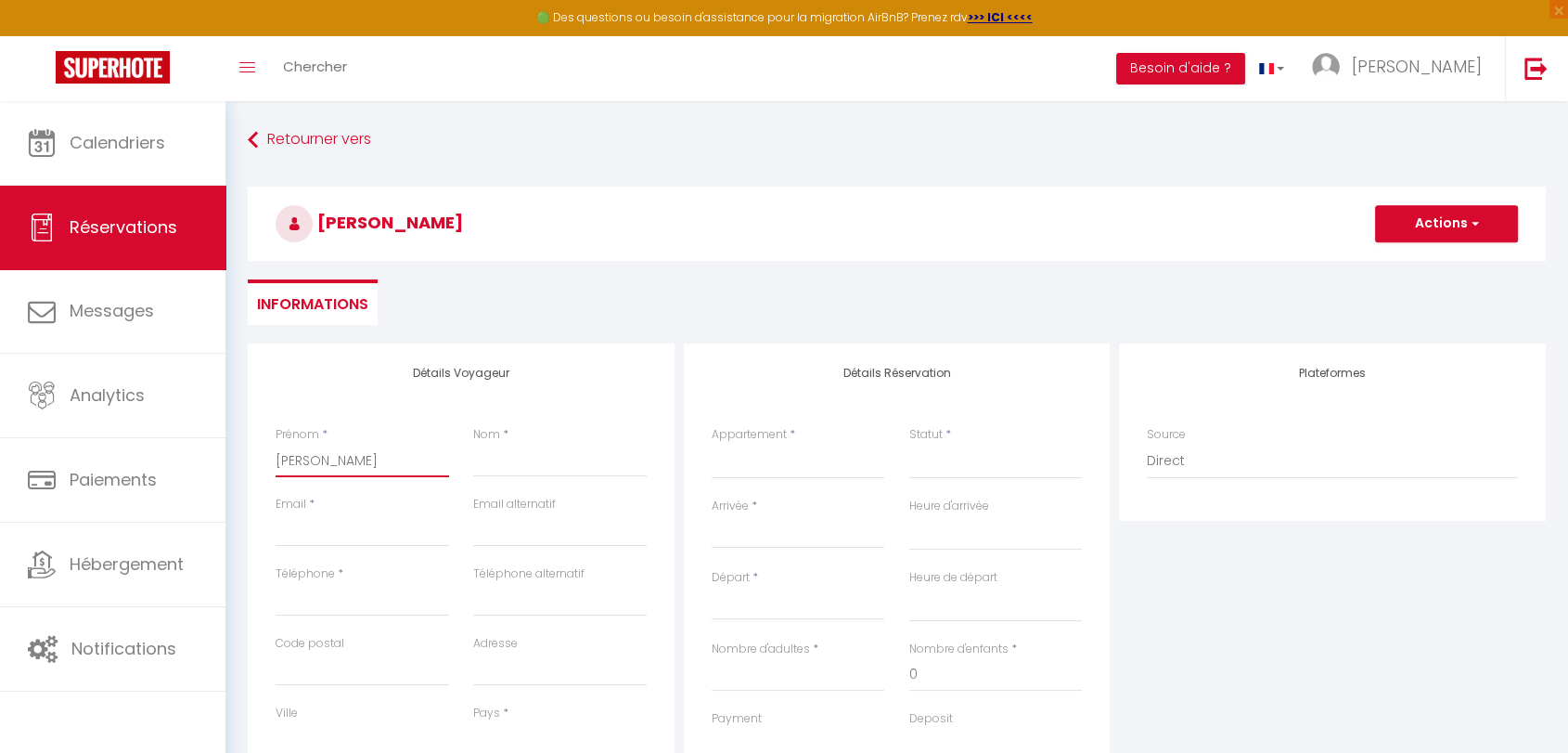
select select
checkbox input "false"
type input "Susanne"
click at [519, 457] on input "Nom" at bounding box center [560, 460] width 174 height 33
type input "K"
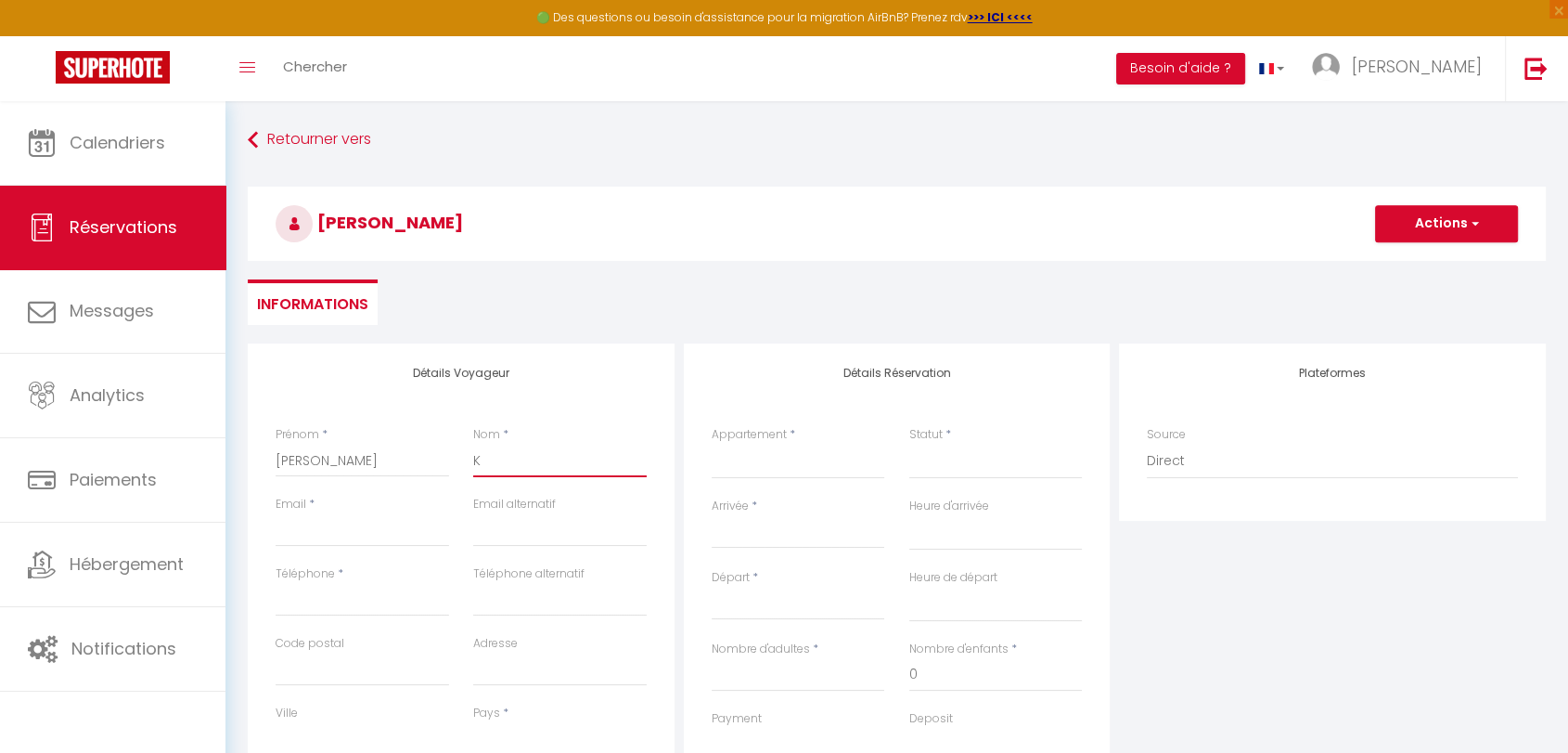
select select
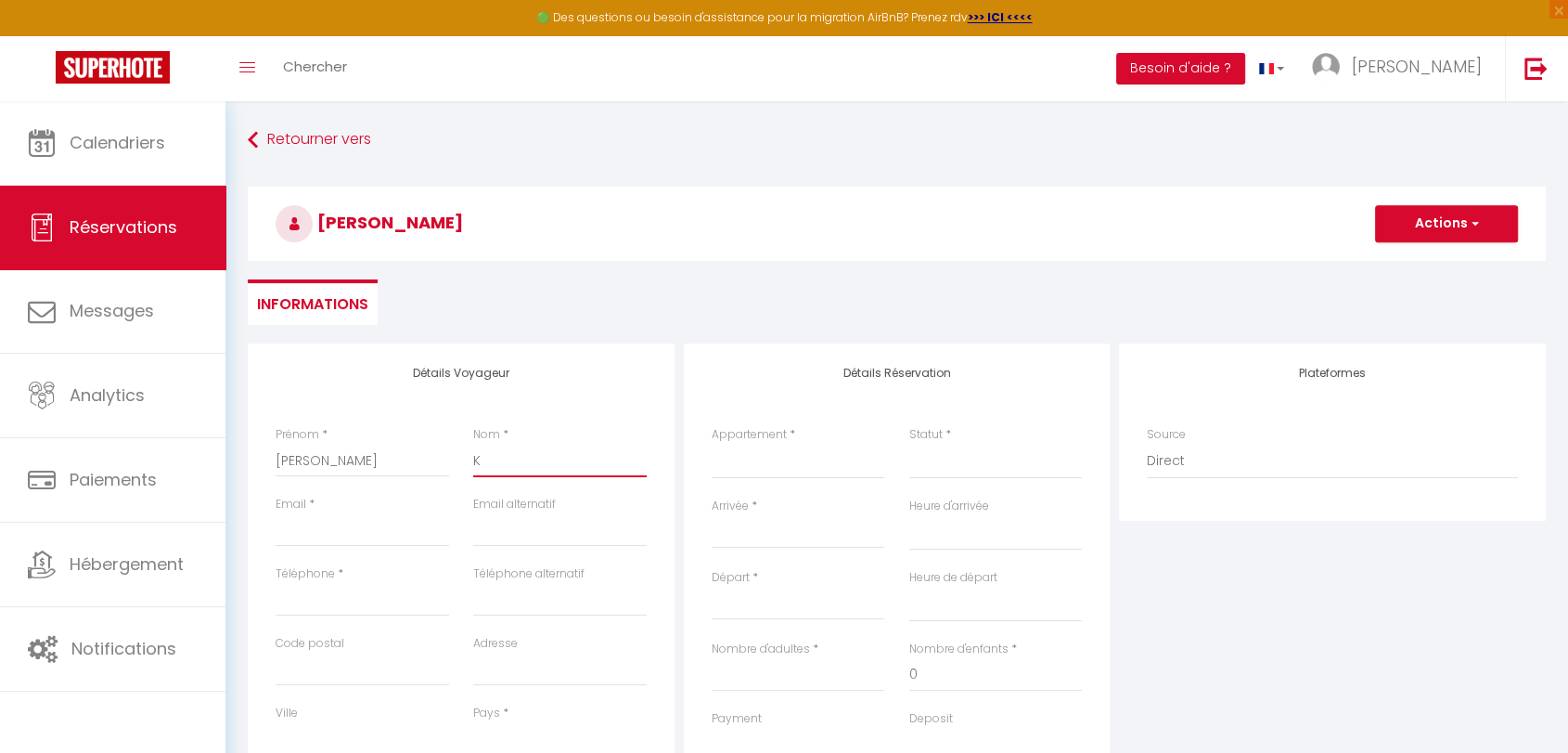
select select
checkbox input "false"
type input "KE"
select select
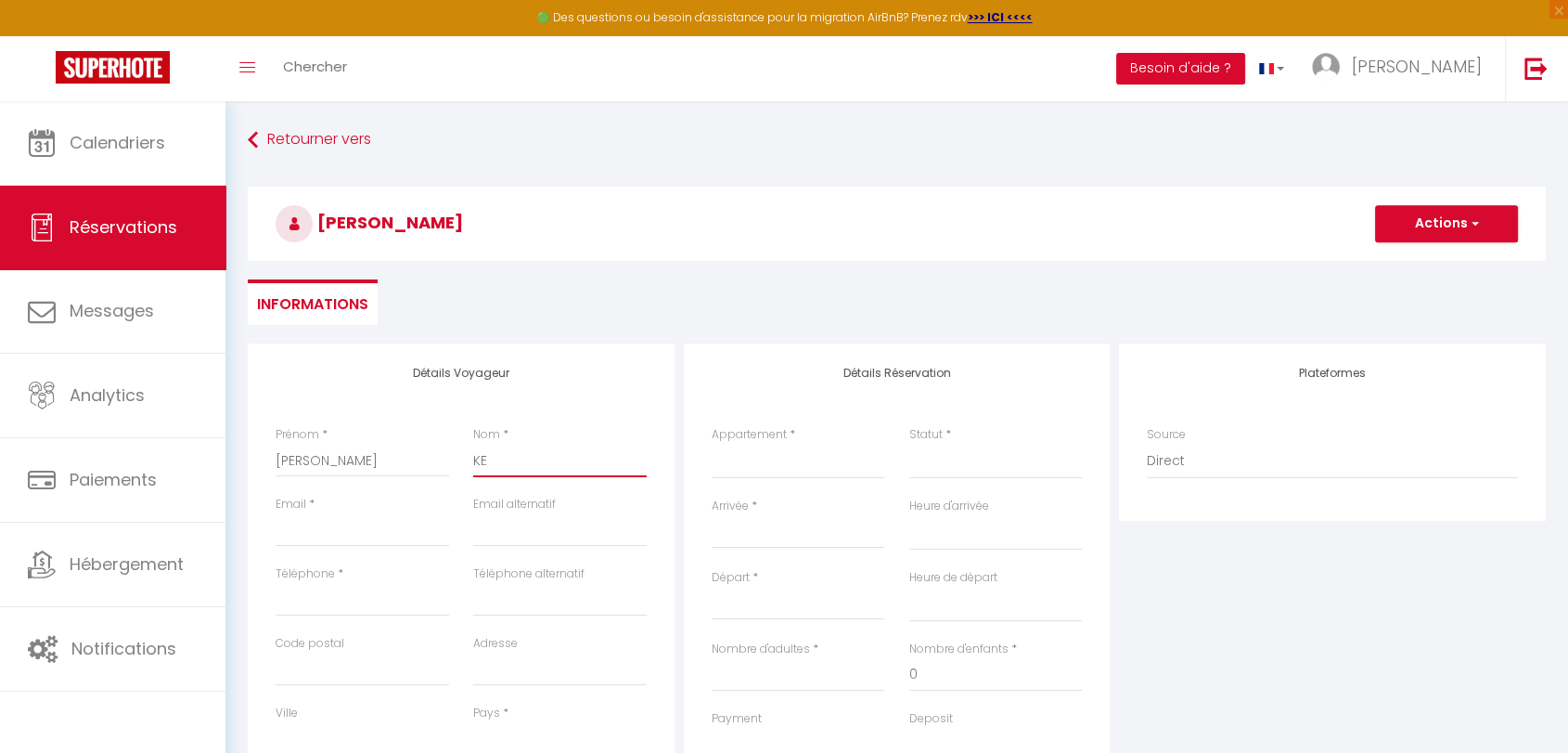
select select
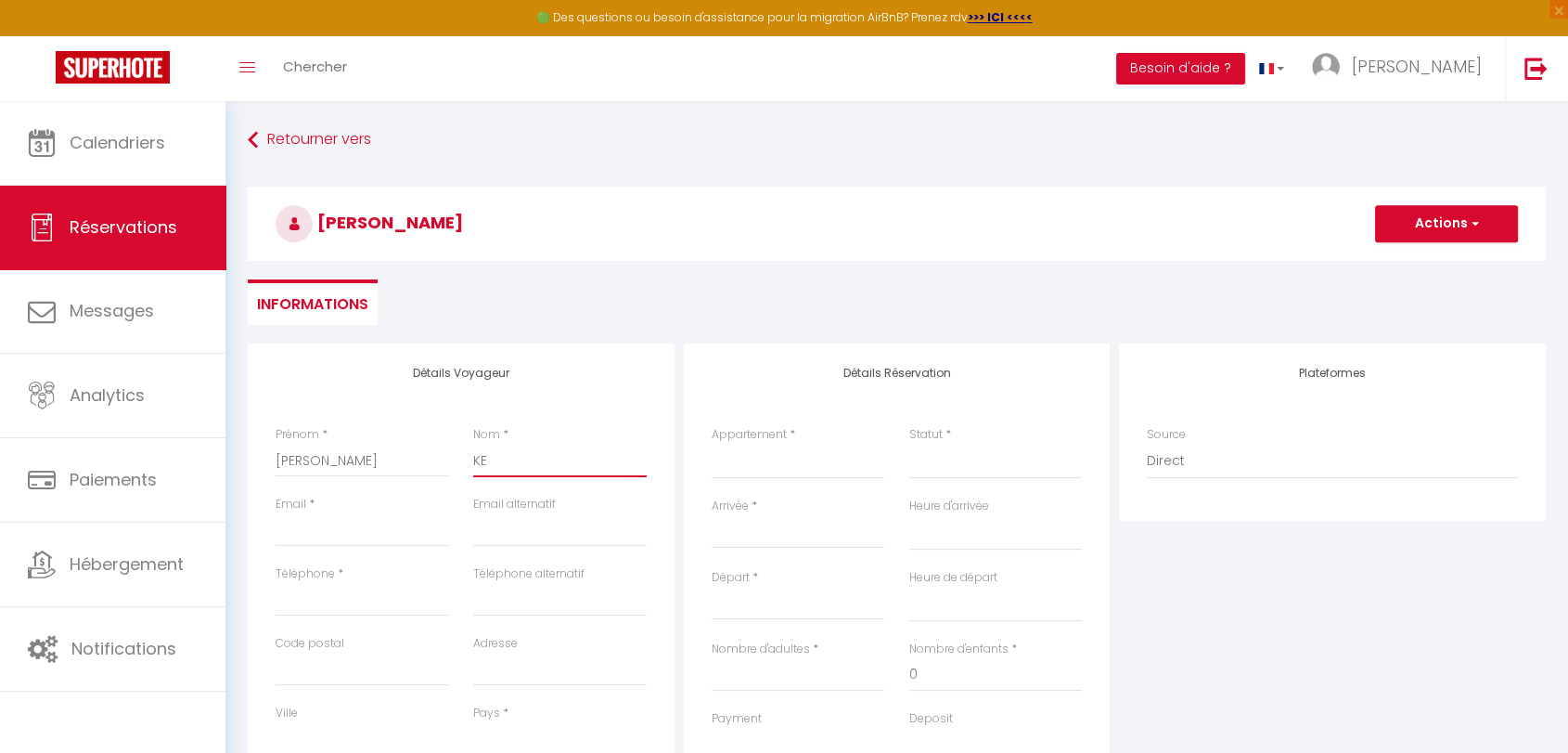
select select
checkbox input "false"
type input "K"
select select
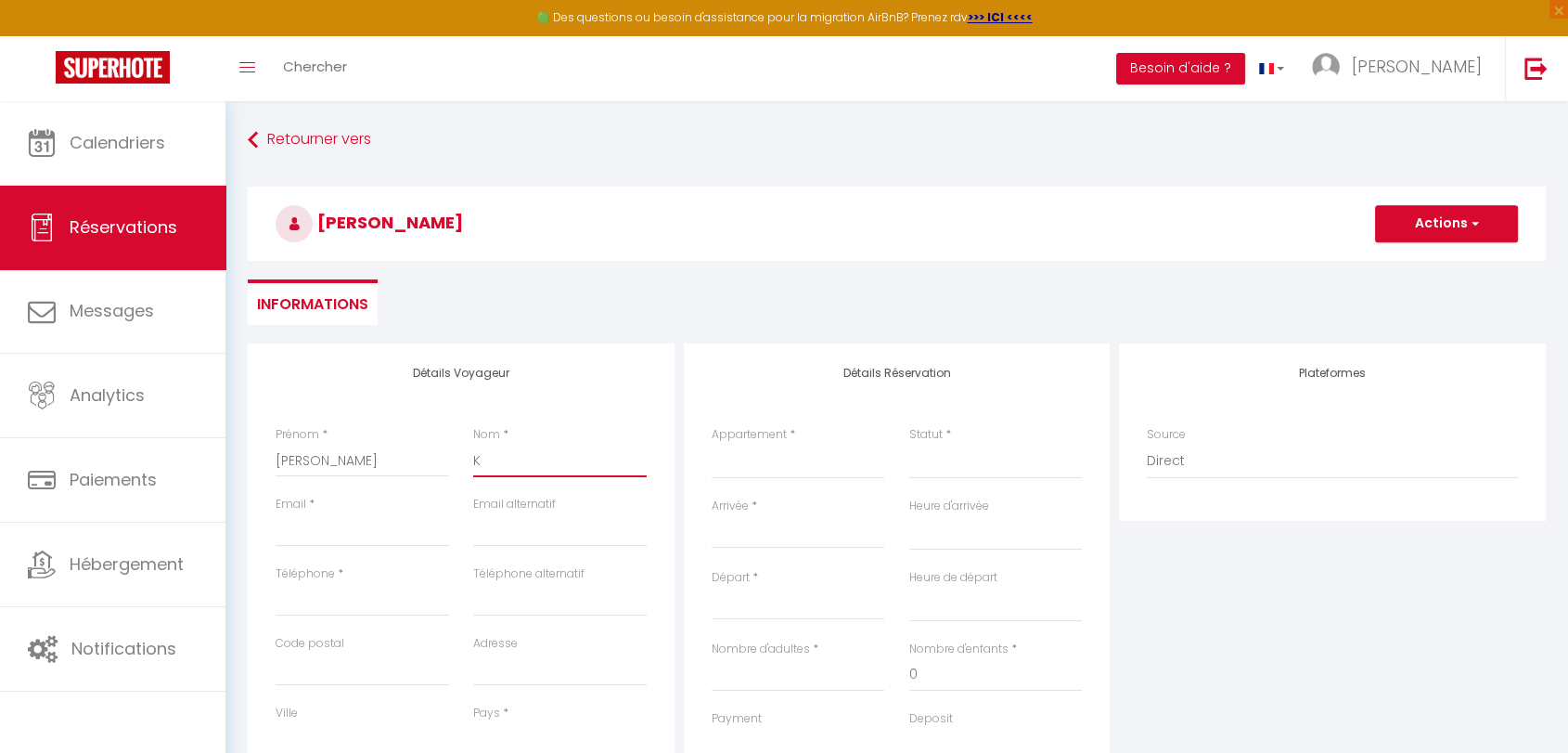
select select
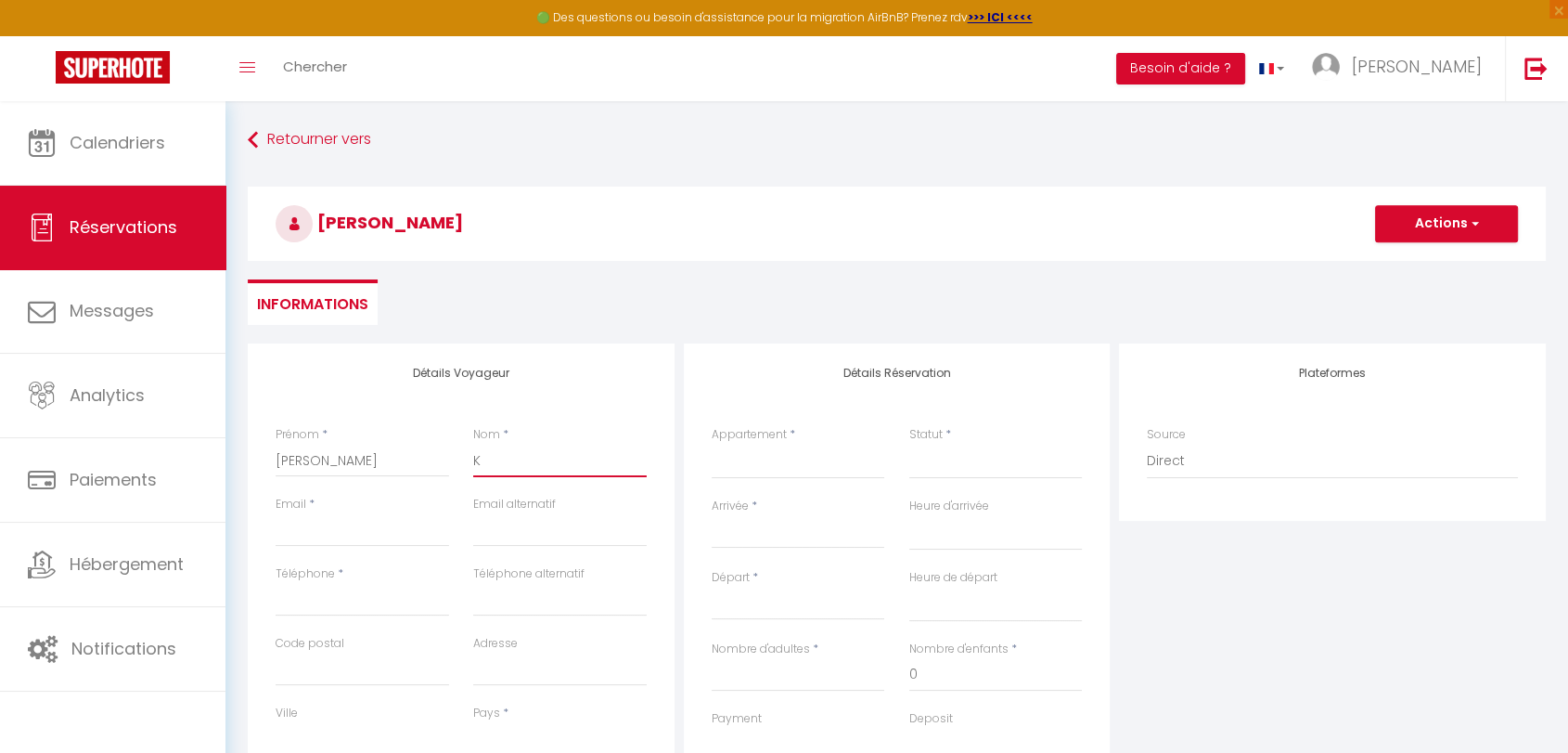
checkbox input "false"
type input "KR"
select select
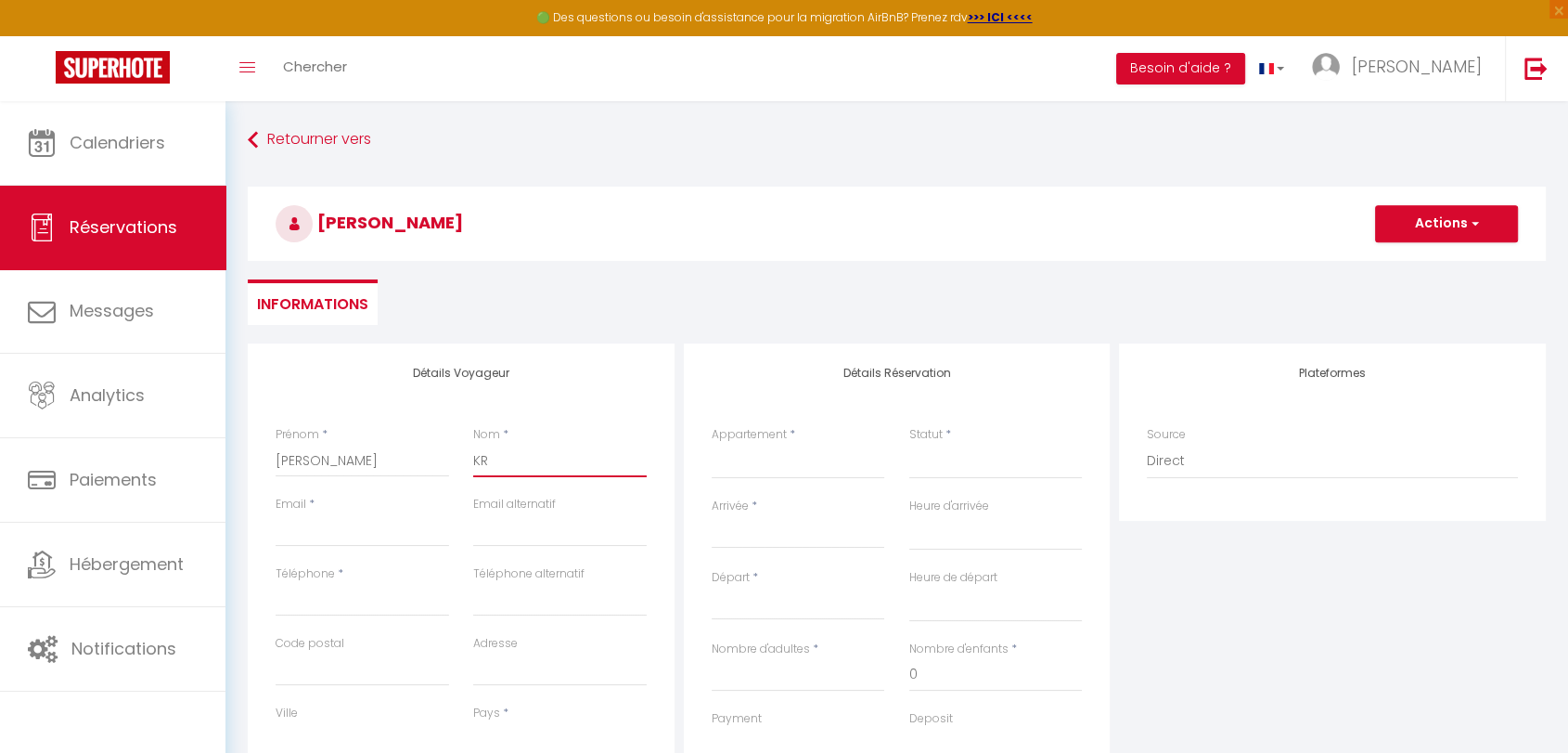
select select
checkbox input "false"
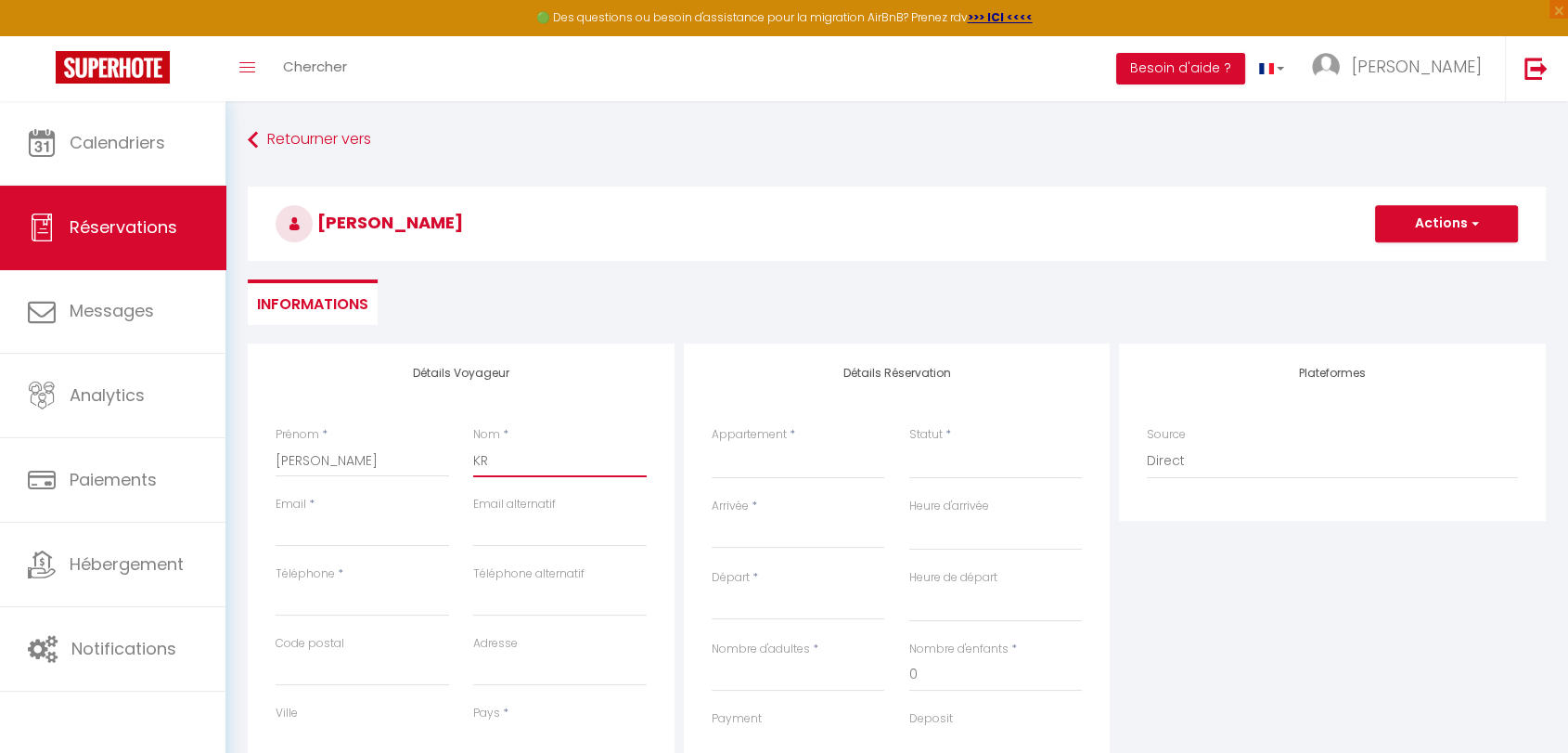
type input "KRE"
select select
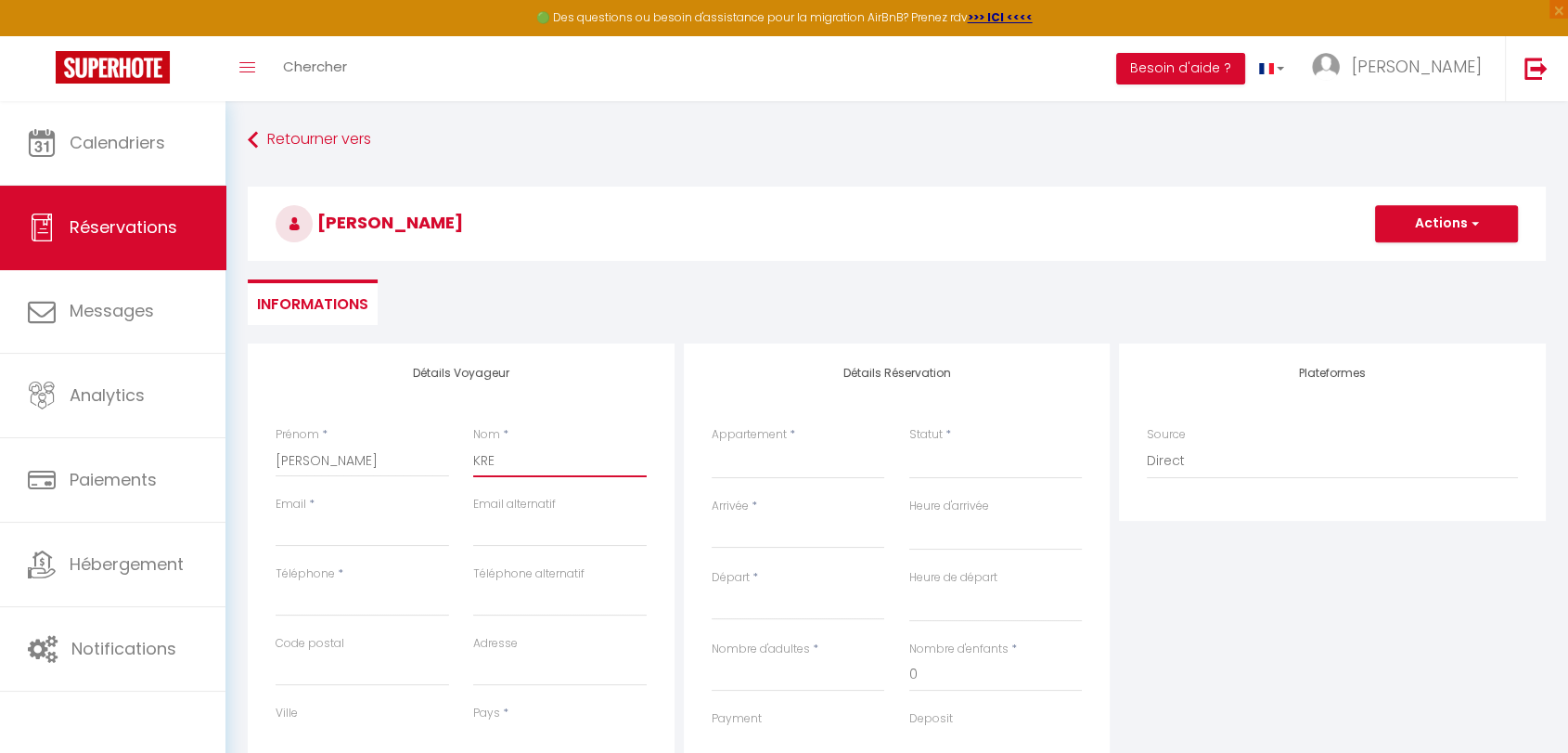
select select
checkbox input "false"
type input "KREY"
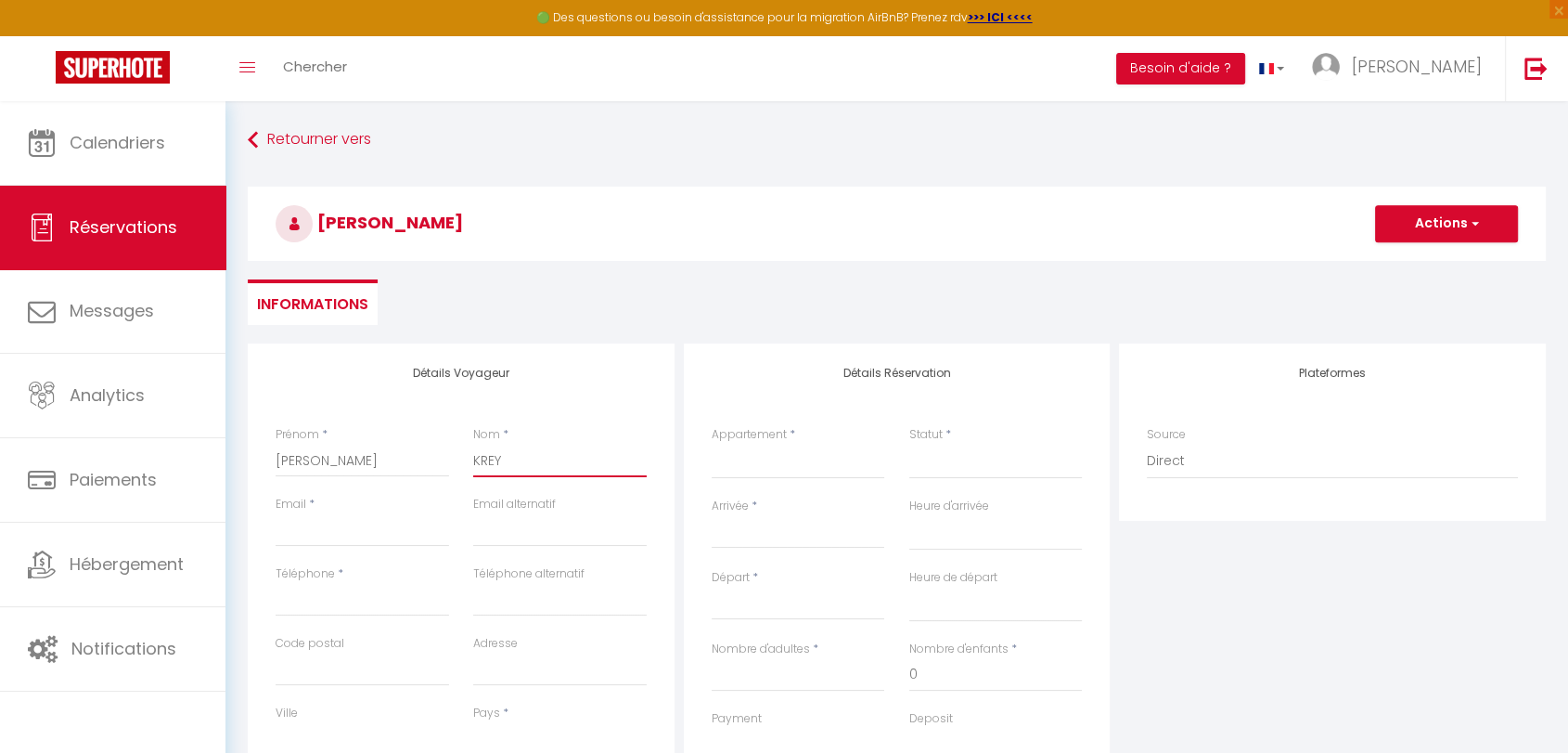
select select
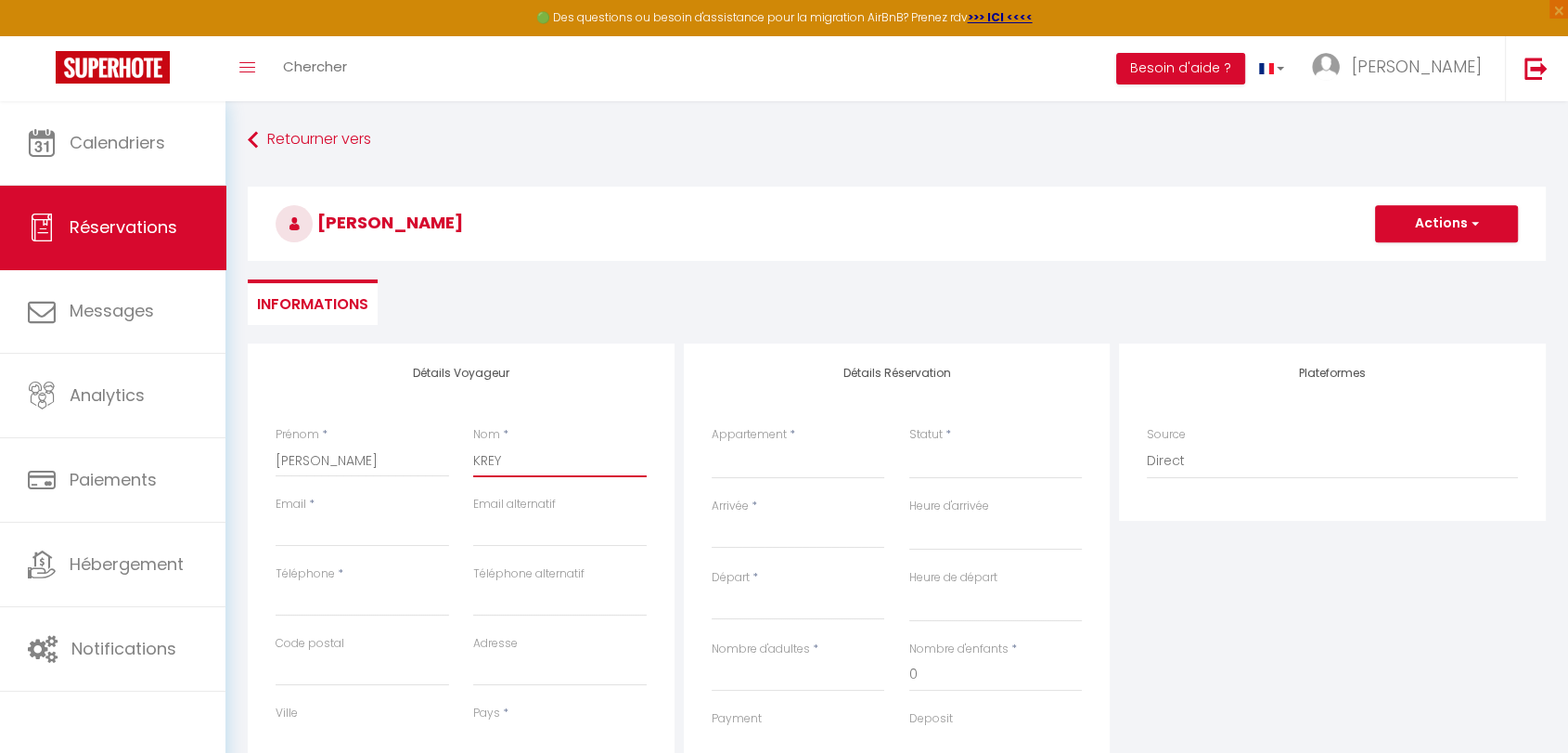
select select
checkbox input "false"
type input "KREY"
select select
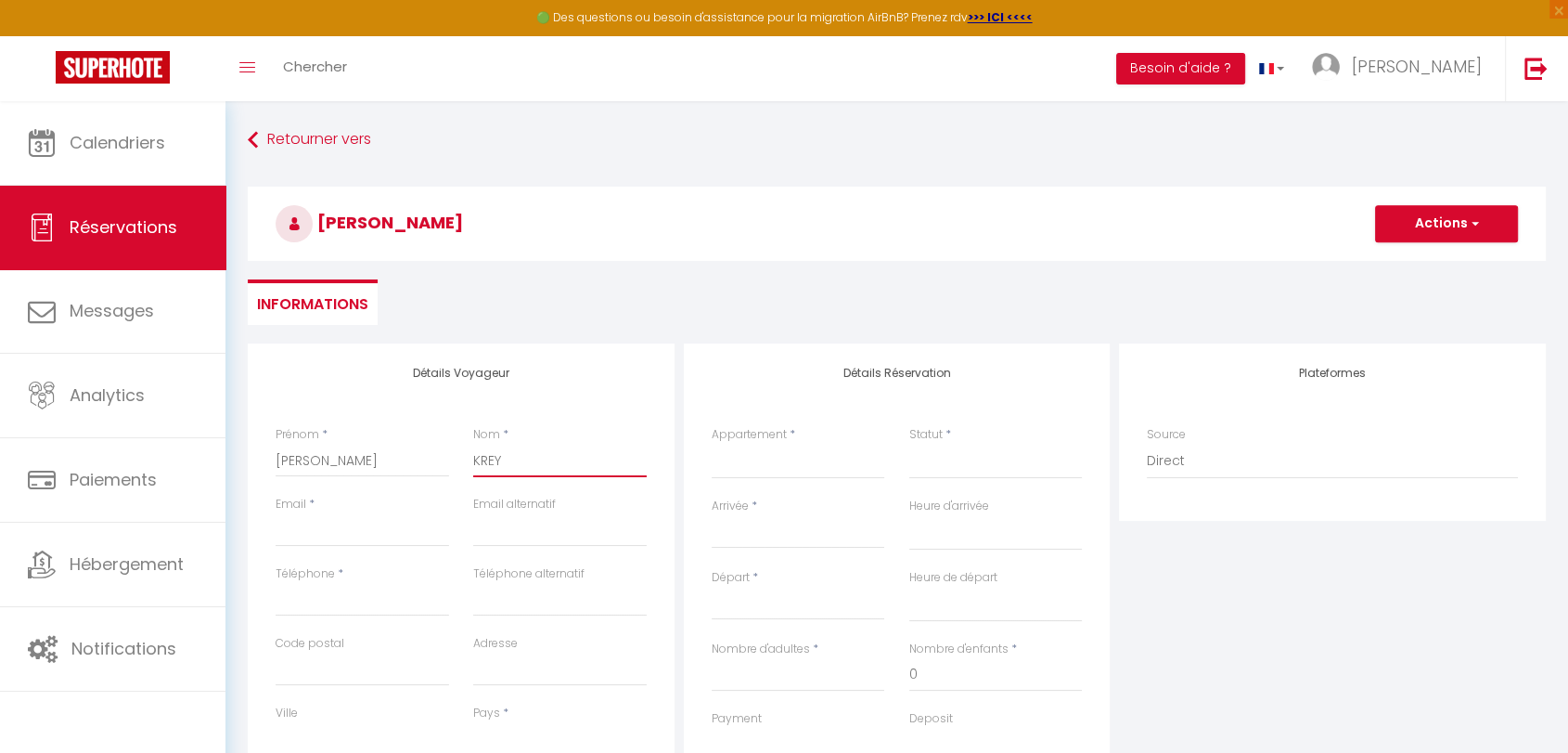
select select
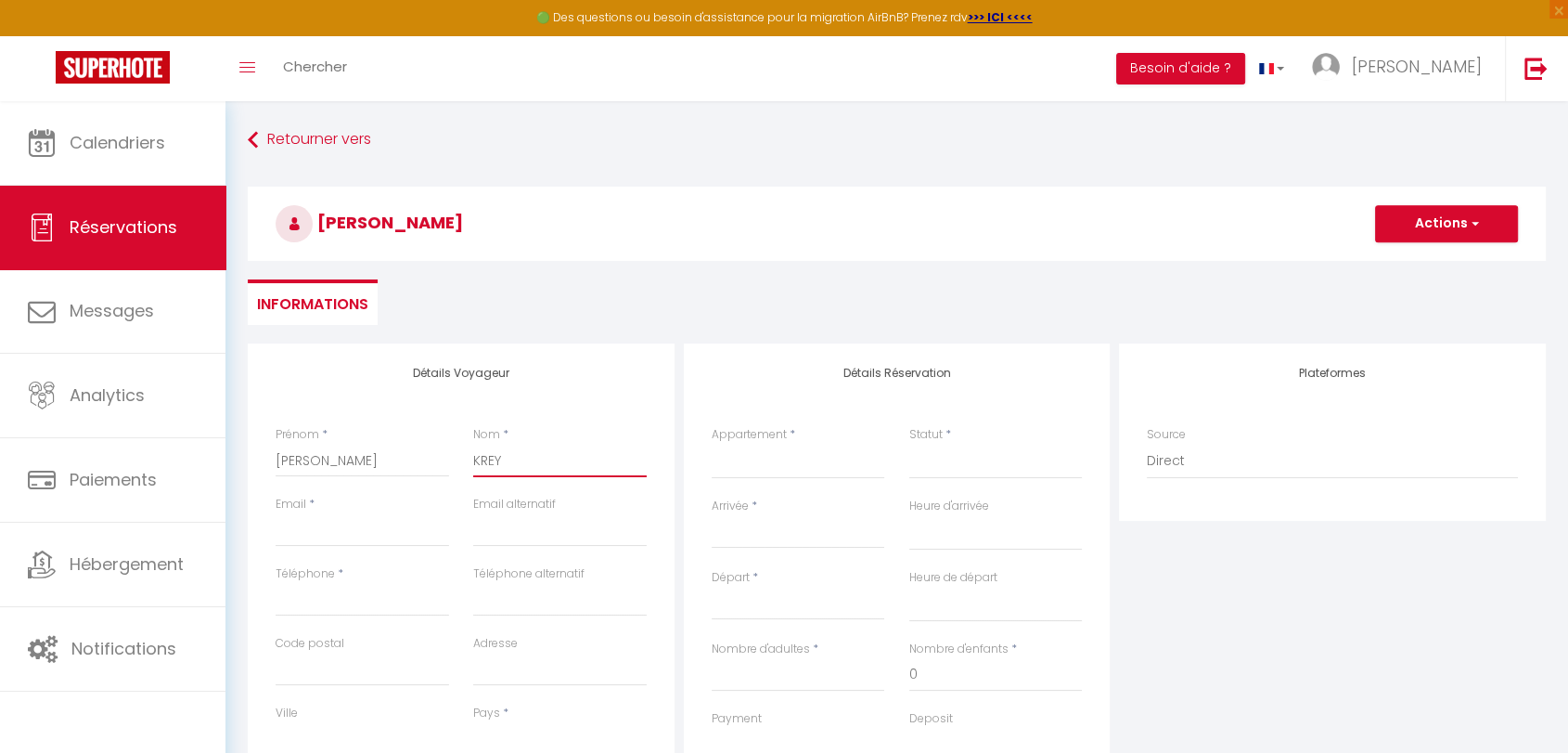
select select
checkbox input "false"
type input "KREY D"
select select
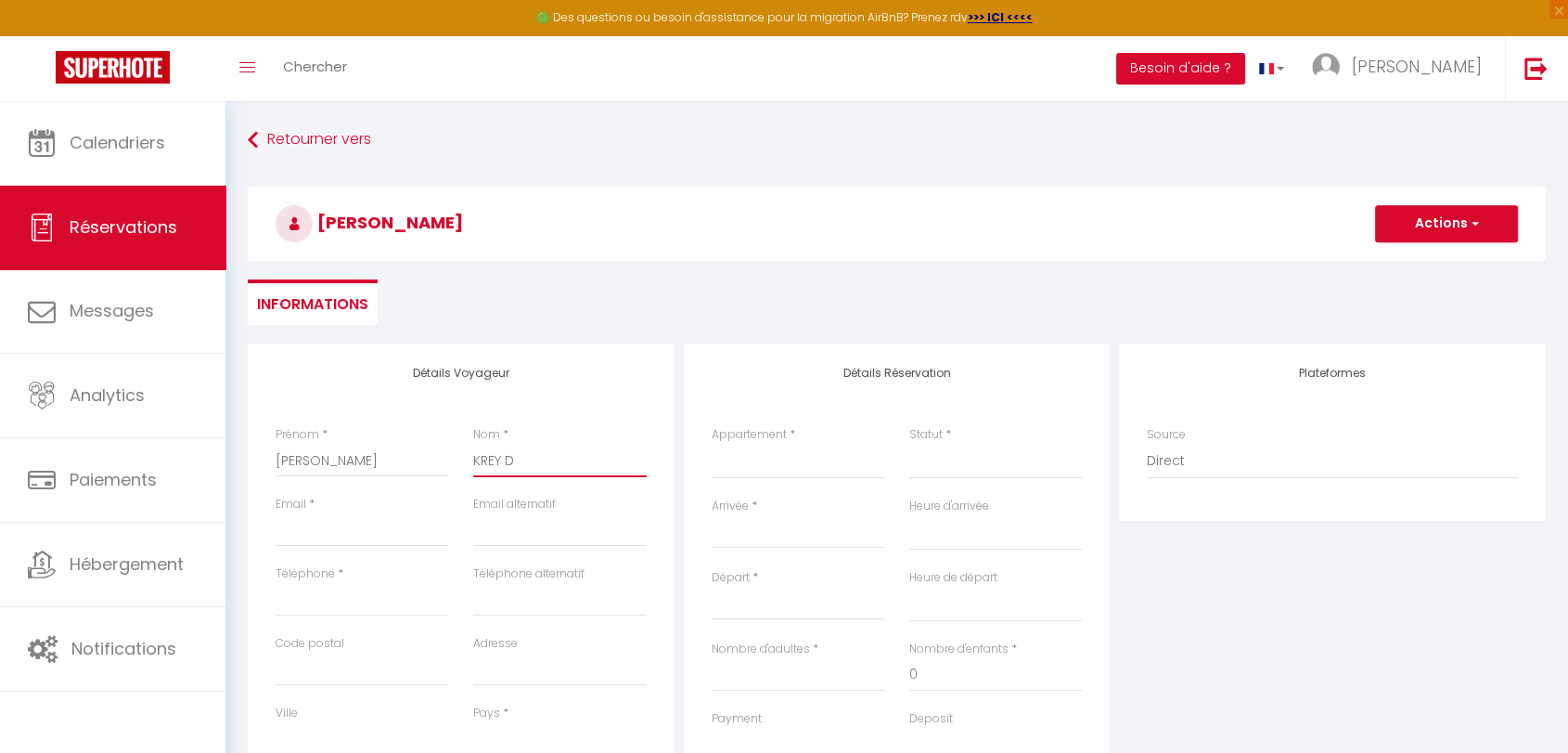
select select
click at [349, 535] on input "Email client" at bounding box center [363, 530] width 174 height 33
click at [349, 608] on input "Téléphone" at bounding box center [363, 600] width 174 height 33
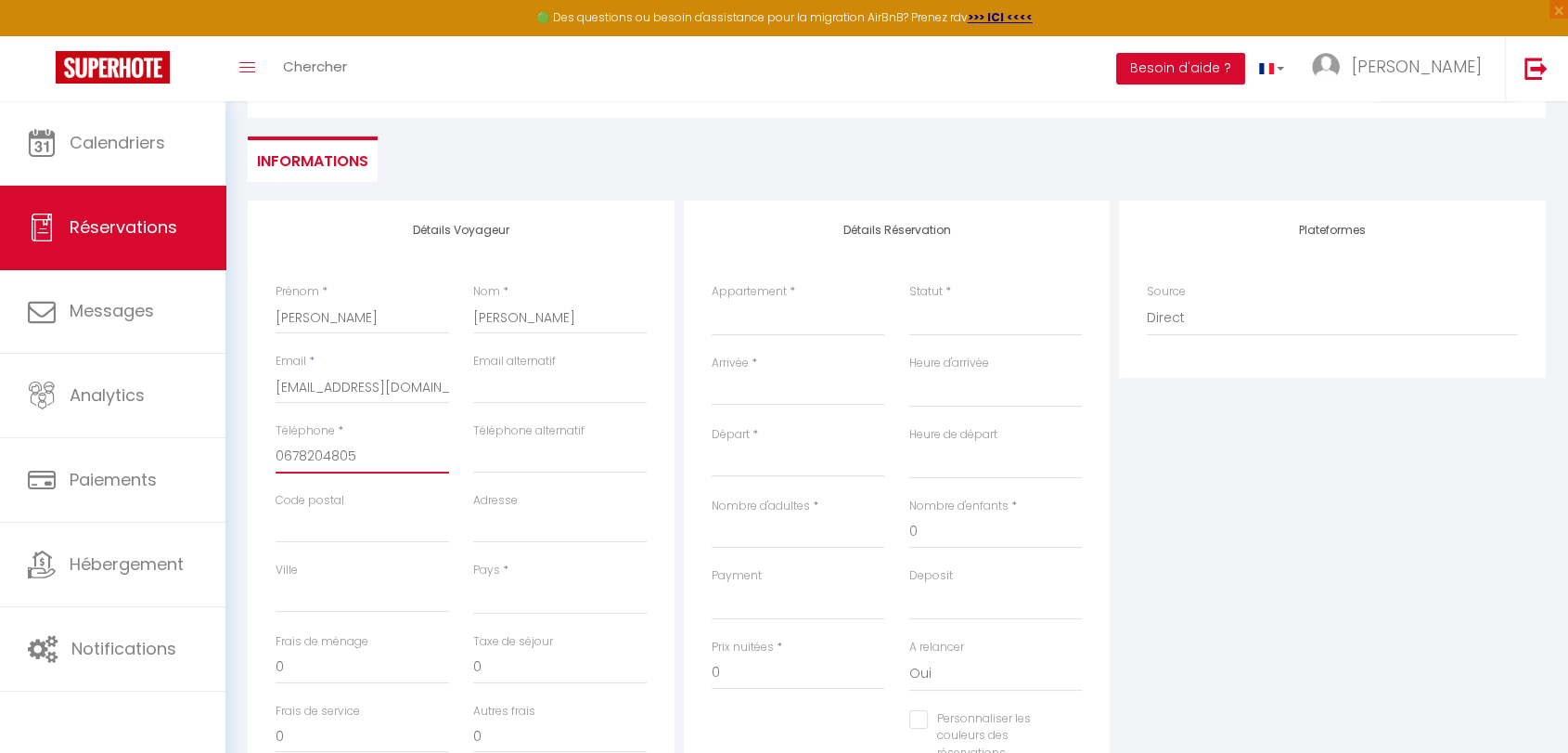
scroll to position [206, 0]
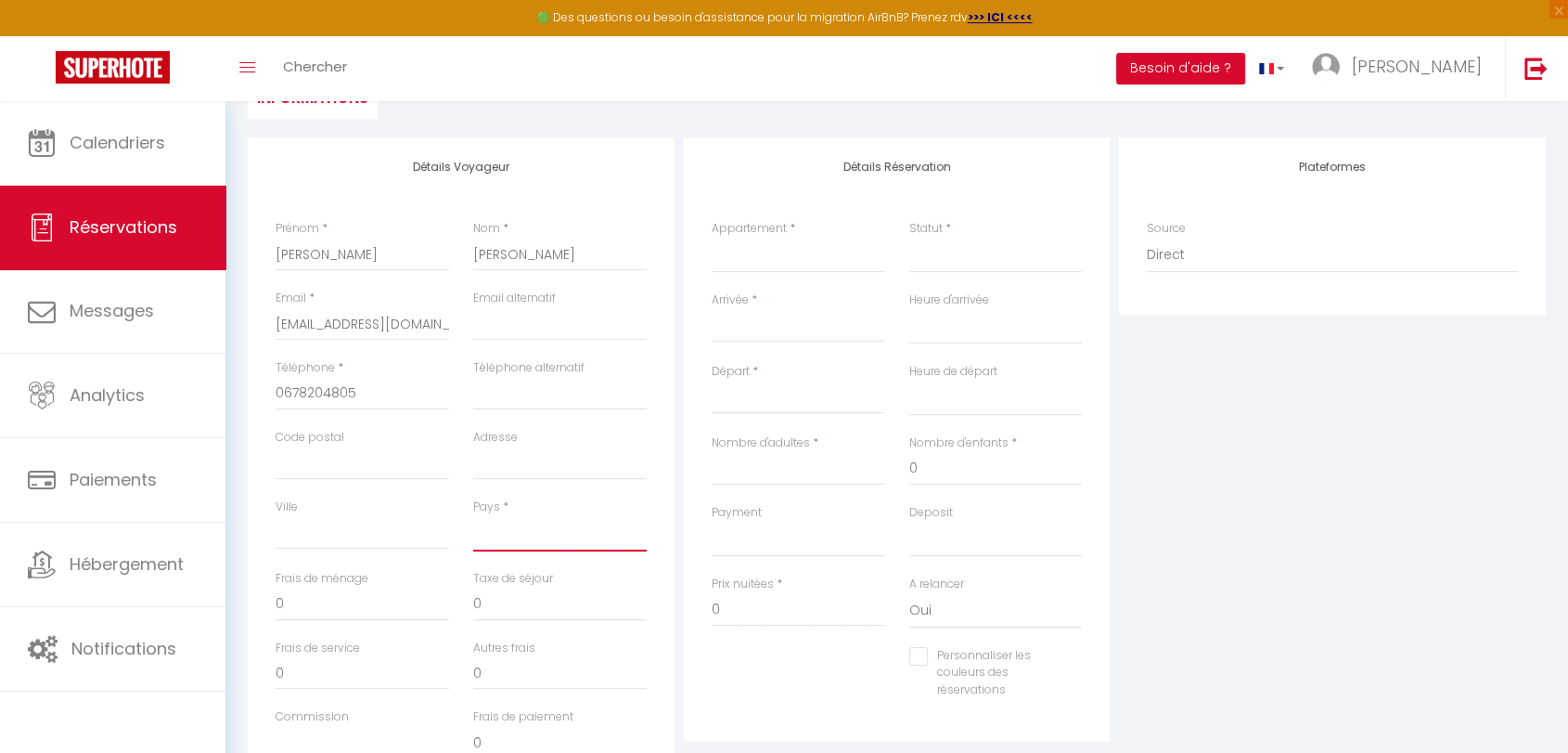
click at [516, 535] on select "France Portugal Afghanistan Albania Algeria American Samoa Andorra Angola Angui…" at bounding box center [560, 534] width 174 height 35
click at [473, 516] on select "France Portugal Afghanistan Albania Algeria American Samoa Andorra Angola Angui…" at bounding box center [560, 534] width 174 height 35
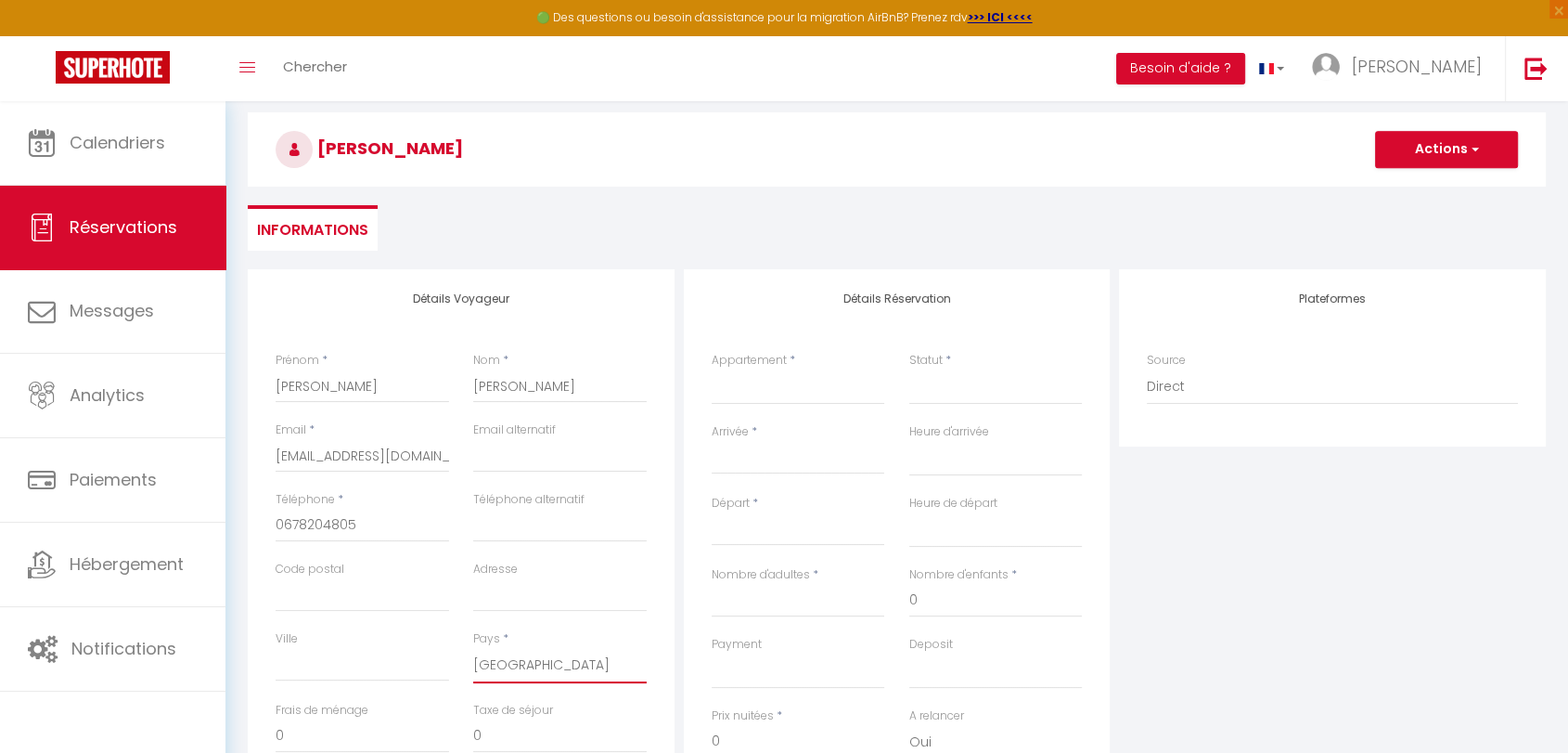
scroll to position [0, 0]
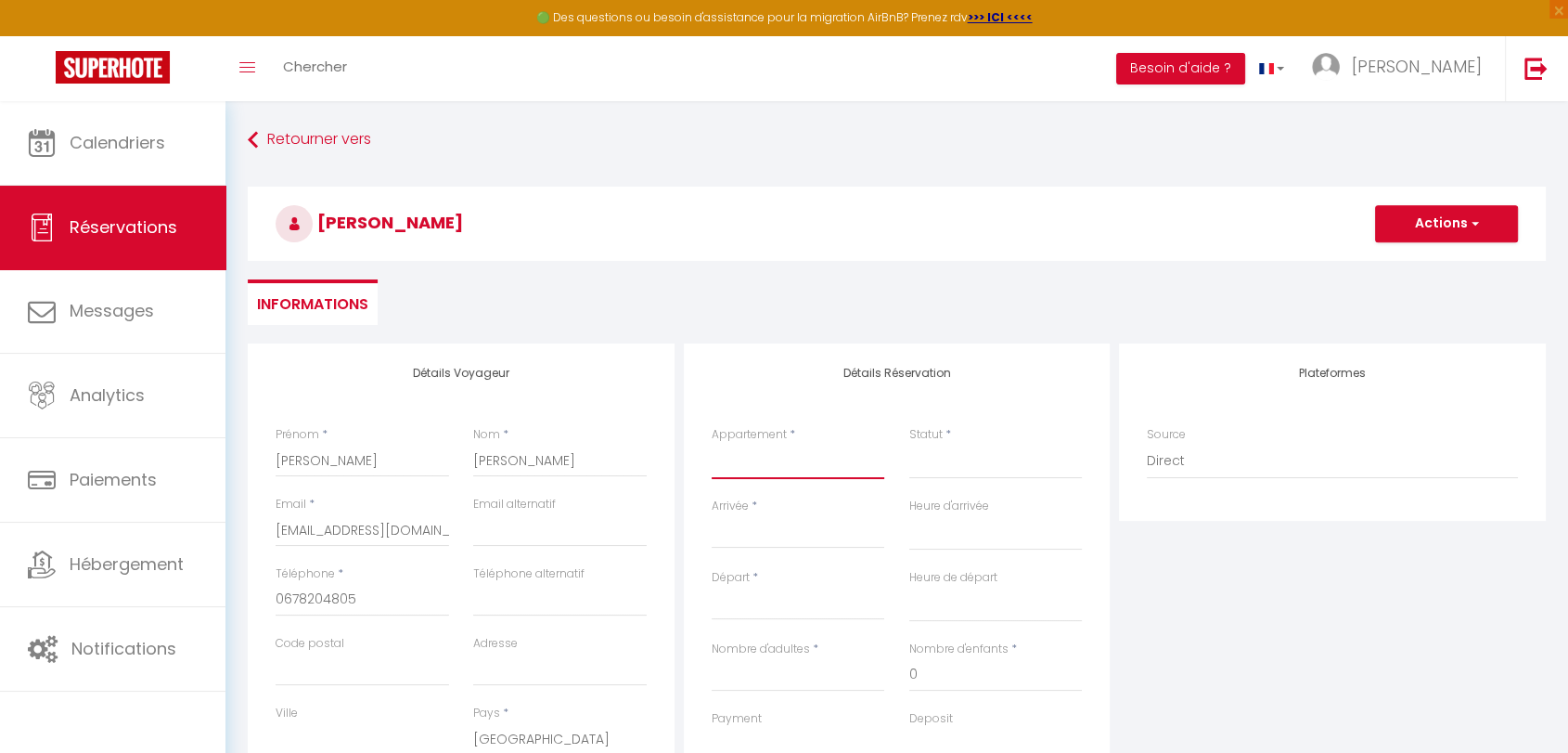
click at [783, 472] on select "T2 DUPLEX 3RB · Appartement Duplex avec Terrasse vue Jardin Appartement T2 QUIE…" at bounding box center [799, 461] width 174 height 35
click at [712, 444] on select "T2 DUPLEX 3RB · Appartement Duplex avec Terrasse vue Jardin Appartement T2 QUIE…" at bounding box center [799, 461] width 174 height 35
click at [936, 467] on select "Confirmé Non Confirmé Annulé Annulé par le voyageur No Show Request" at bounding box center [997, 461] width 174 height 35
click at [910, 444] on select "Confirmé Non Confirmé Annulé Annulé par le voyageur No Show Request" at bounding box center [997, 461] width 174 height 35
click at [797, 537] on input "Arrivée" at bounding box center [799, 534] width 174 height 24
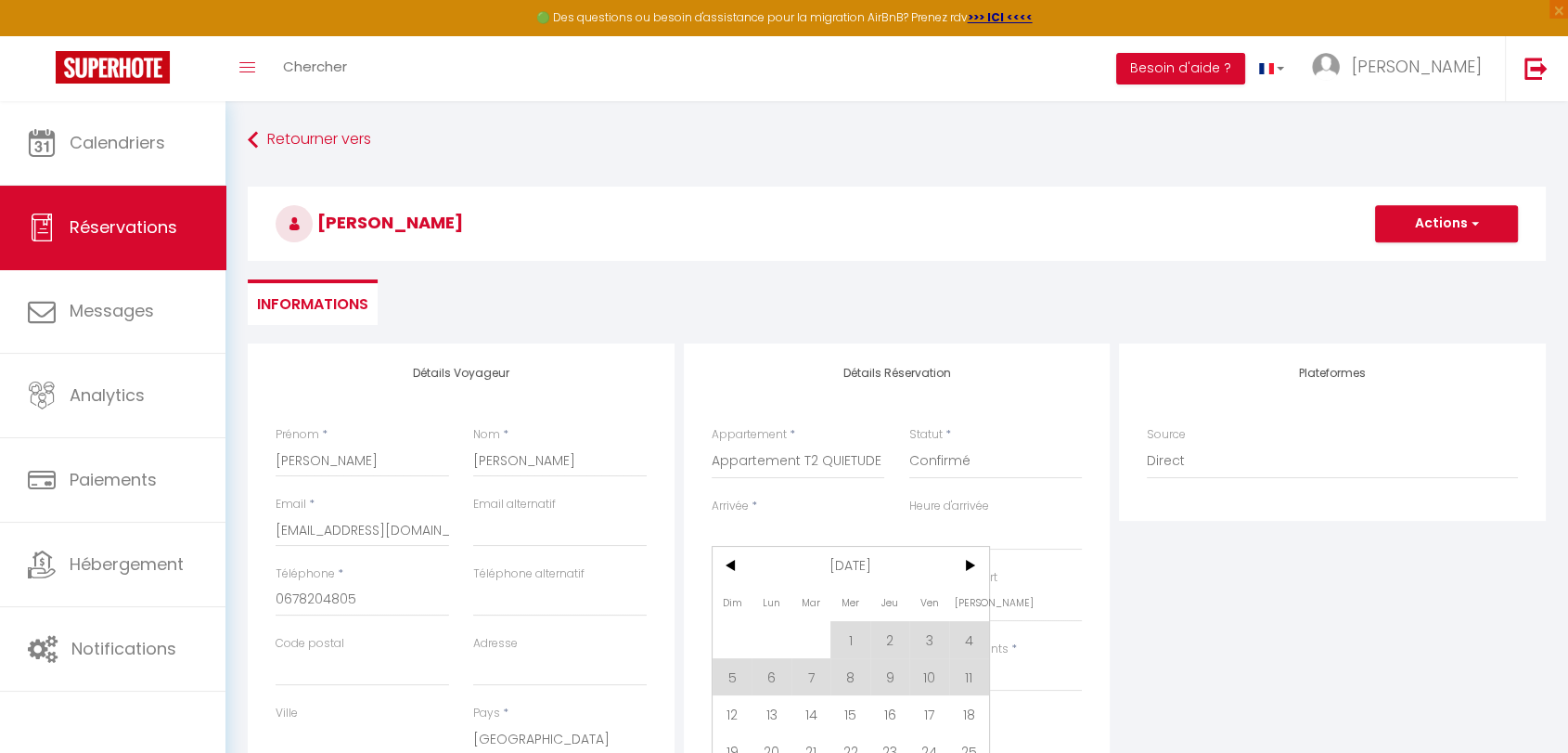
scroll to position [206, 0]
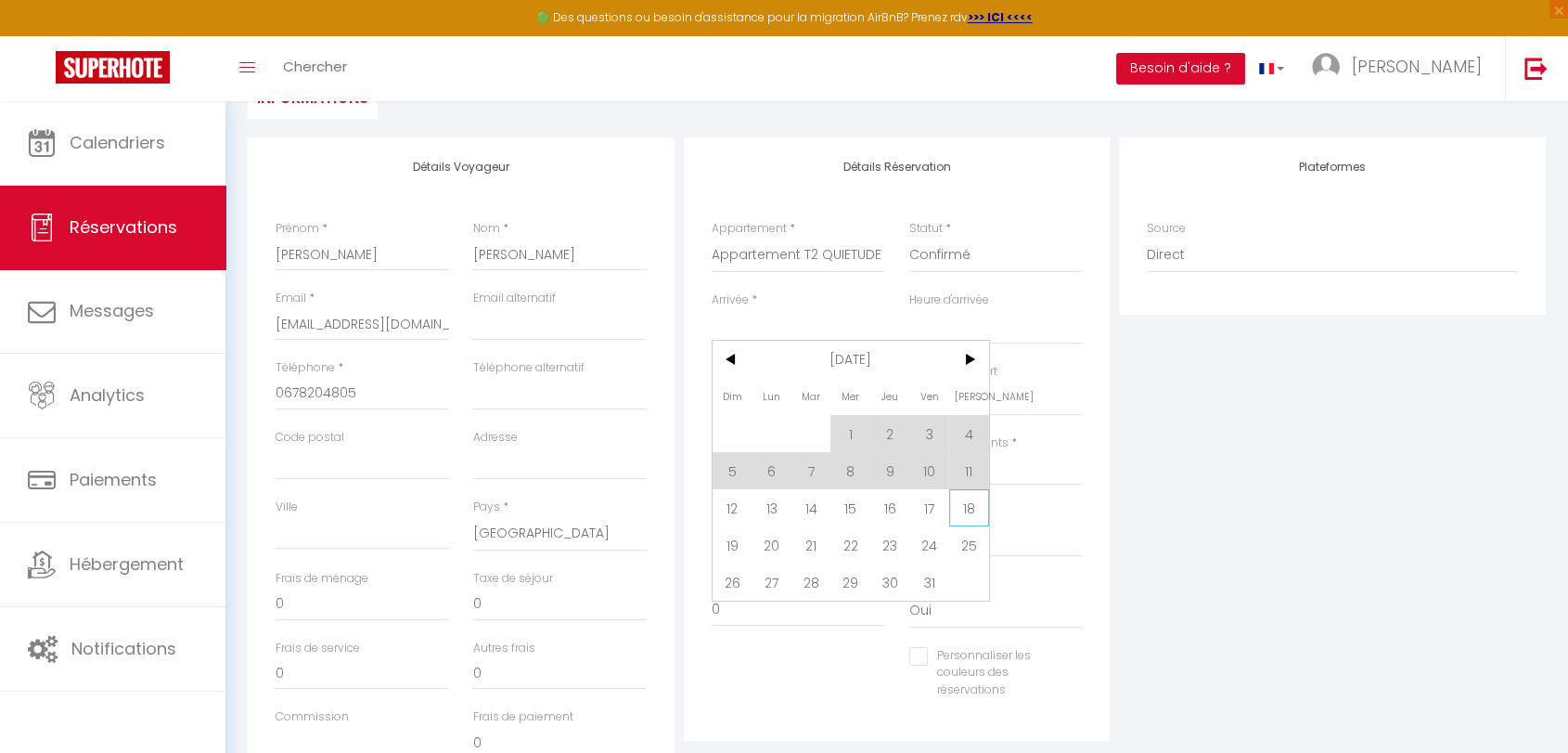
click at [960, 508] on span "18" at bounding box center [968, 507] width 40 height 37
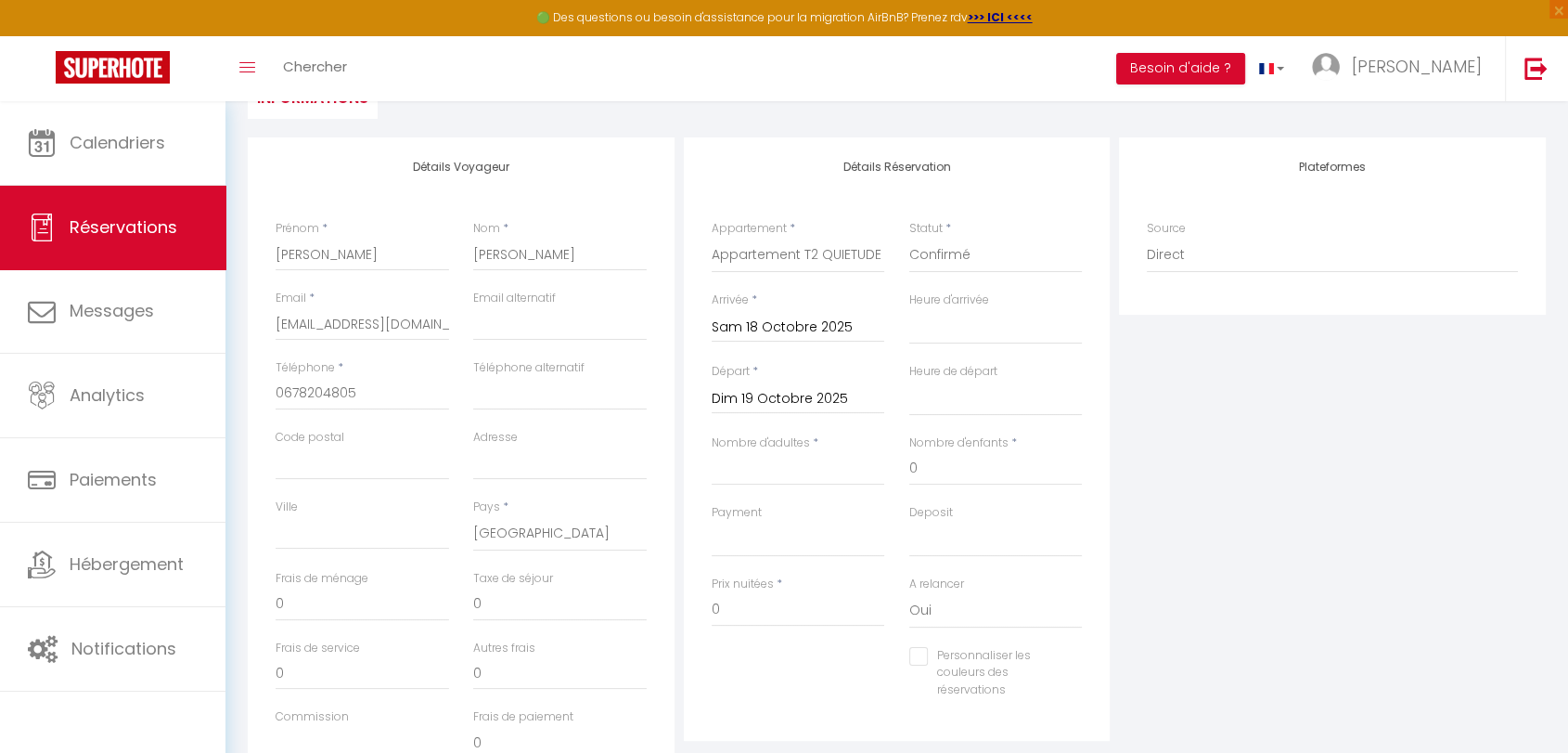
click at [785, 402] on input "Dim 19 Octobre 2025" at bounding box center [799, 399] width 174 height 24
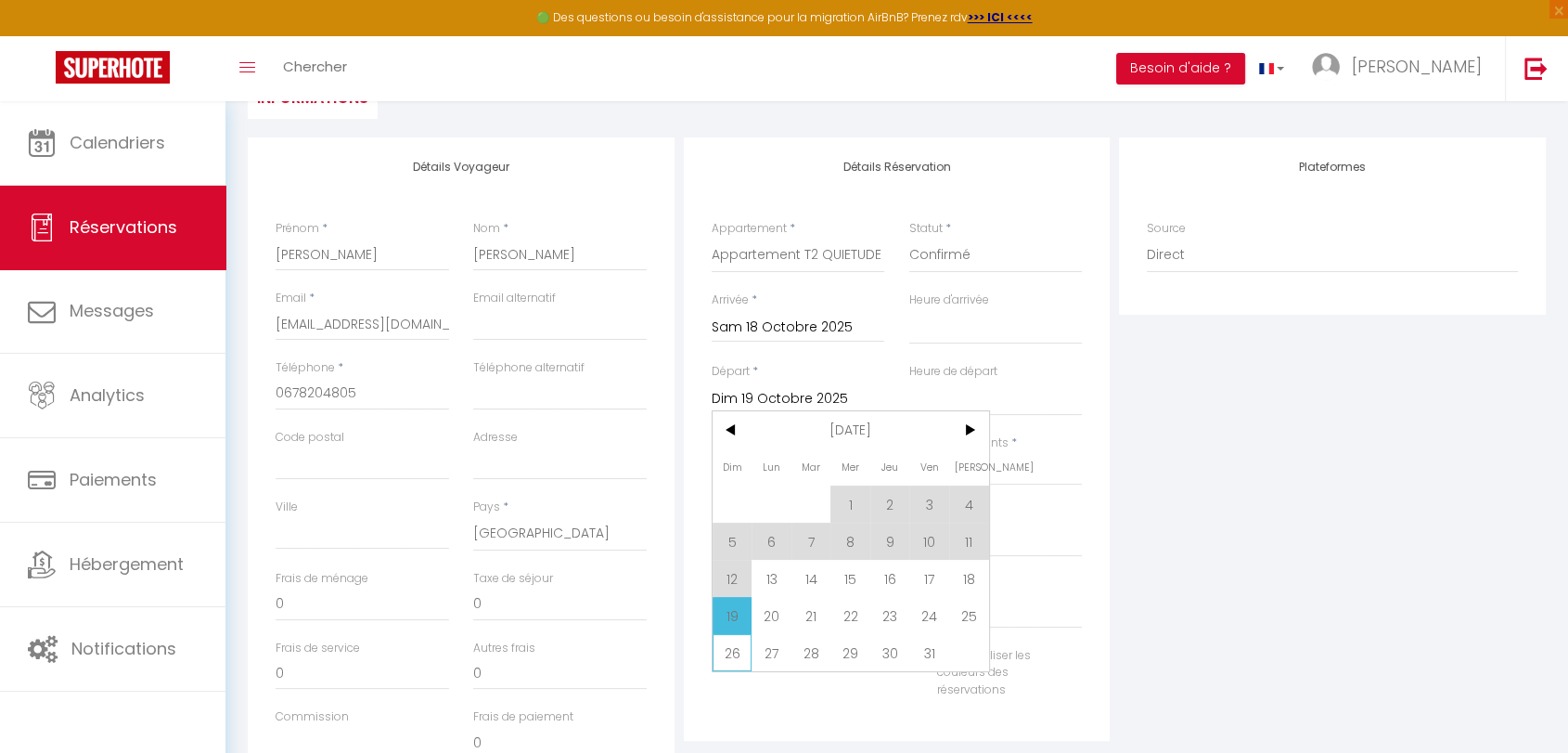
click at [733, 654] on span "26" at bounding box center [732, 653] width 40 height 37
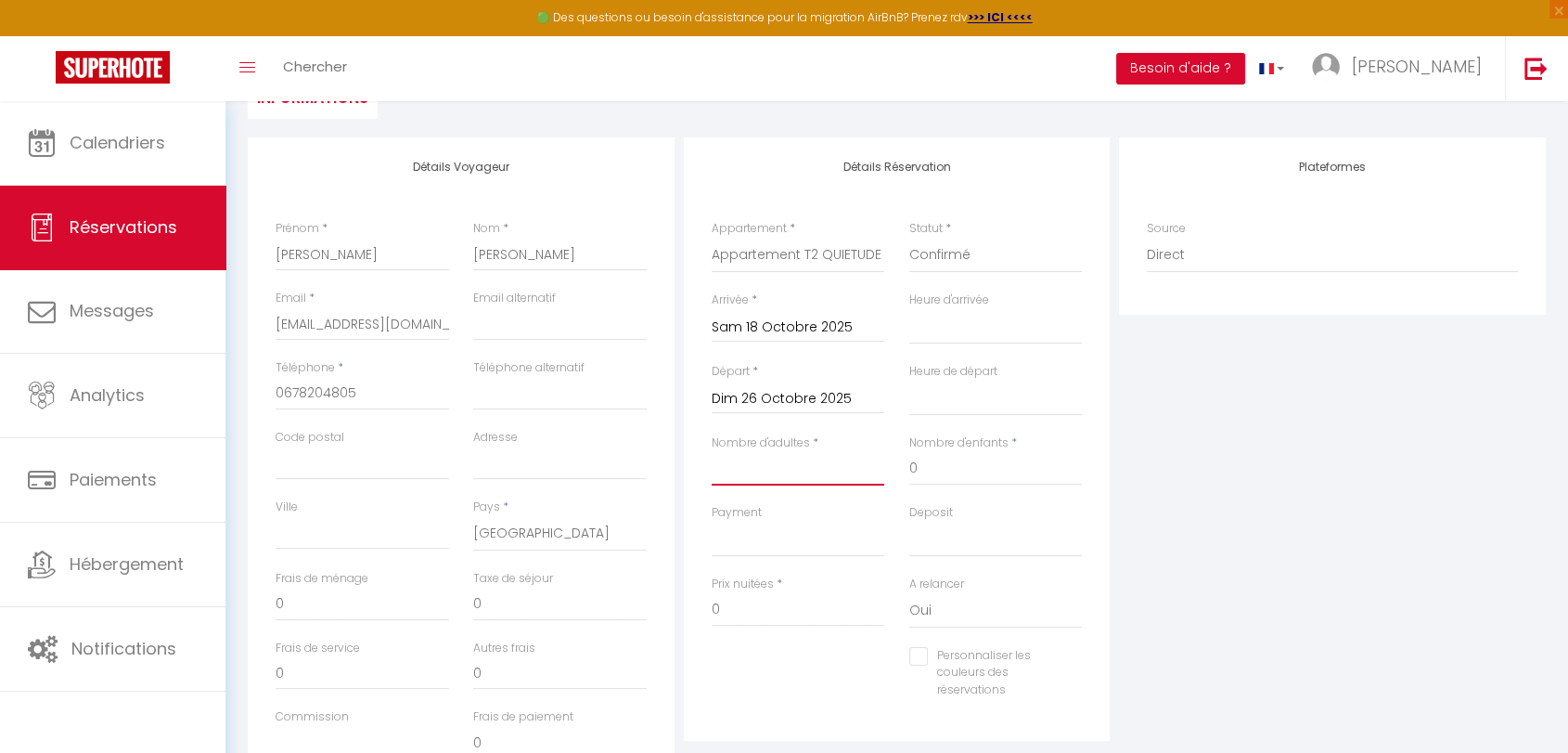
click at [749, 465] on input "Nombre d'adultes" at bounding box center [799, 468] width 174 height 33
drag, startPoint x: 757, startPoint y: 616, endPoint x: 679, endPoint y: 608, distance: 78.4
click at [680, 608] on div "Détails Réservation Appartement * T2 DUPLEX 3RB · Appartement Duplex avec Terra…" at bounding box center [897, 469] width 436 height 663
click at [1161, 581] on div "Plateformes Source Direct Airbnb.com Booking.com Chalet montagne Expedia Gite d…" at bounding box center [1332, 469] width 436 height 663
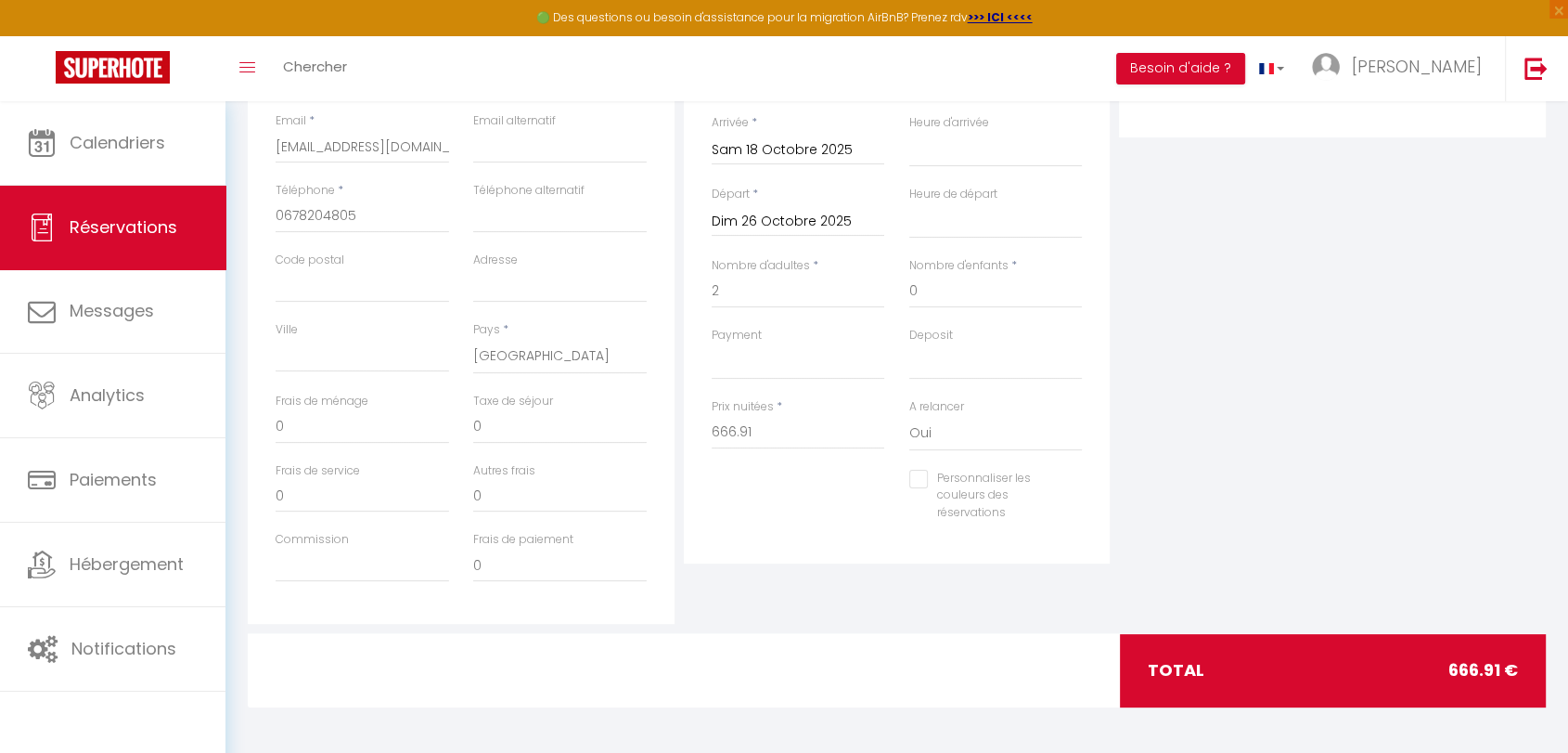
scroll to position [0, 0]
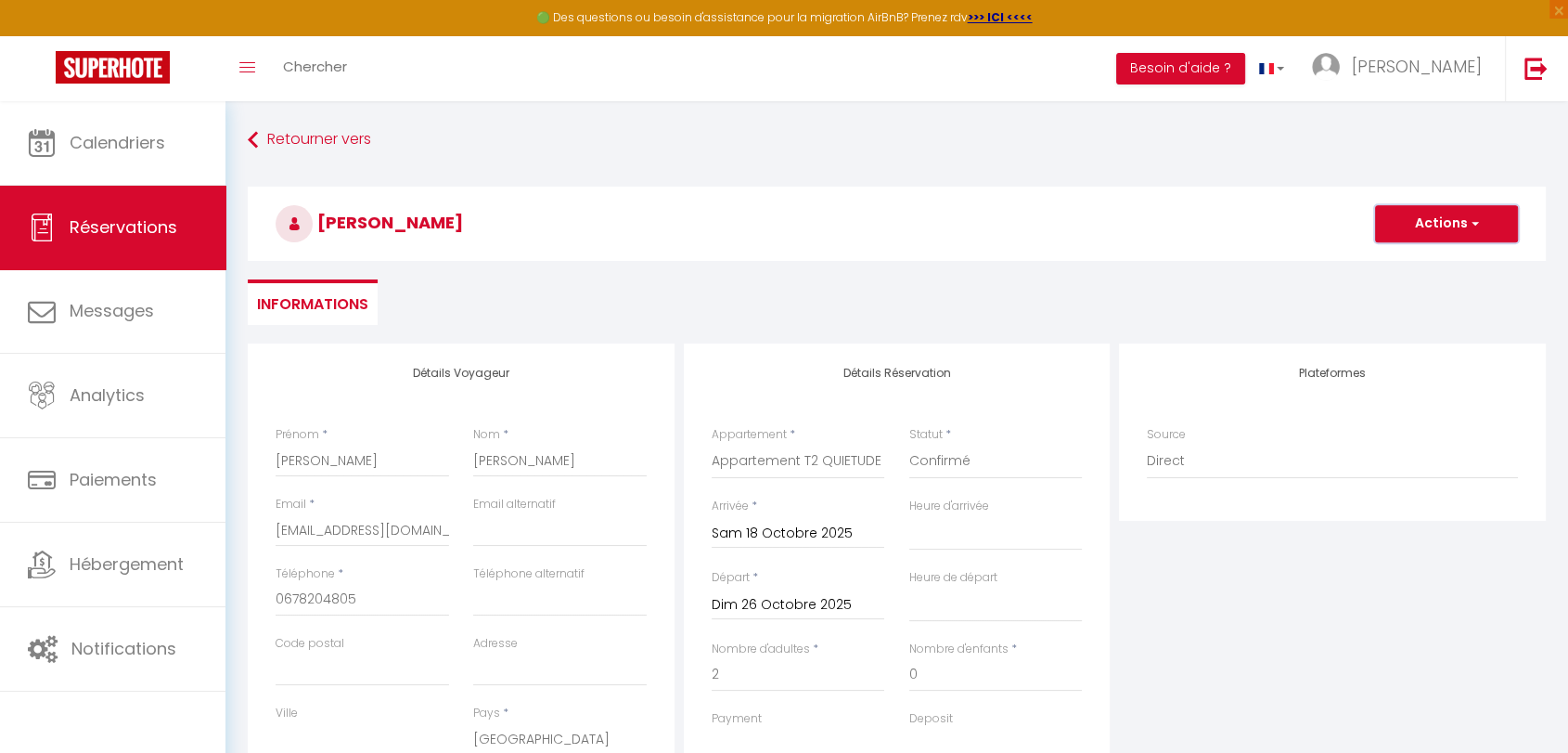
click at [1432, 215] on button "Actions" at bounding box center [1446, 223] width 143 height 37
click at [1379, 258] on link "Enregistrer" at bounding box center [1428, 264] width 146 height 24
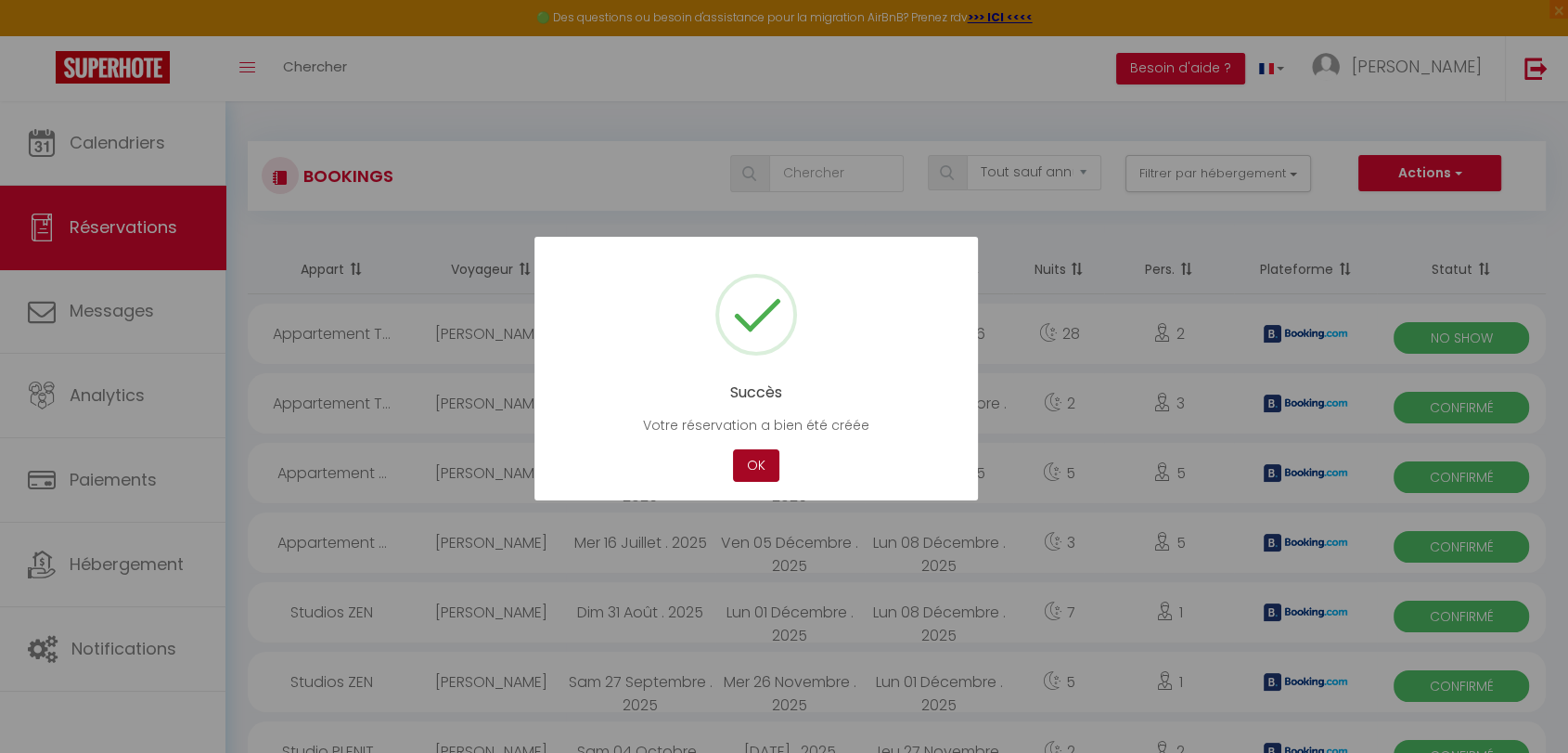
drag, startPoint x: 755, startPoint y: 468, endPoint x: 598, endPoint y: 375, distance: 182.5
click at [755, 467] on button "OK" at bounding box center [757, 465] width 47 height 32
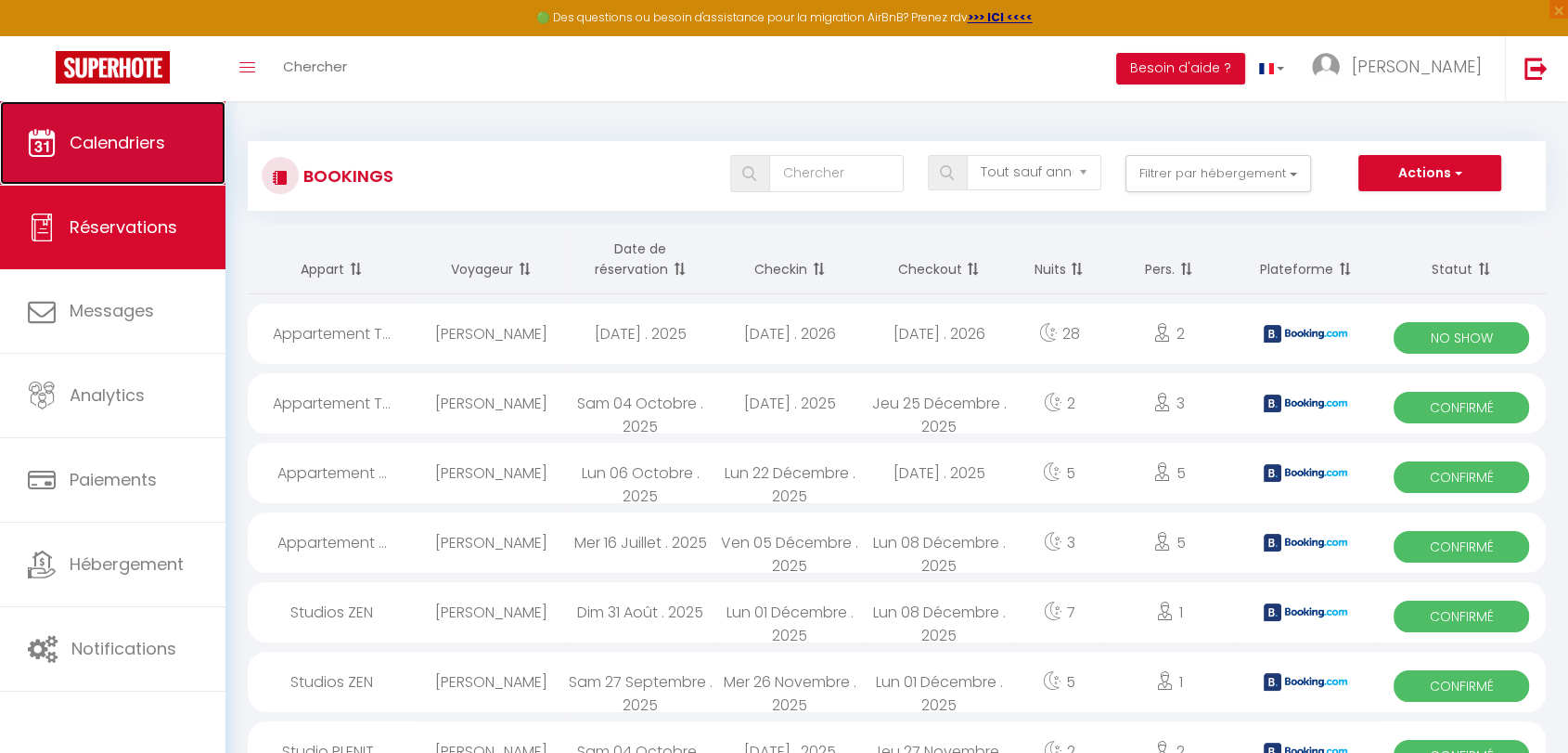
click at [124, 143] on span "Calendriers" at bounding box center [117, 142] width 96 height 23
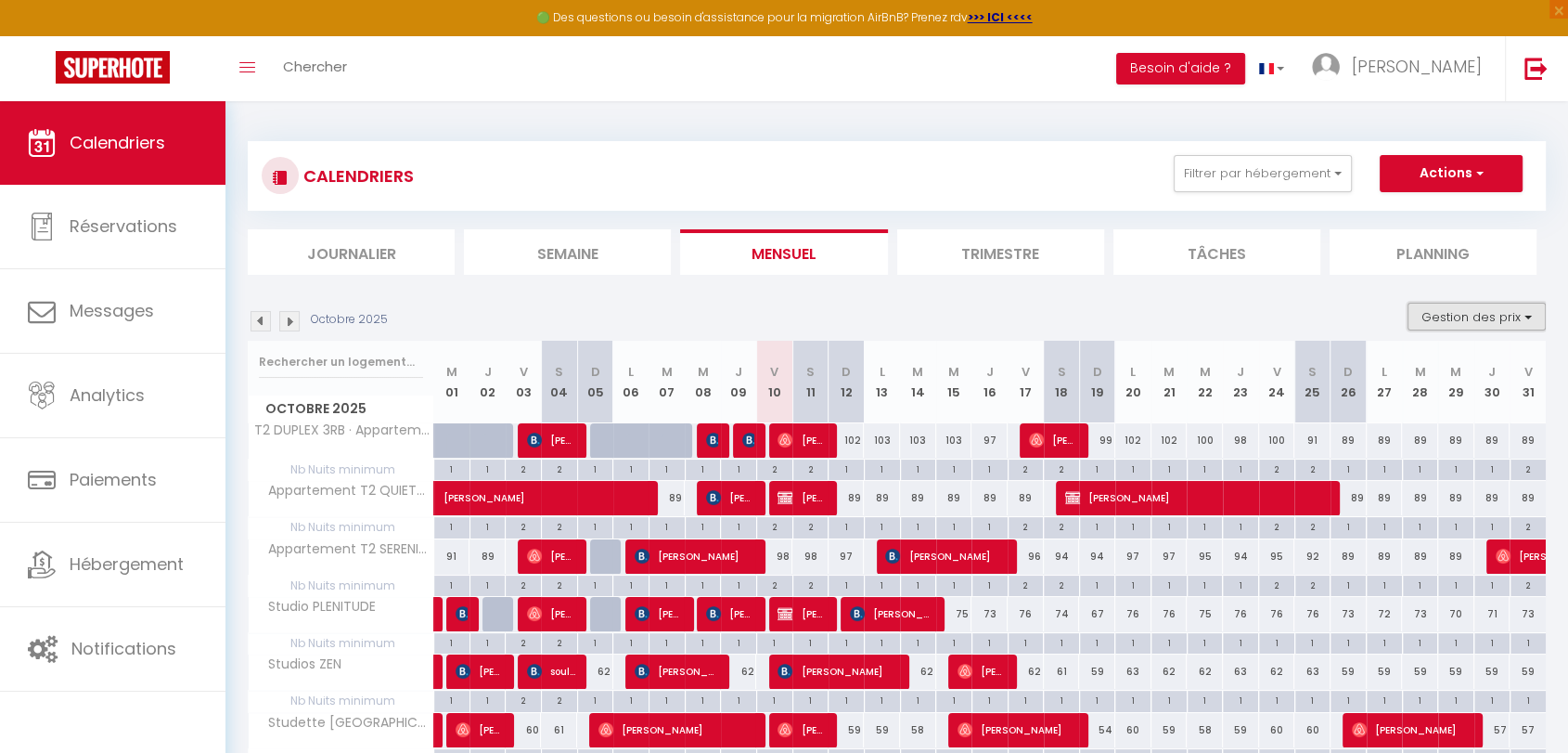
click at [1445, 314] on button "Gestion des prix" at bounding box center [1476, 316] width 138 height 28
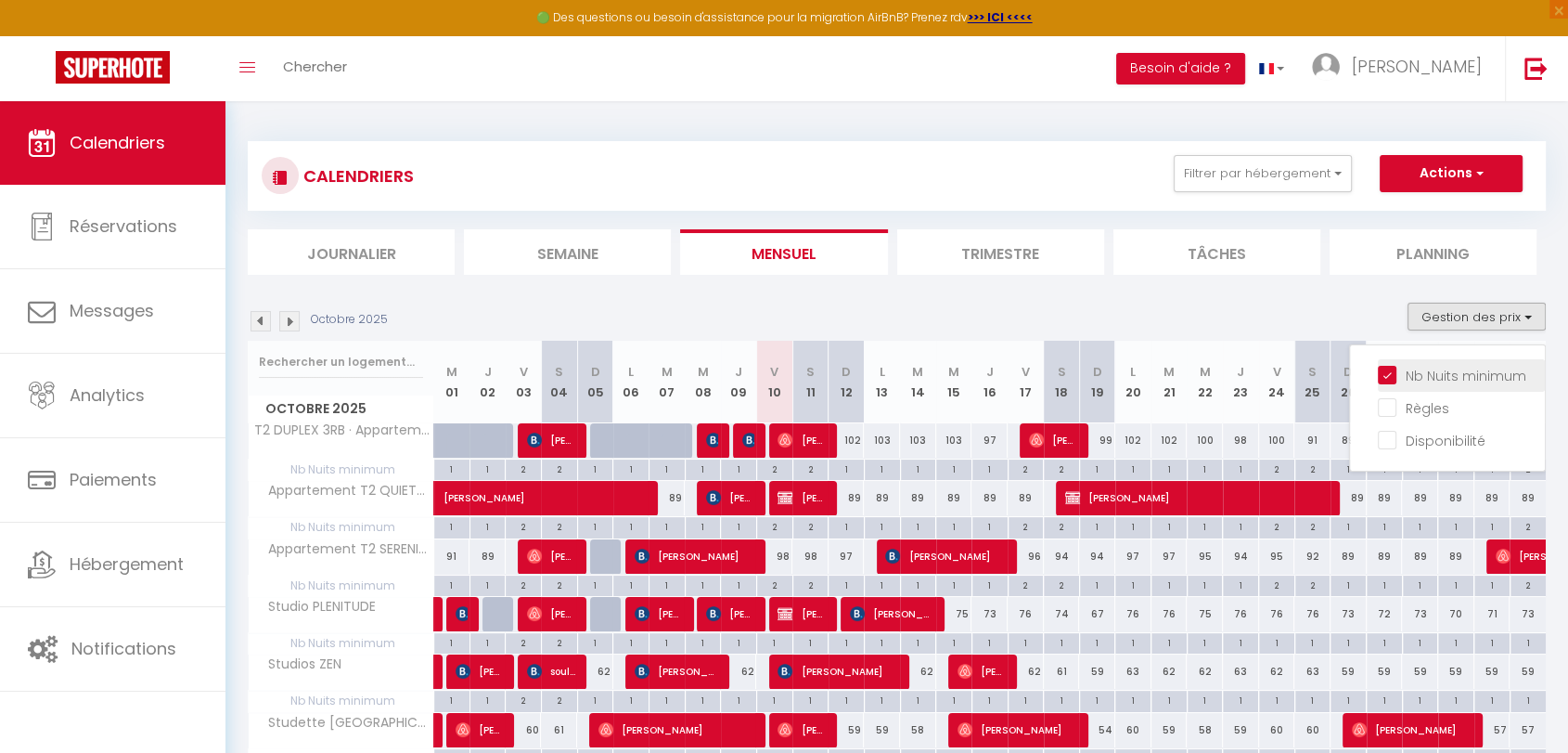
click at [1389, 375] on input "Nb Nuits minimum" at bounding box center [1461, 374] width 167 height 19
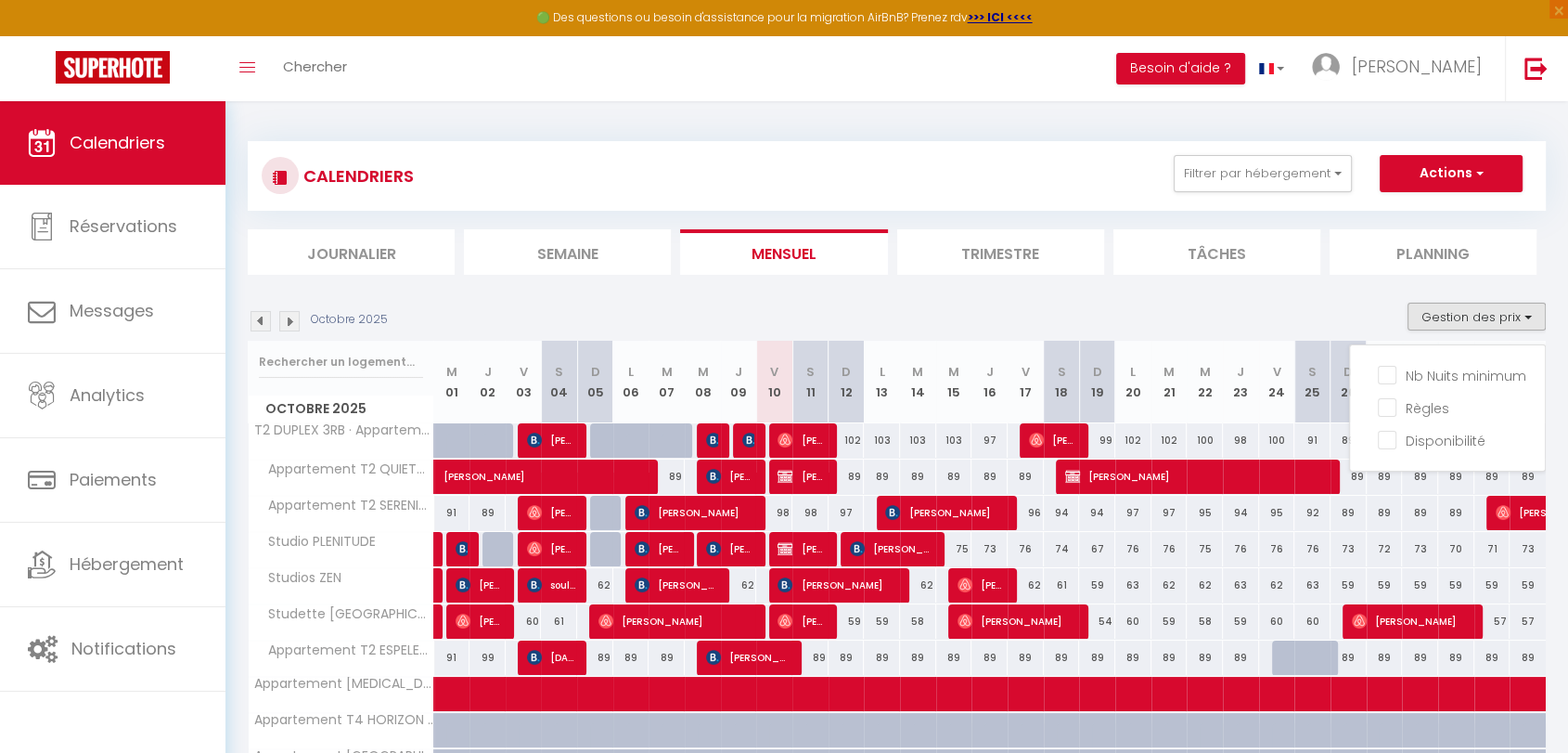
click at [1260, 321] on div "Octobre 2025 Gestion des prix Nb Nuits minimum Règles Disponibilité" at bounding box center [896, 321] width 1298 height 38
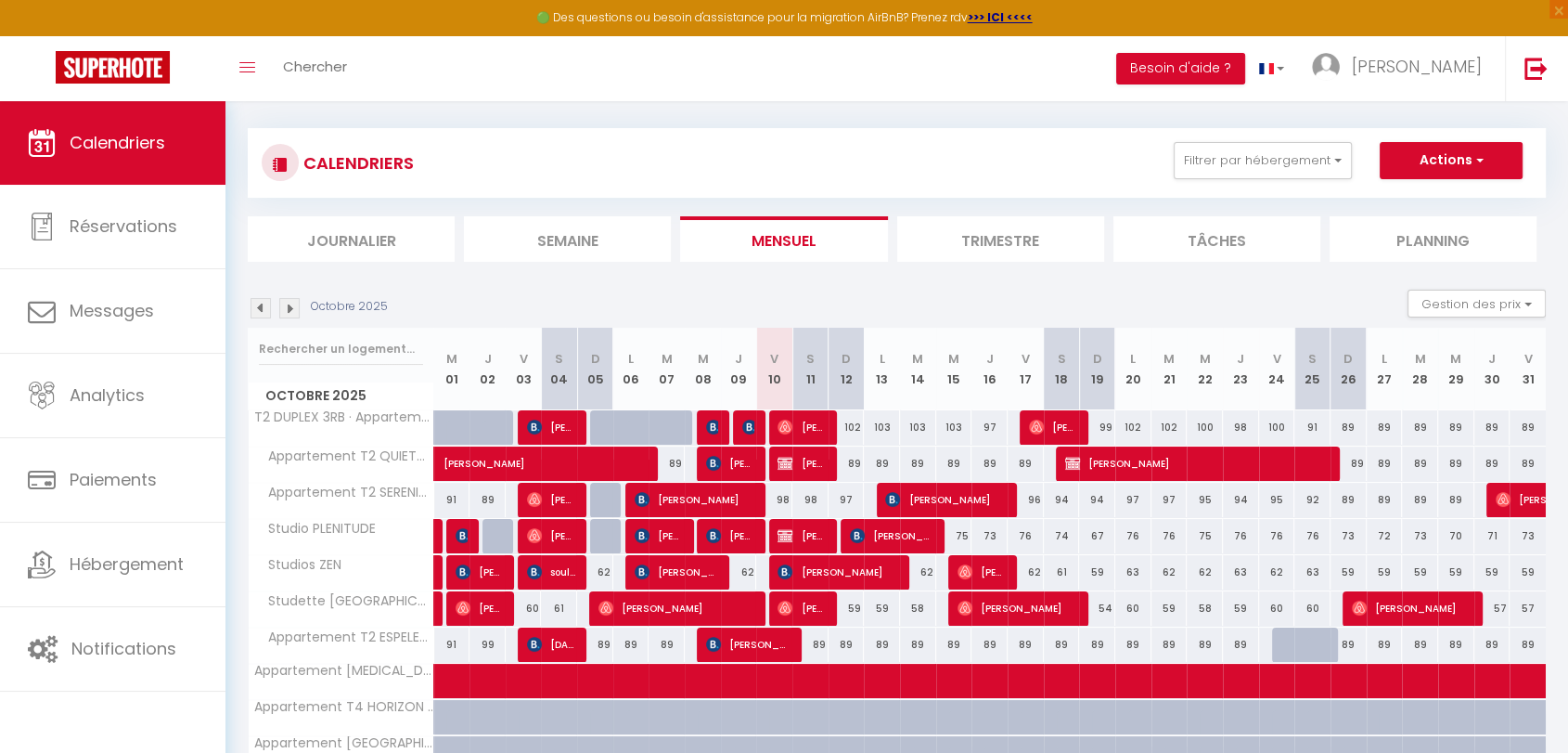
scroll to position [10, 0]
